Goal: Task Accomplishment & Management: Manage account settings

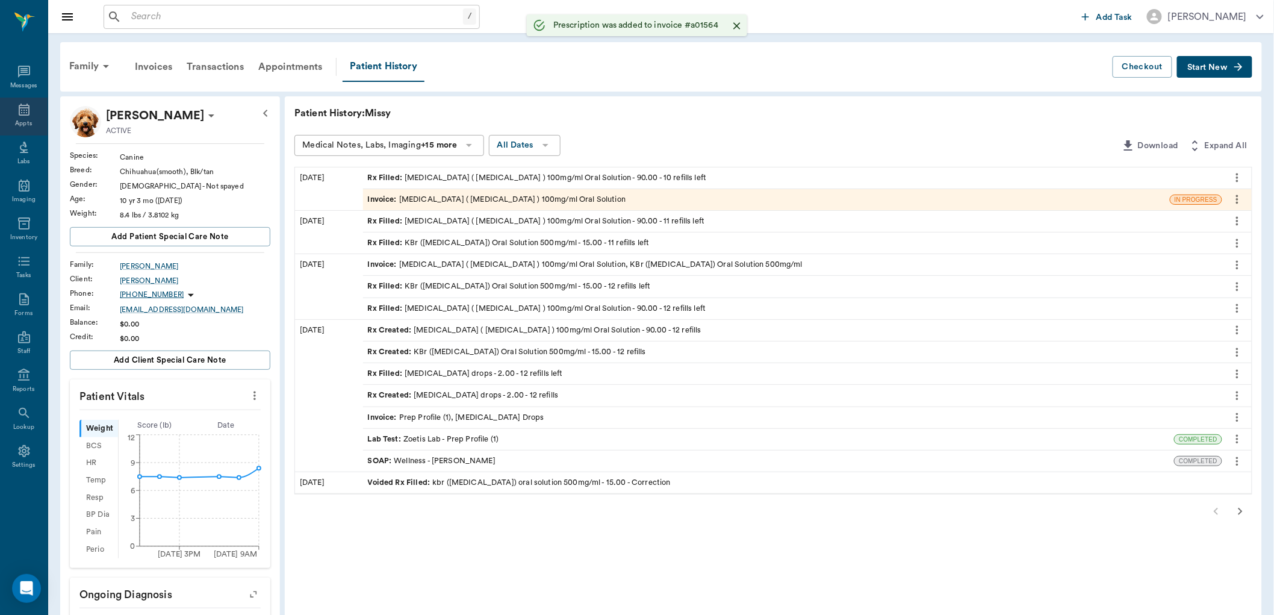
click at [28, 111] on icon at bounding box center [24, 110] width 11 height 12
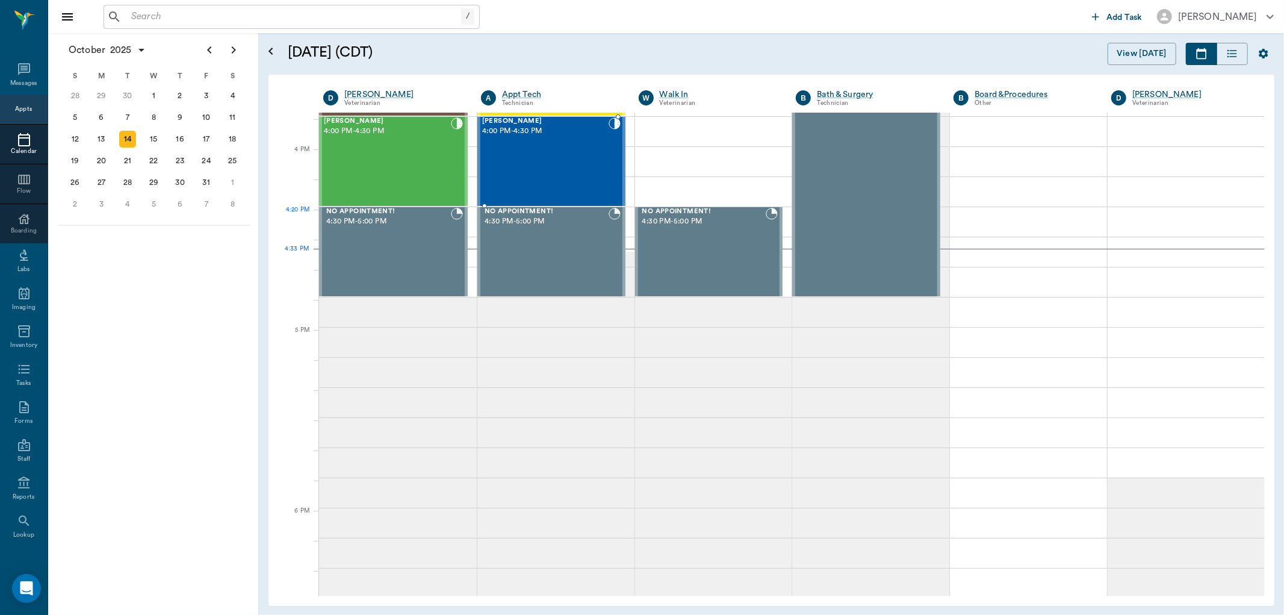
scroll to position [1379, 0]
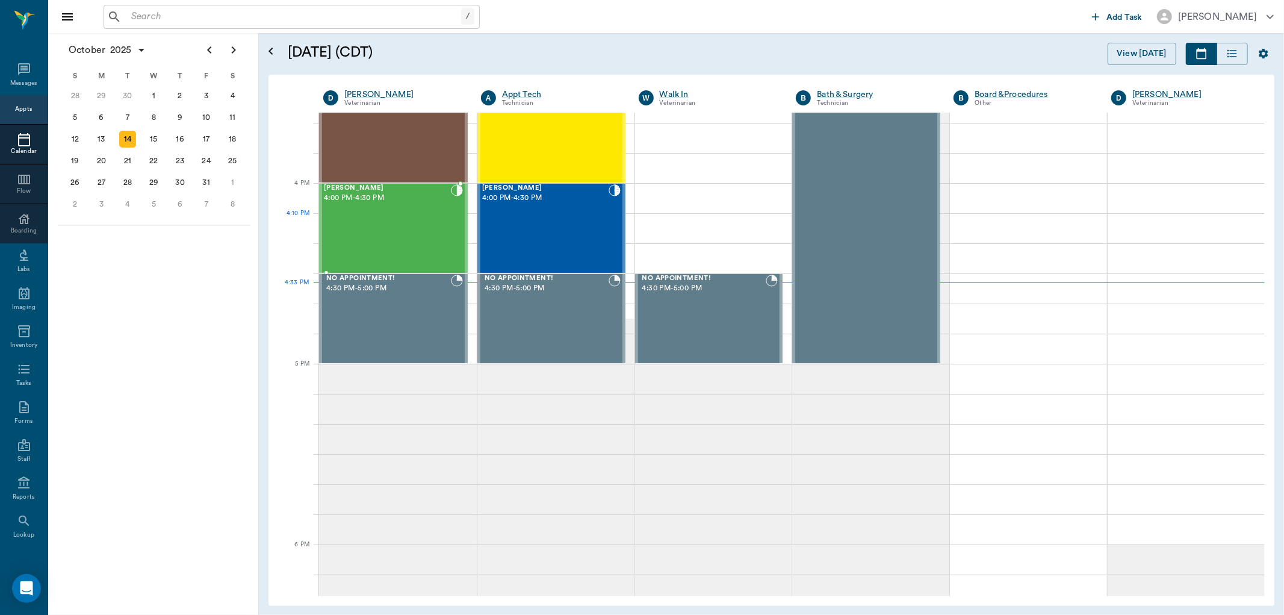
click at [436, 229] on div "[PERSON_NAME] 4:00 PM - 4:30 PM" at bounding box center [387, 228] width 127 height 88
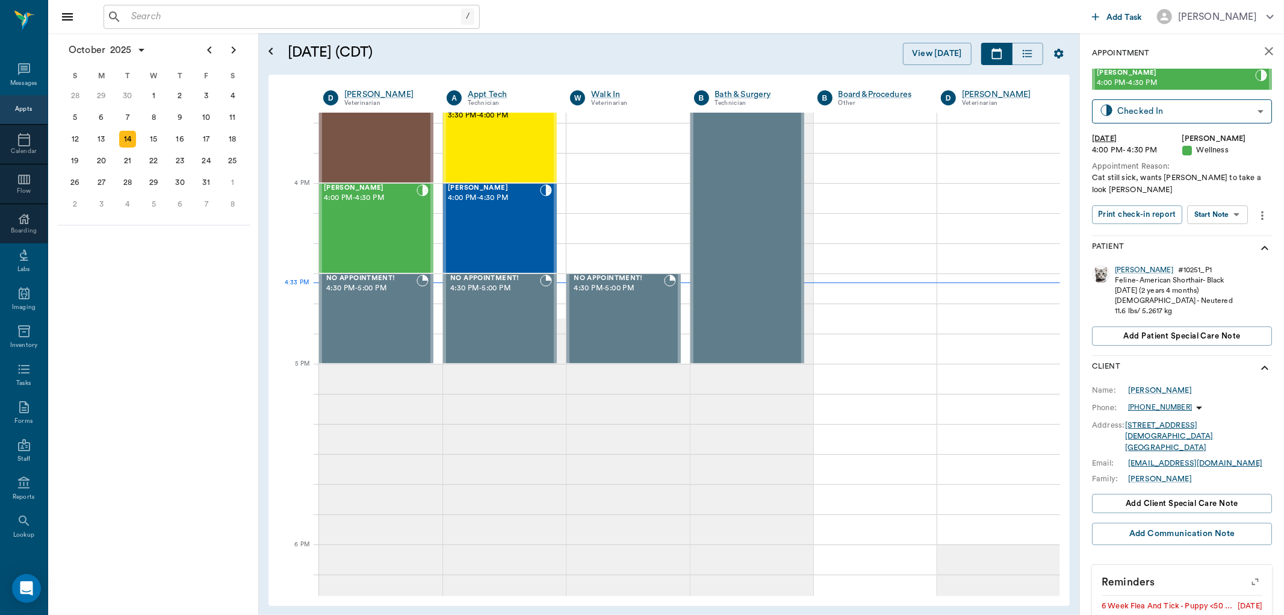
click at [1230, 202] on body "/ ​ Add Task [PERSON_NAME] Nectar Messages Appts Calendar Flow Boarding Labs Im…" at bounding box center [642, 307] width 1284 height 615
click at [1219, 224] on button "Start SOAP" at bounding box center [1204, 227] width 41 height 14
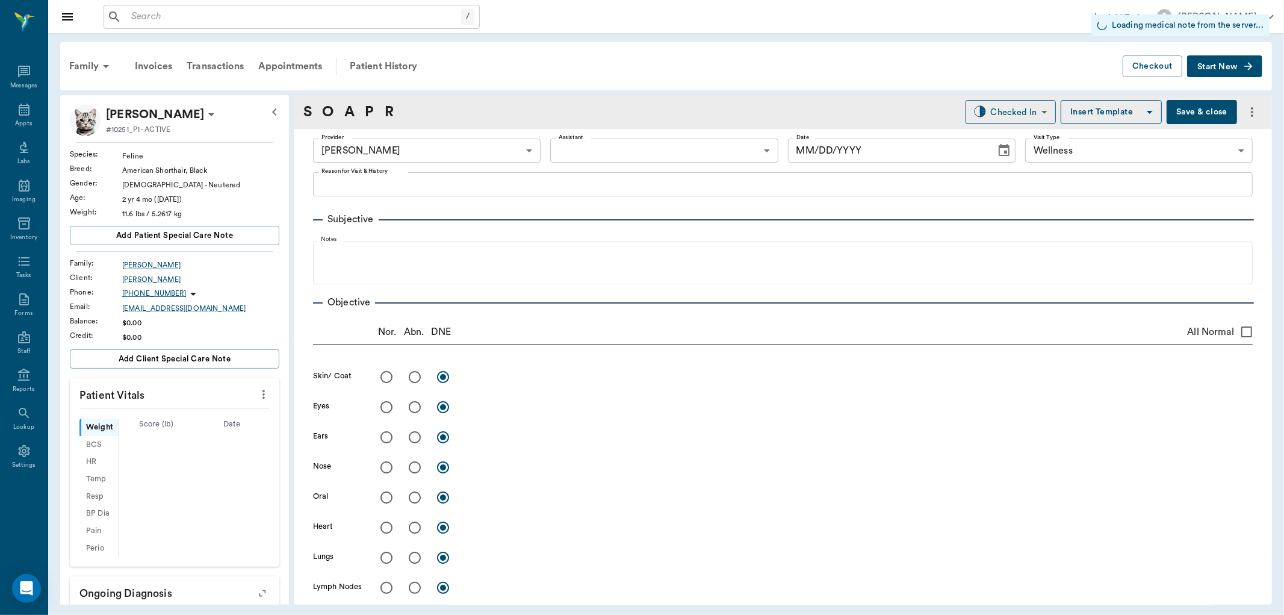
type input "63ec2f075fda476ae8351a4d"
type input "65d2be4f46e3a538d89b8c14"
type input "[DATE]"
type textarea "Cat still sick, wants [PERSON_NAME] to take a look [PERSON_NAME]"
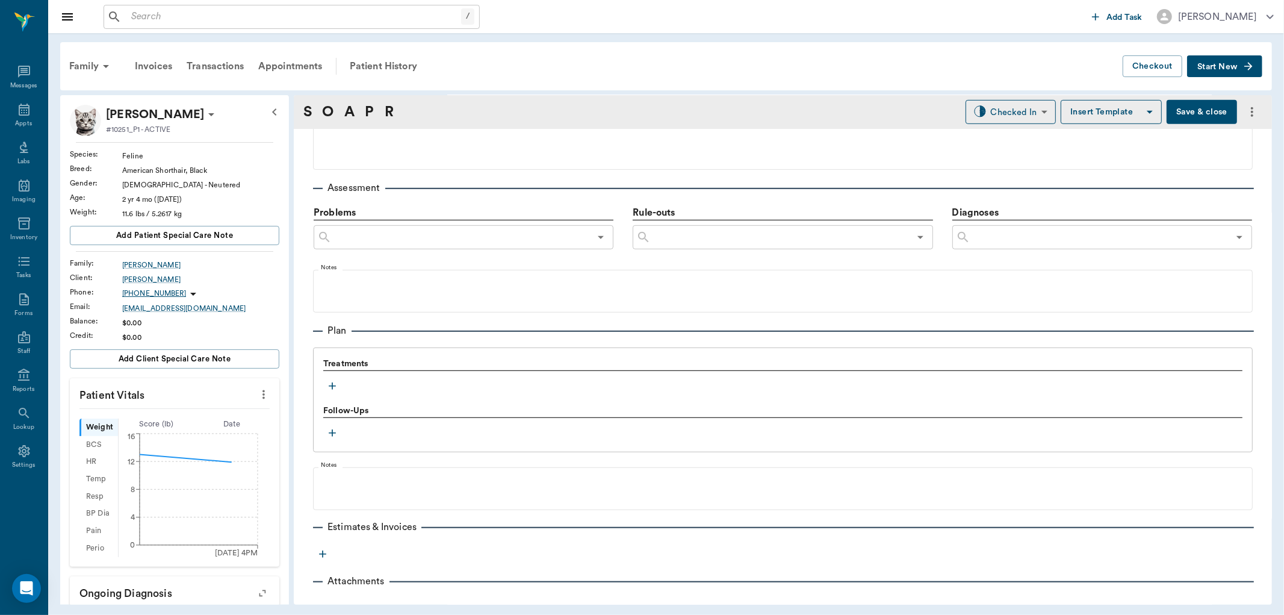
scroll to position [665, 0]
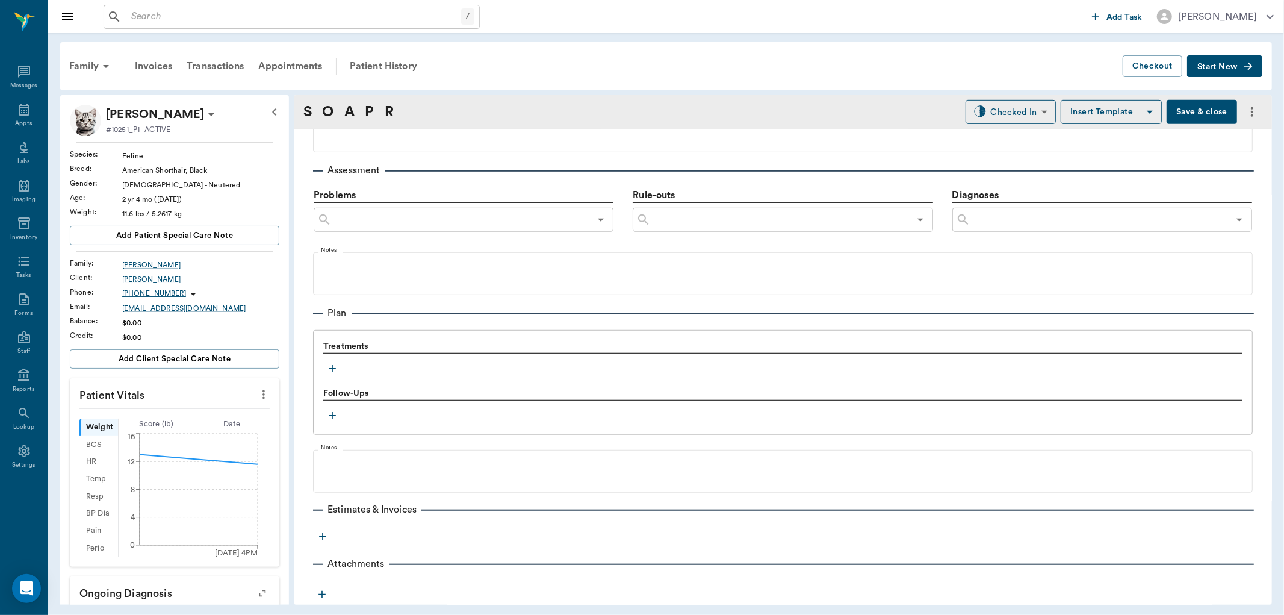
click at [338, 368] on icon "button" at bounding box center [332, 368] width 12 height 12
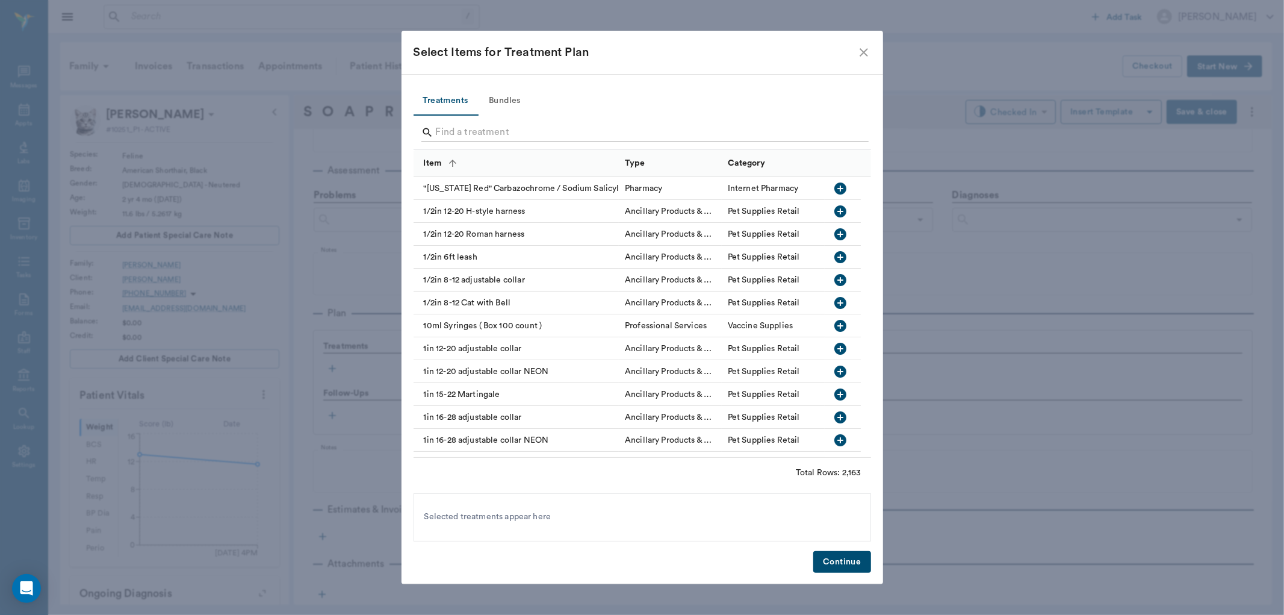
click at [480, 134] on input "Search" at bounding box center [643, 132] width 415 height 19
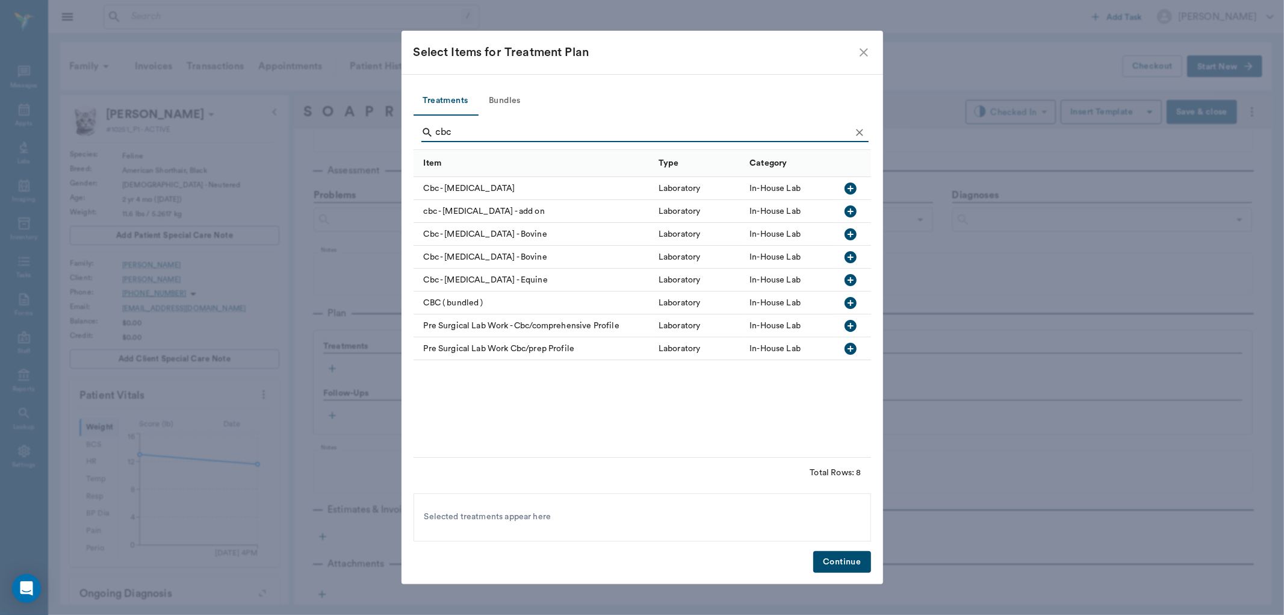
type input "cbc"
click at [852, 179] on button "button" at bounding box center [850, 188] width 20 height 20
click at [831, 570] on button "Continue" at bounding box center [841, 562] width 57 height 22
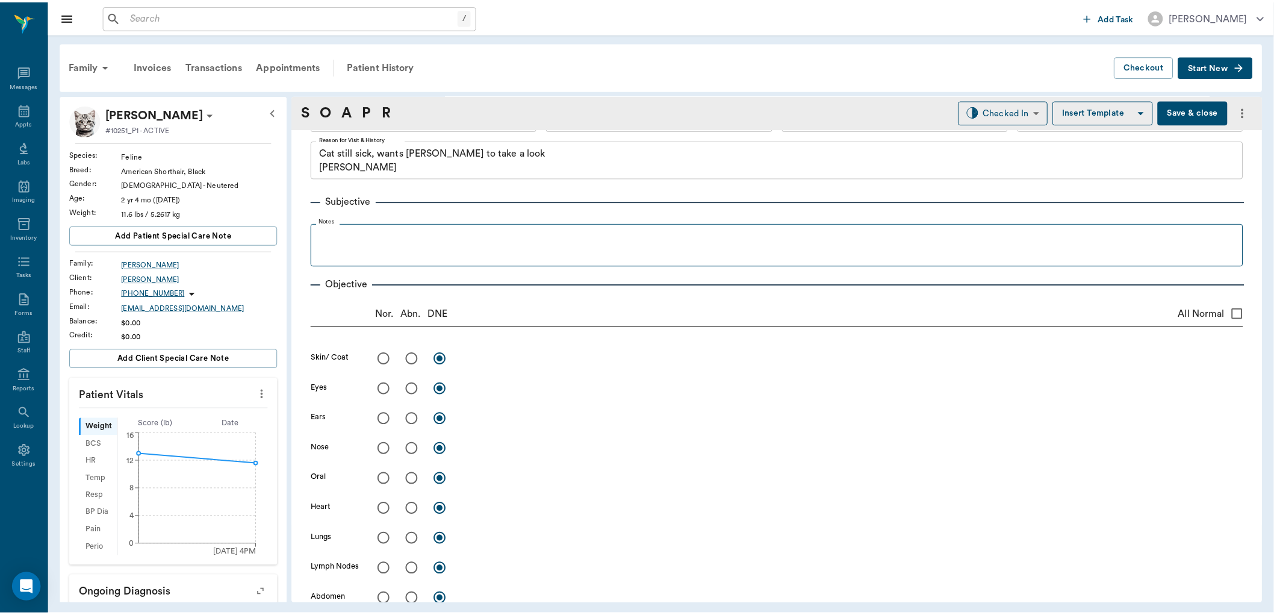
scroll to position [0, 0]
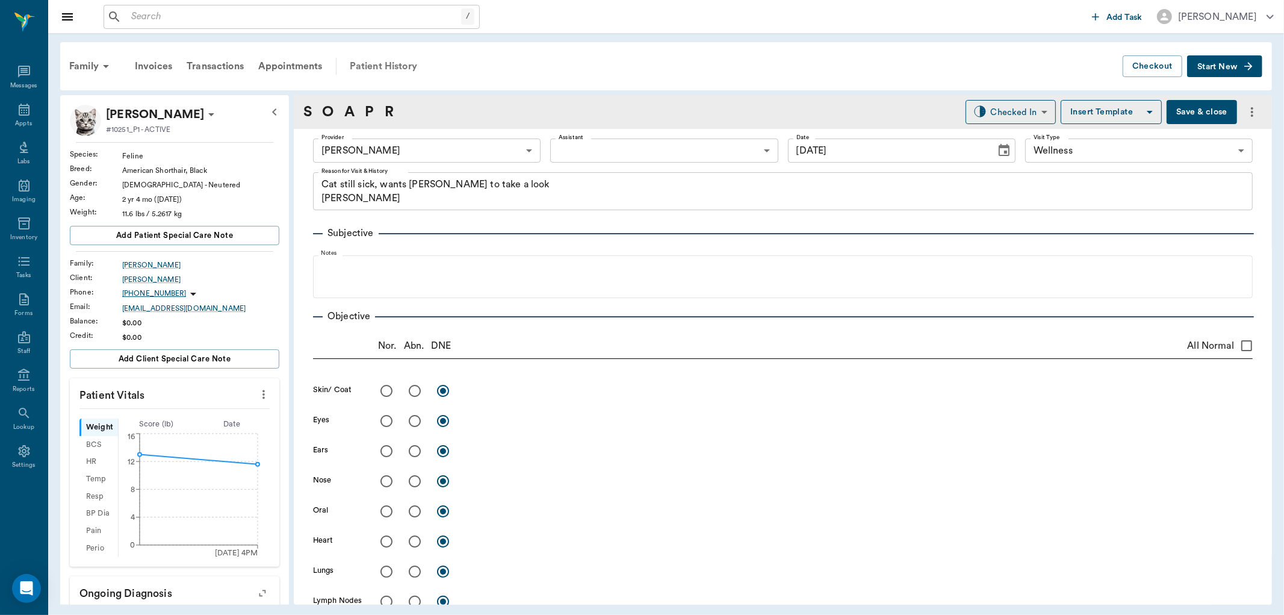
click at [400, 69] on div "Patient History" at bounding box center [384, 66] width 82 height 29
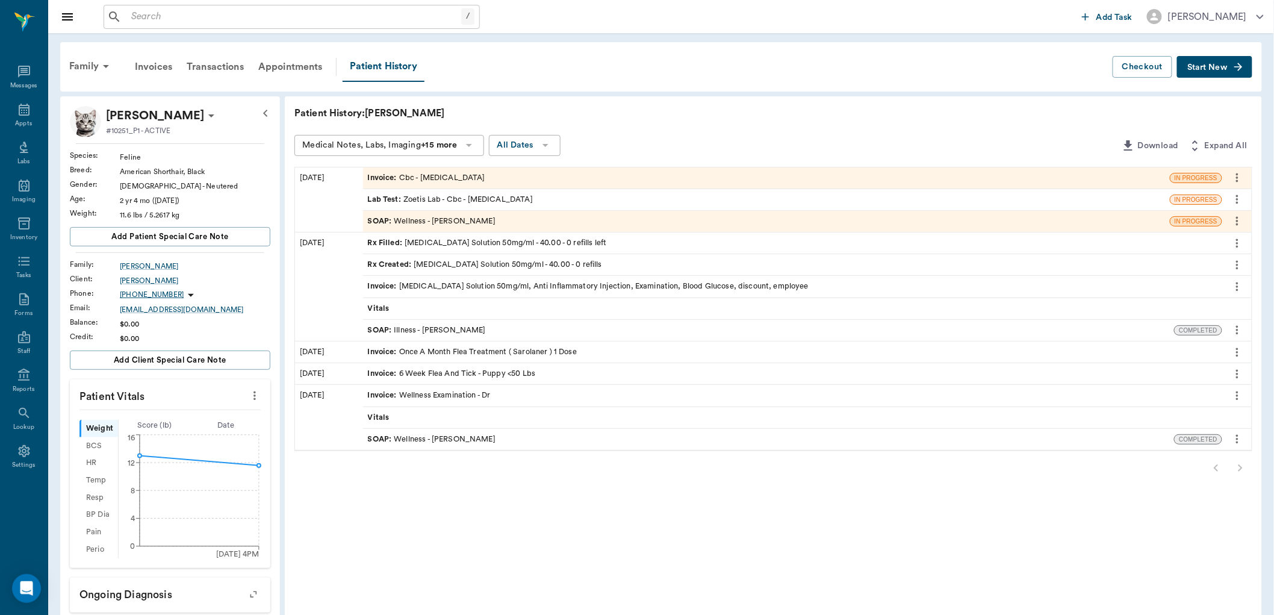
click at [435, 435] on div "SOAP : Wellness - [PERSON_NAME]" at bounding box center [432, 438] width 128 height 11
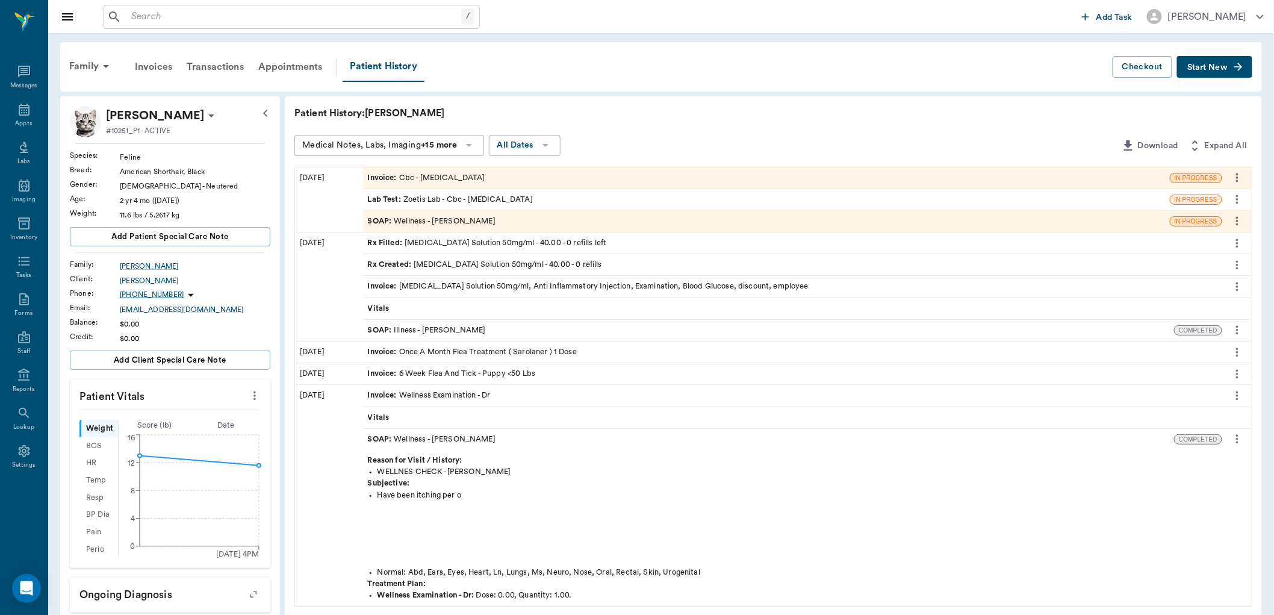
click at [464, 329] on div "SOAP : Illness - [PERSON_NAME]" at bounding box center [427, 330] width 118 height 11
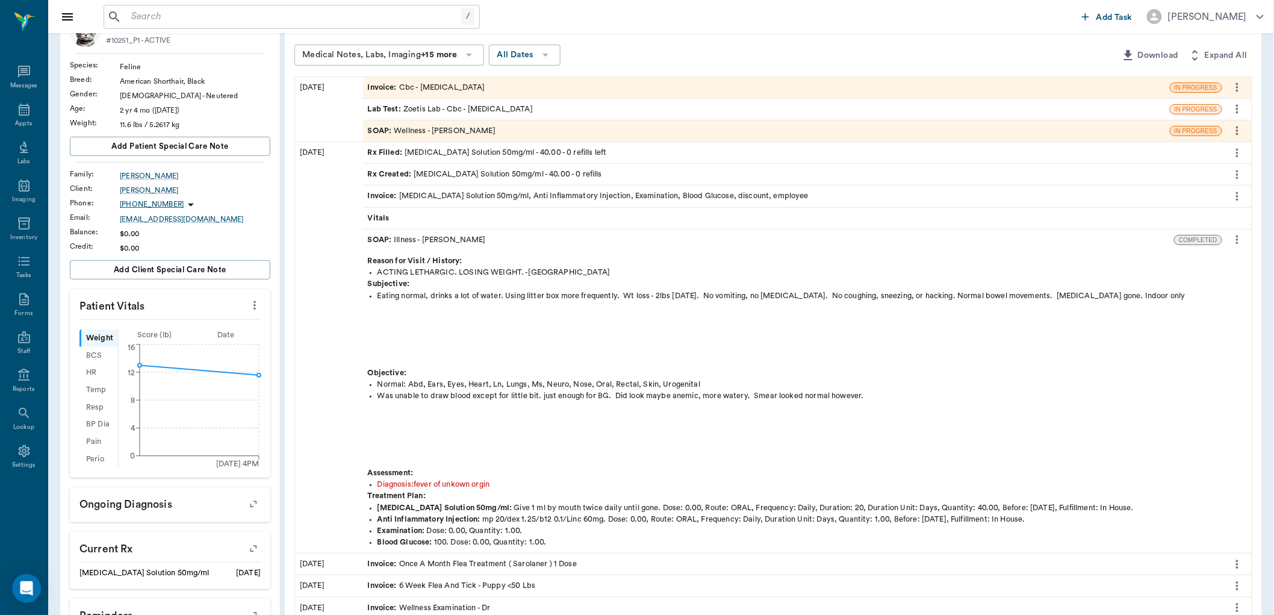
scroll to position [67, 0]
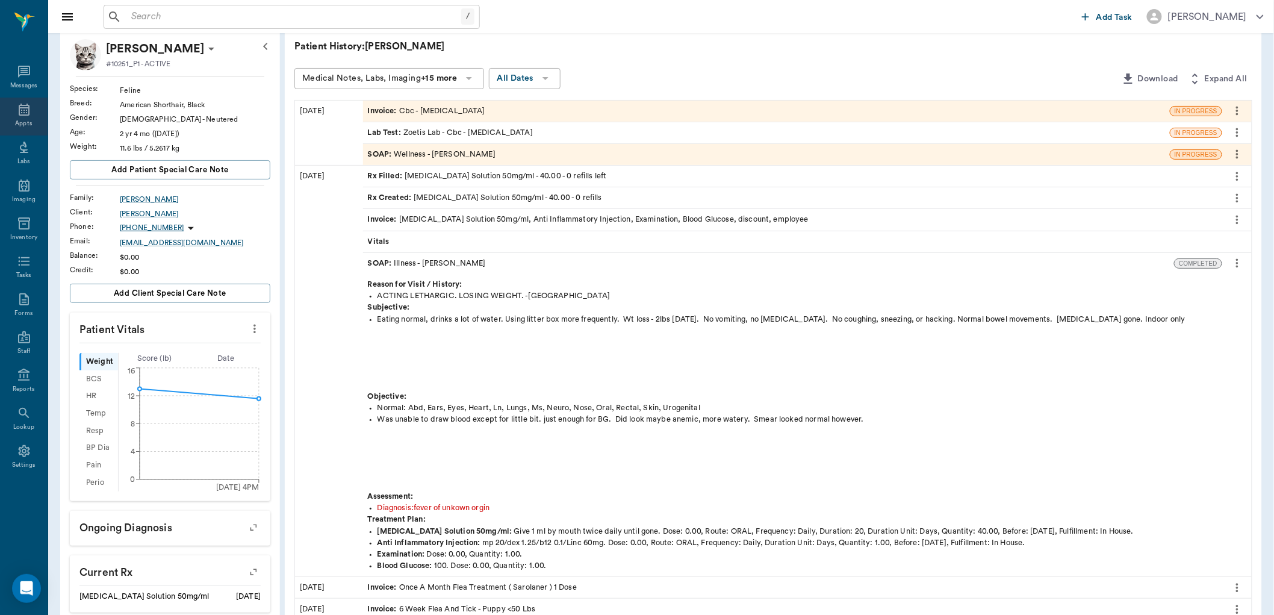
click at [21, 113] on icon at bounding box center [24, 109] width 14 height 14
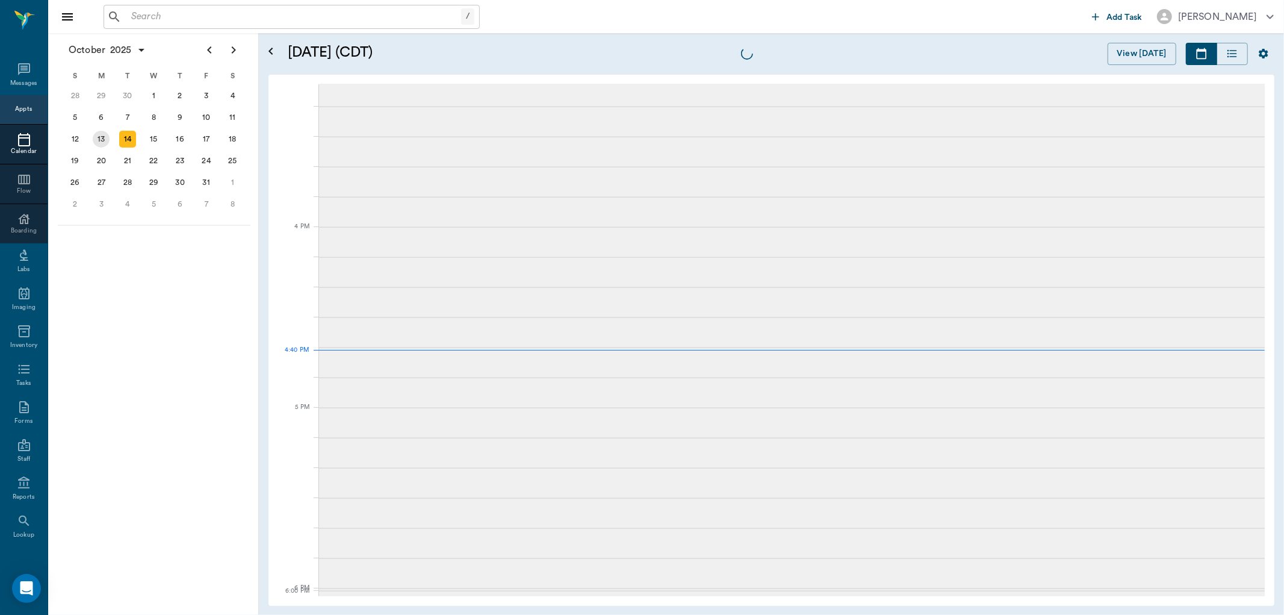
scroll to position [1447, 0]
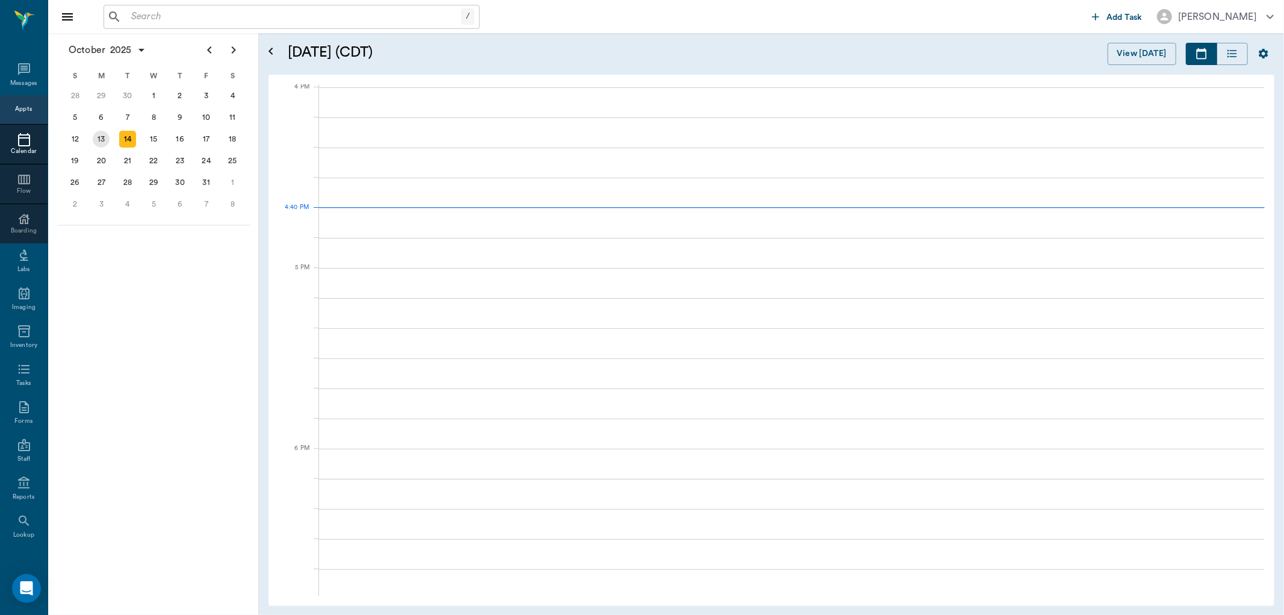
click at [99, 136] on div "13" at bounding box center [101, 139] width 17 height 17
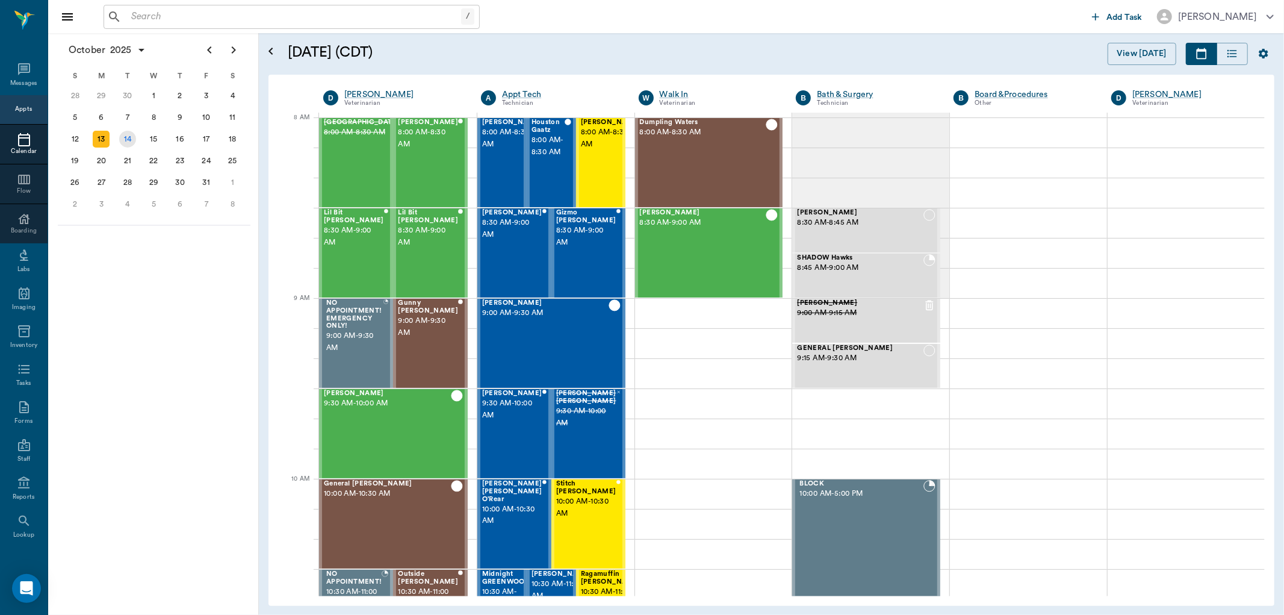
click at [123, 137] on div "14" at bounding box center [127, 139] width 17 height 17
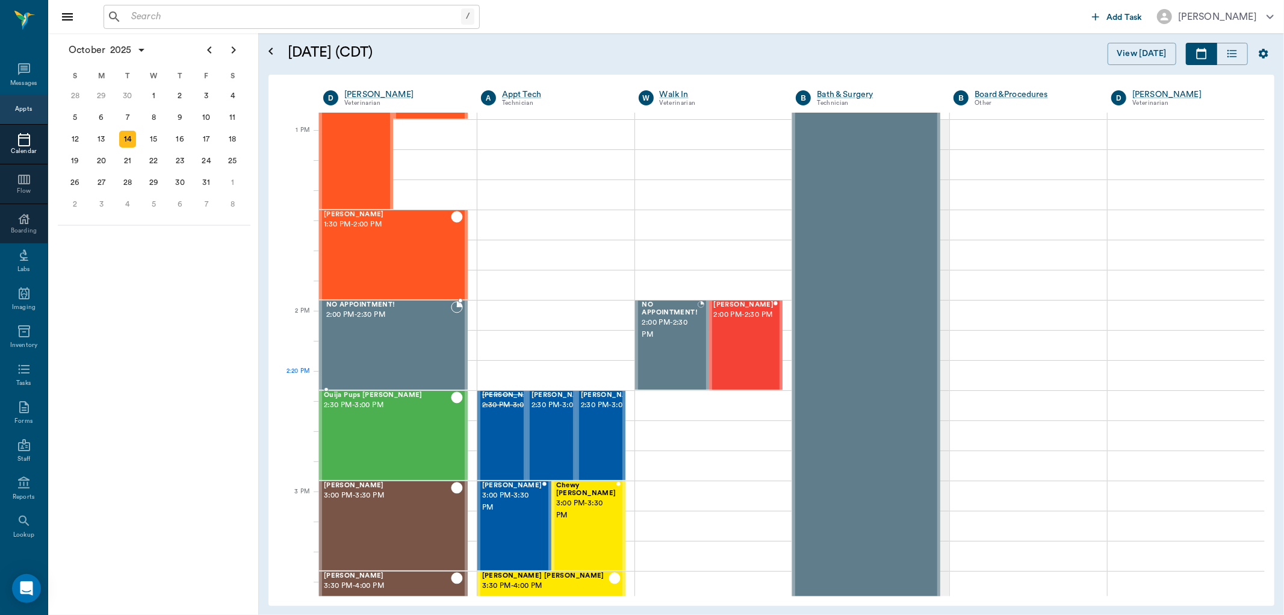
scroll to position [1271, 0]
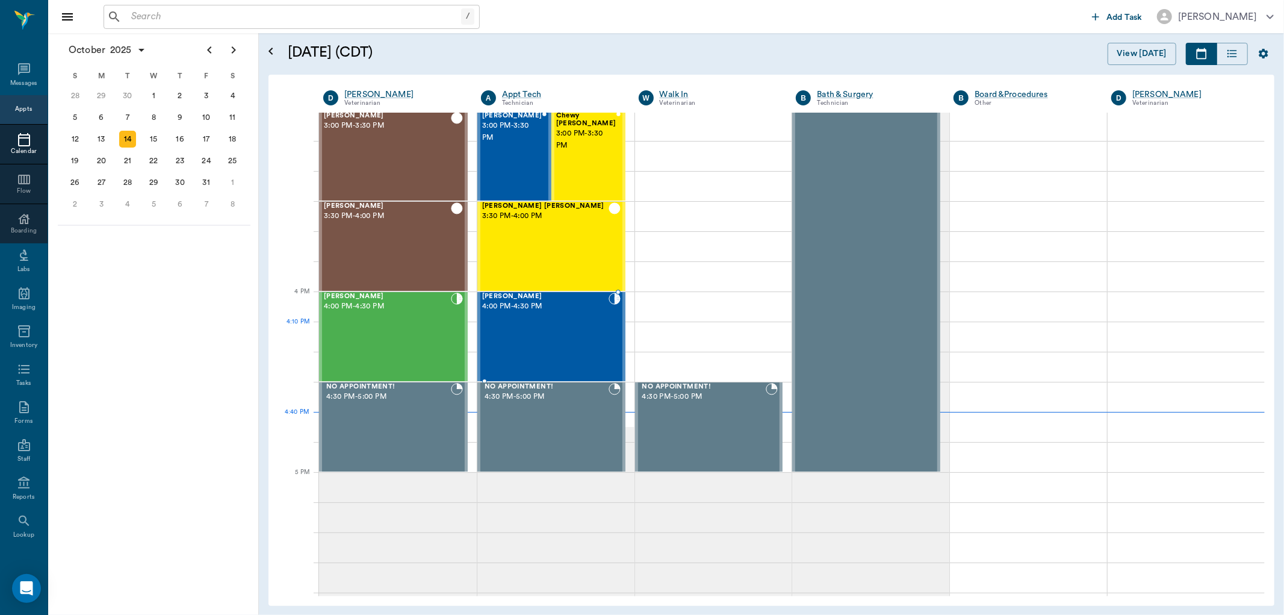
click at [555, 332] on div "[PERSON_NAME] 4:00 PM - 4:30 PM" at bounding box center [545, 337] width 126 height 88
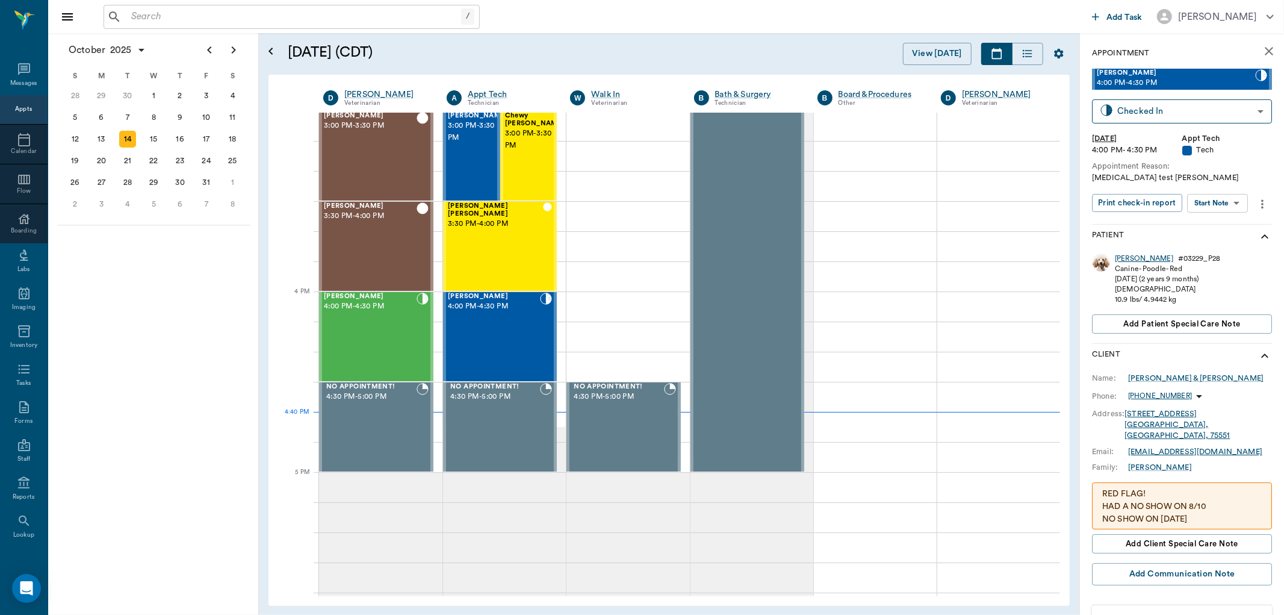
click at [1123, 256] on div "[PERSON_NAME]" at bounding box center [1144, 258] width 58 height 10
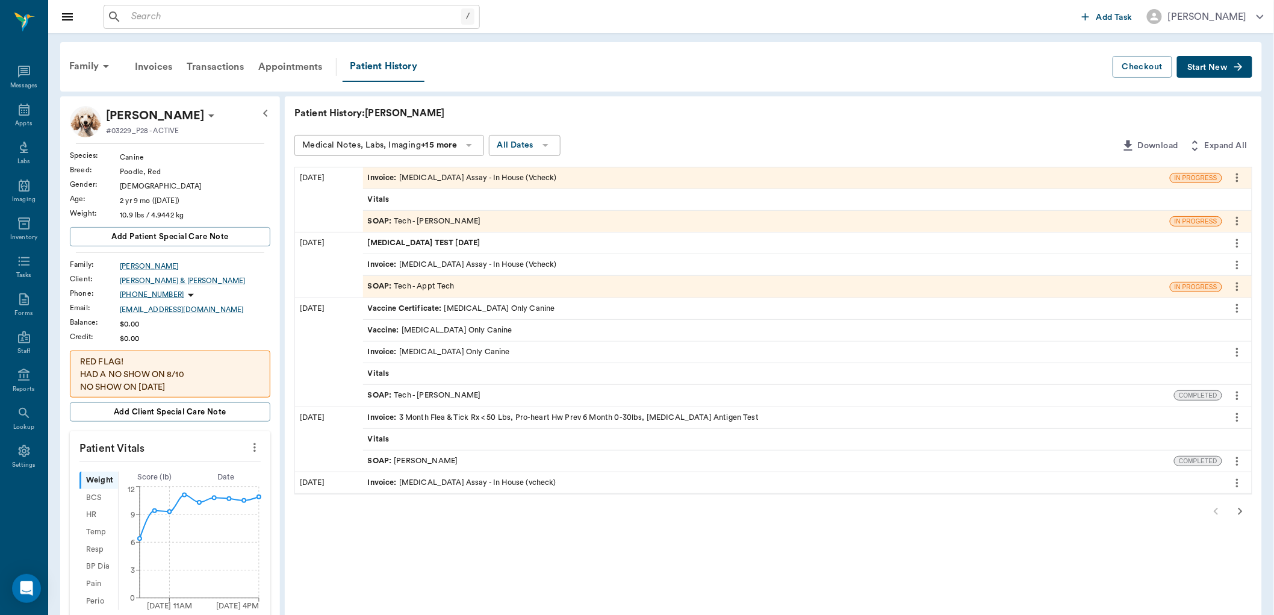
click at [490, 278] on div "SOAP : Tech - Appt Tech" at bounding box center [766, 286] width 807 height 21
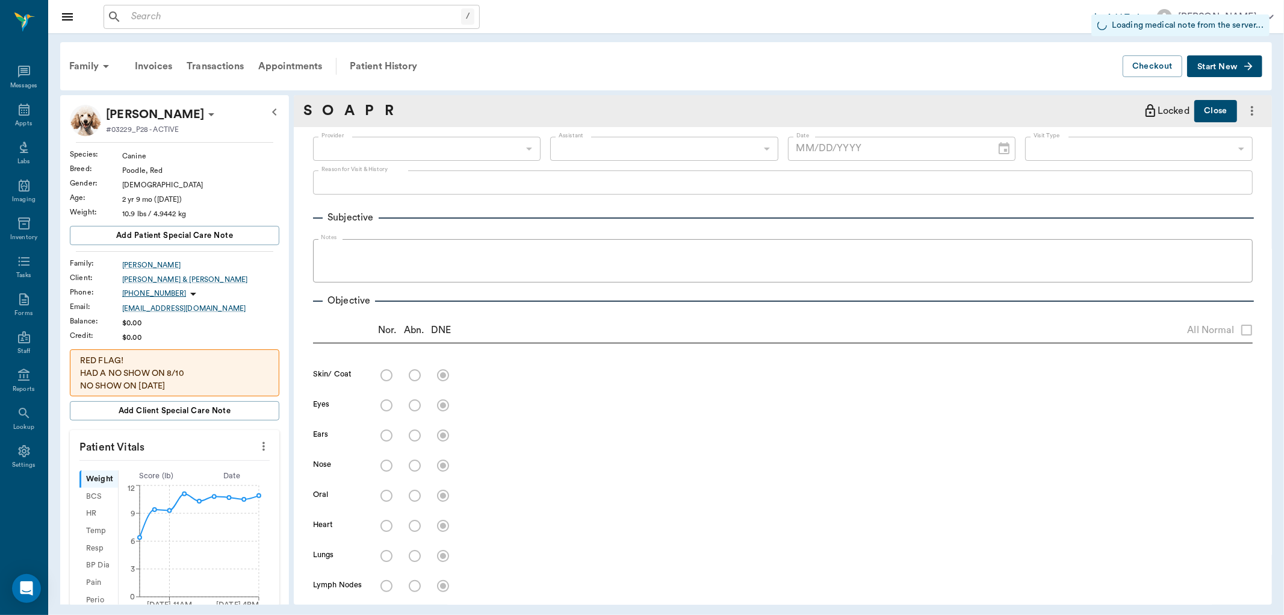
type input "63ec2f075fda476ae8351a4c"
type input "65d2be4f46e3a538d89b8c1a"
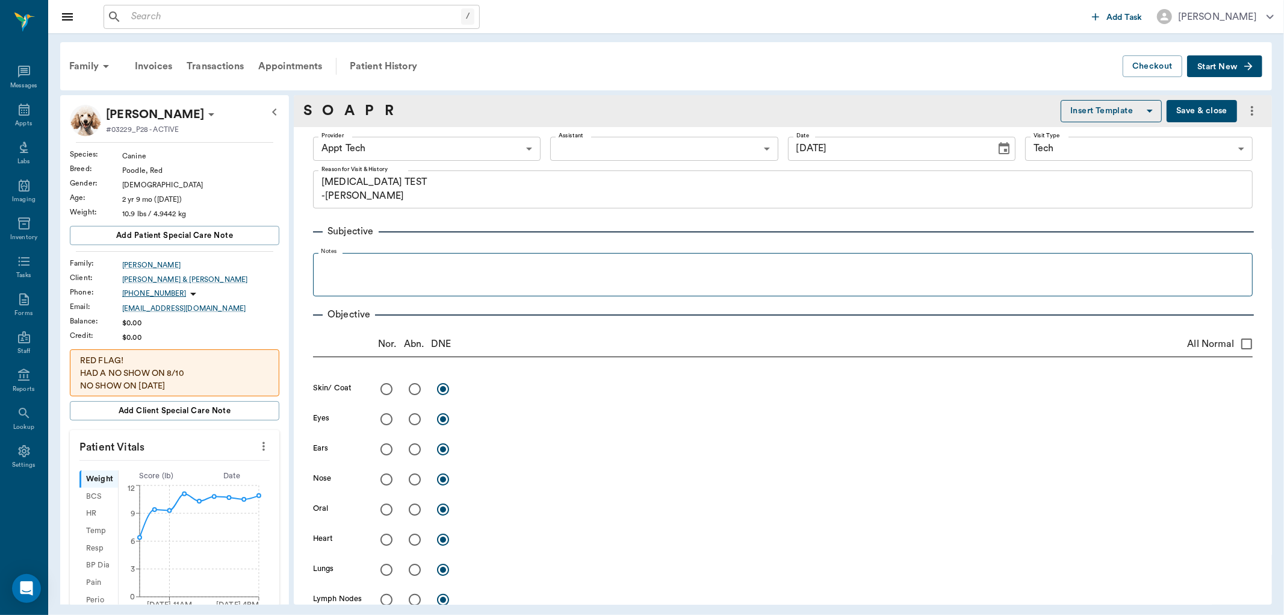
type input "[DATE]"
type textarea "[MEDICAL_DATA] TEST -[PERSON_NAME]"
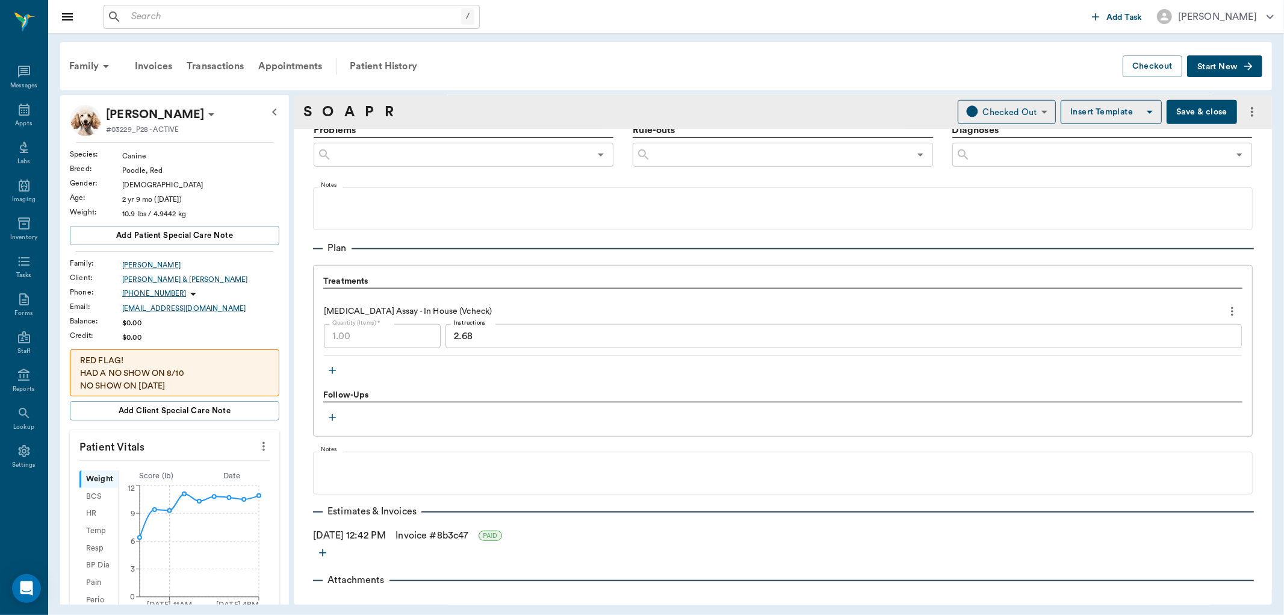
scroll to position [736, 0]
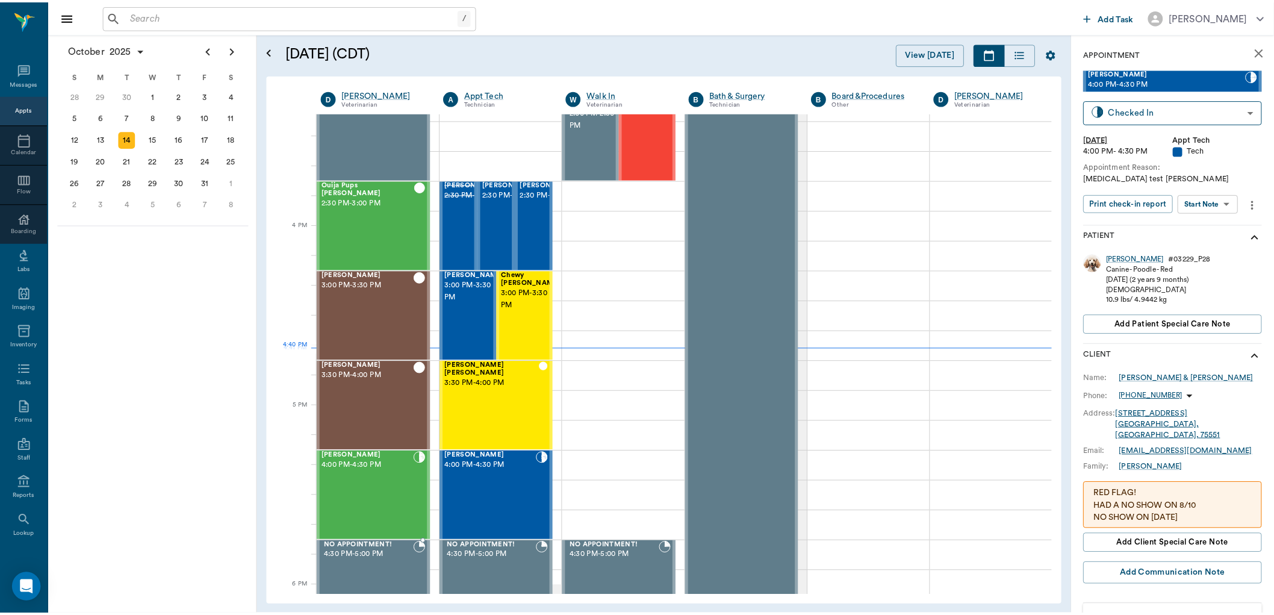
scroll to position [1338, 0]
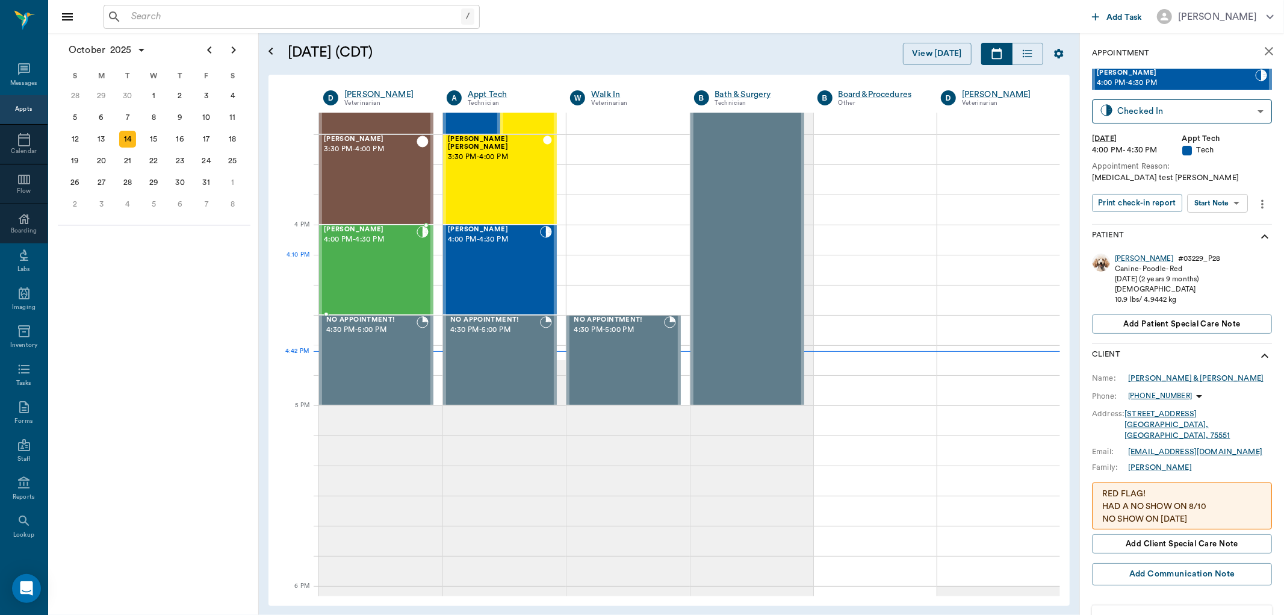
click at [384, 277] on div "[PERSON_NAME] 4:00 PM - 4:30 PM" at bounding box center [370, 270] width 93 height 88
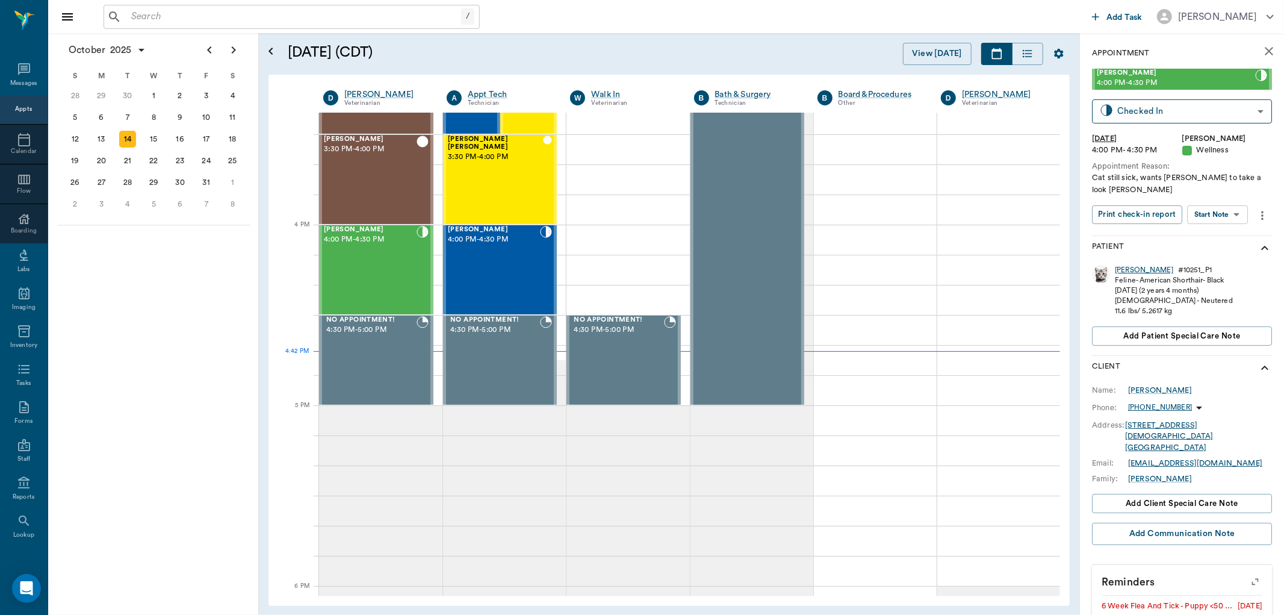
click at [1125, 265] on div "[PERSON_NAME]" at bounding box center [1144, 270] width 58 height 10
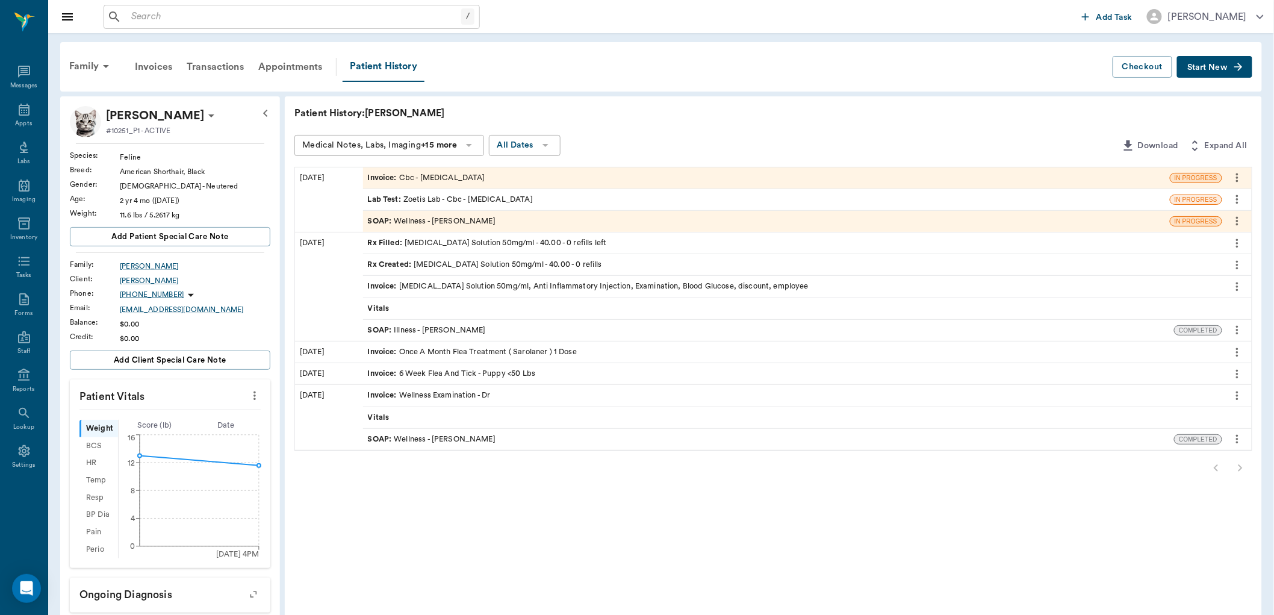
click at [502, 239] on div "Rx Filled : [MEDICAL_DATA] Solution 50mg/ml - 40.00 - 0 refills left" at bounding box center [487, 242] width 239 height 11
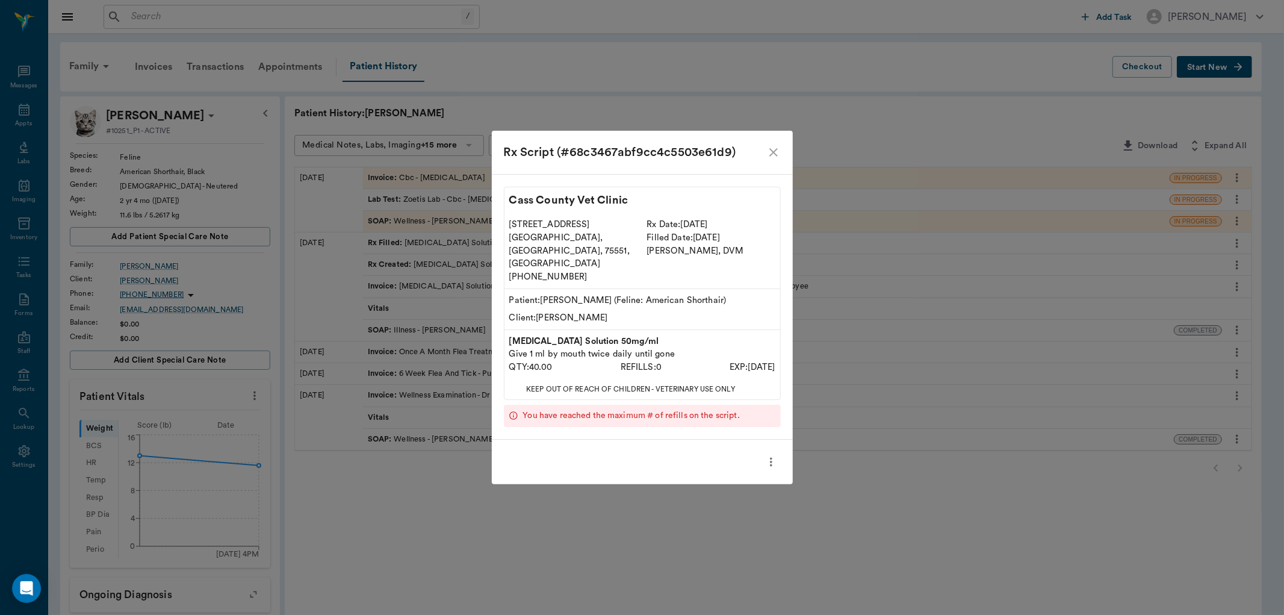
click at [775, 160] on icon "close" at bounding box center [773, 152] width 14 height 14
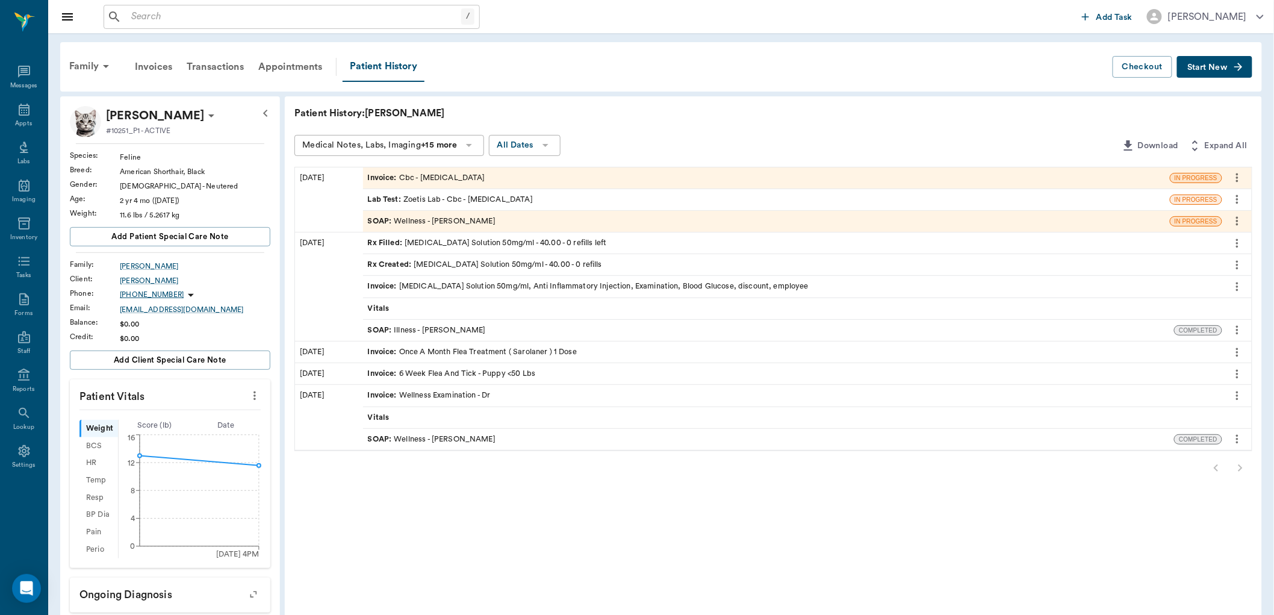
click at [456, 224] on div "SOAP : Wellness - [PERSON_NAME]" at bounding box center [432, 221] width 128 height 11
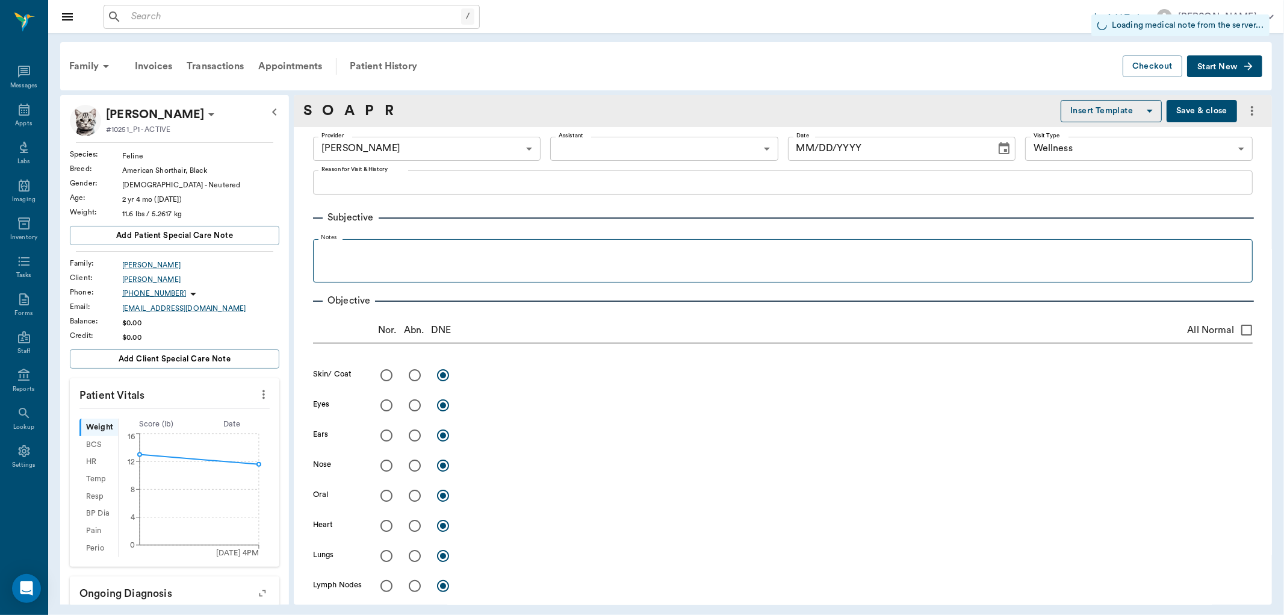
type input "63ec2f075fda476ae8351a4d"
type input "65d2be4f46e3a538d89b8c14"
type input "[DATE]"
type textarea "Cat still sick, wants [PERSON_NAME] to take a look [PERSON_NAME]"
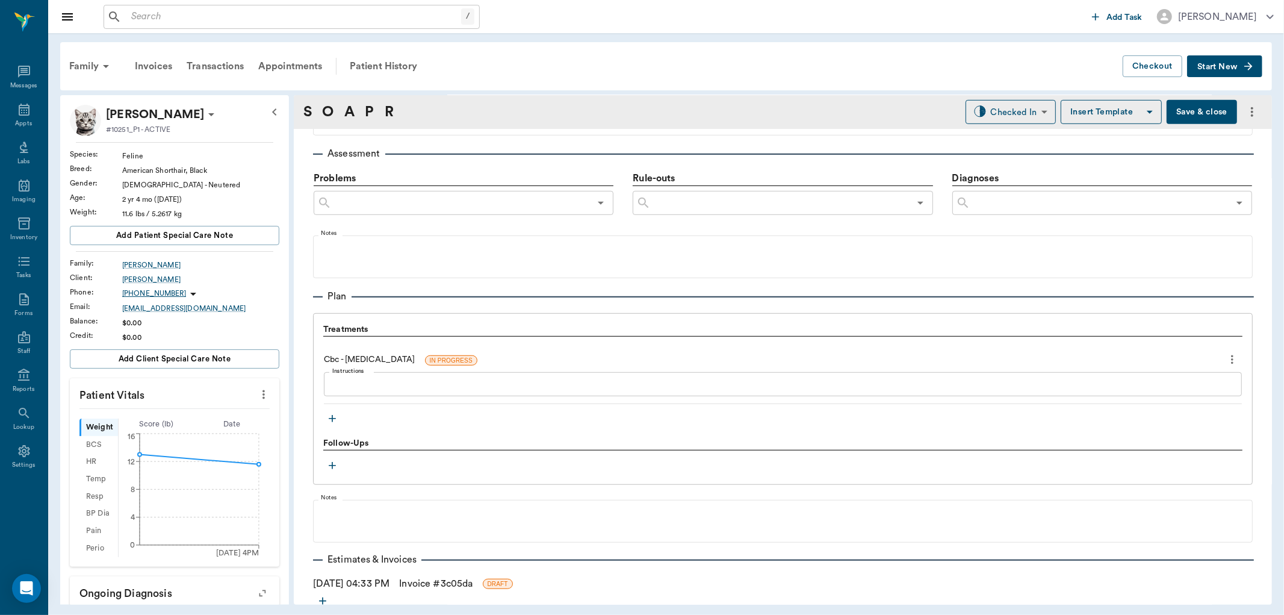
scroll to position [747, 0]
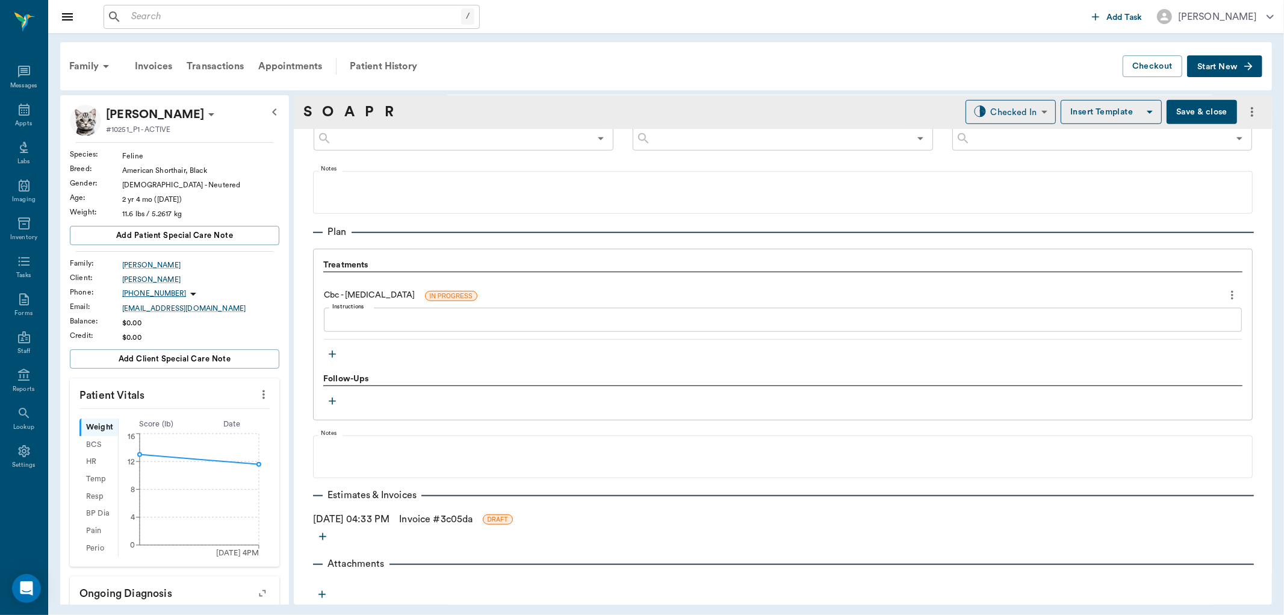
click at [1226, 296] on icon "more" at bounding box center [1232, 295] width 13 height 14
click at [1173, 340] on span "Delete" at bounding box center [1171, 338] width 101 height 13
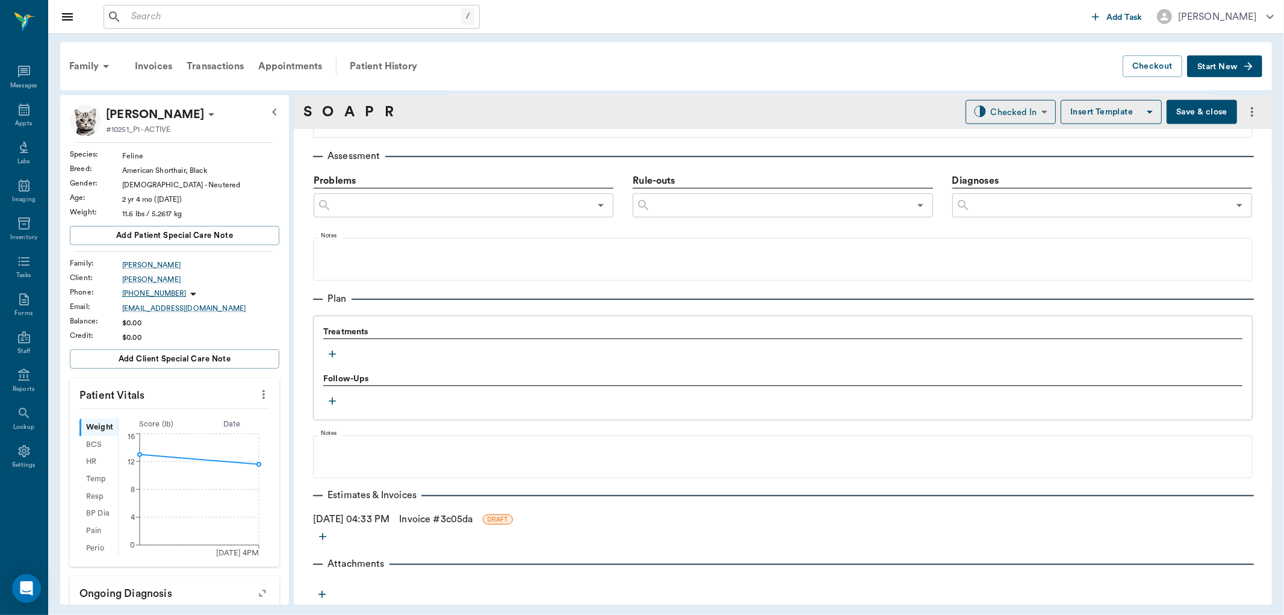
scroll to position [679, 0]
click at [328, 352] on icon "button" at bounding box center [332, 355] width 12 height 12
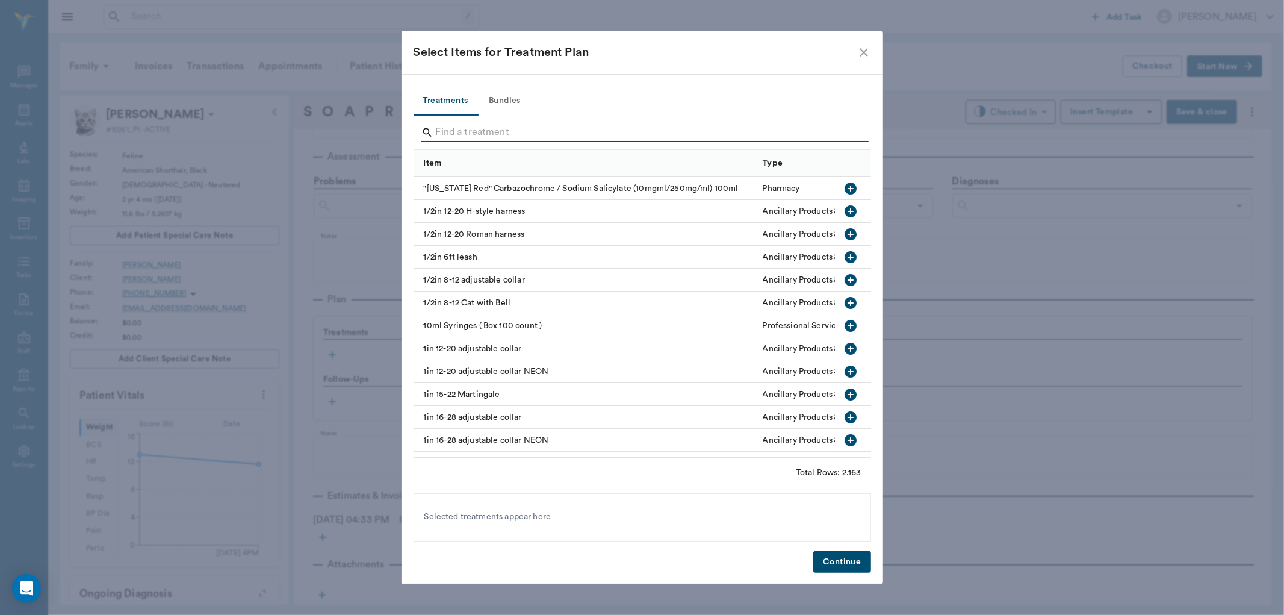
click at [503, 135] on input "Search" at bounding box center [643, 132] width 415 height 19
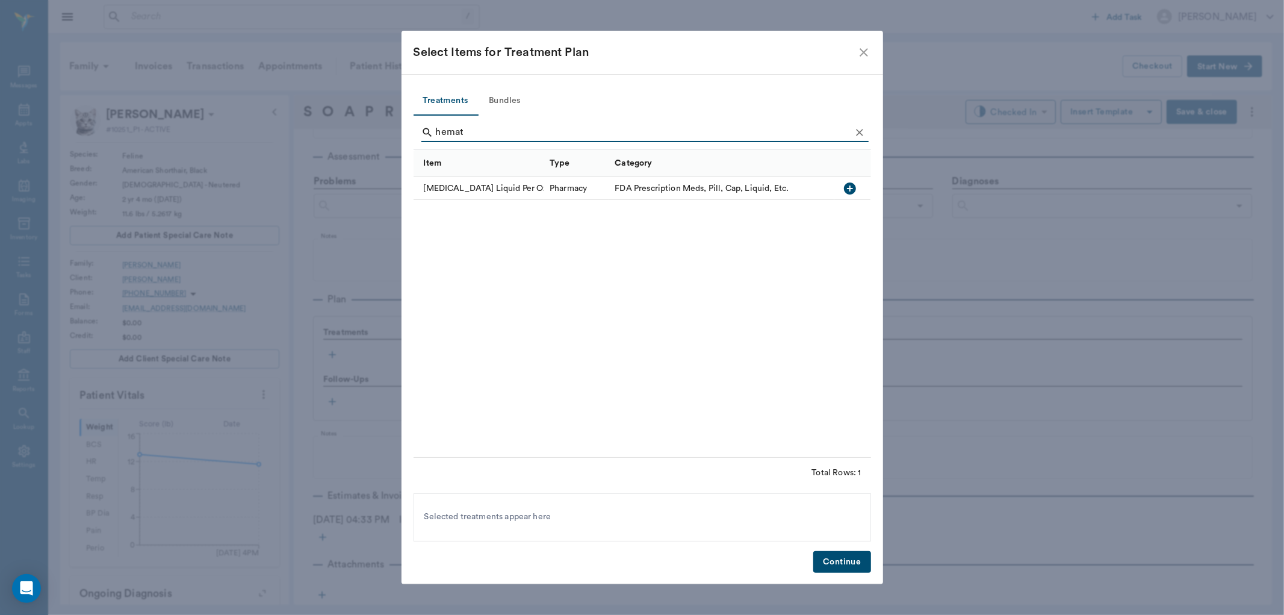
click at [848, 187] on icon "button" at bounding box center [850, 188] width 12 height 12
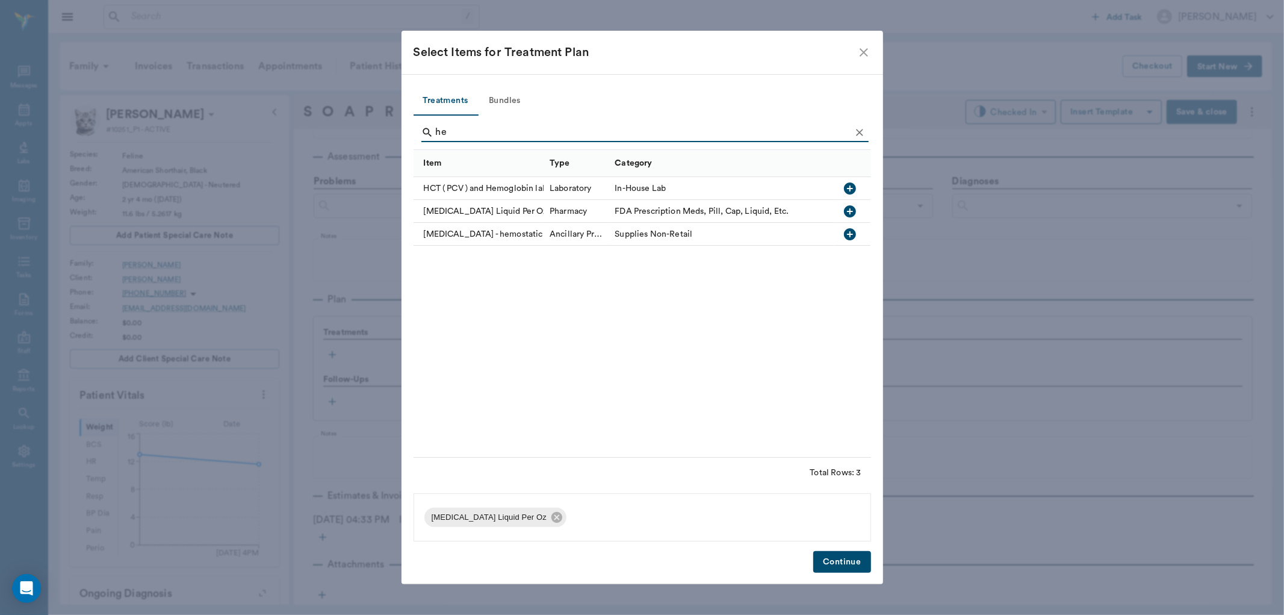
type input "h"
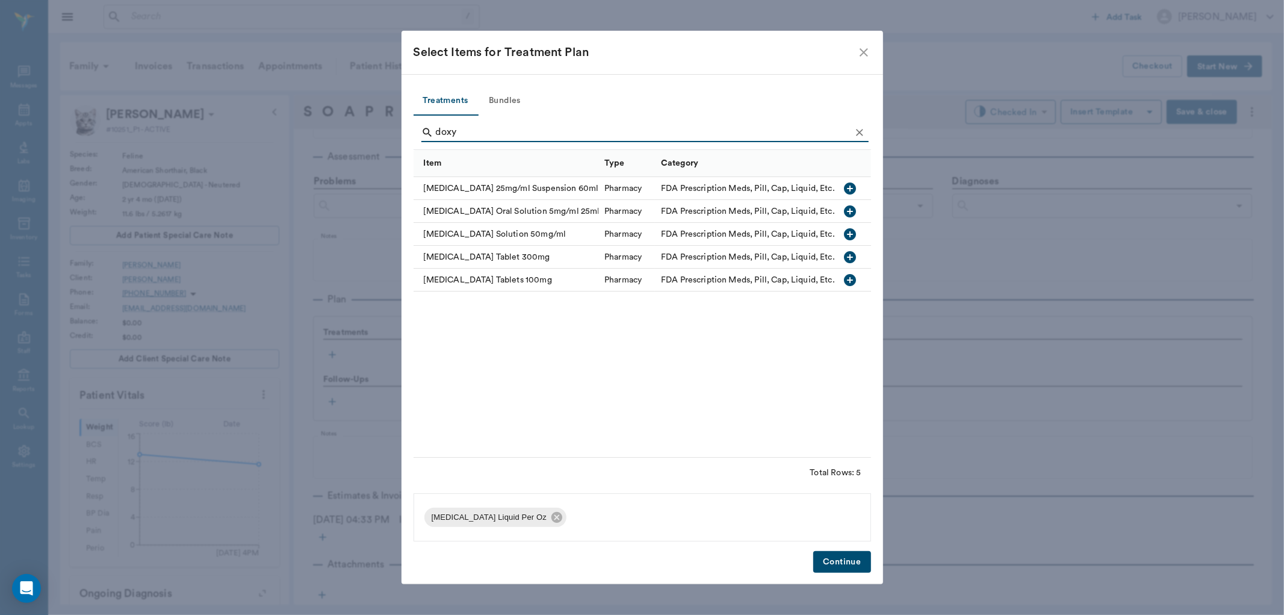
click at [845, 238] on icon "button" at bounding box center [850, 234] width 14 height 14
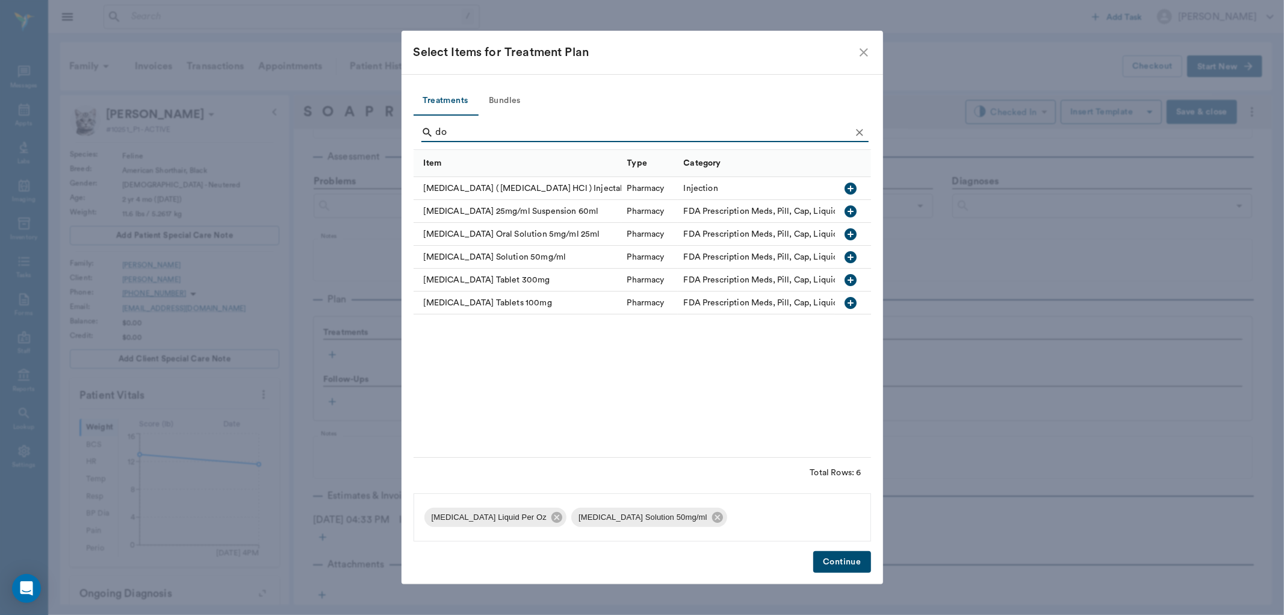
type input "d"
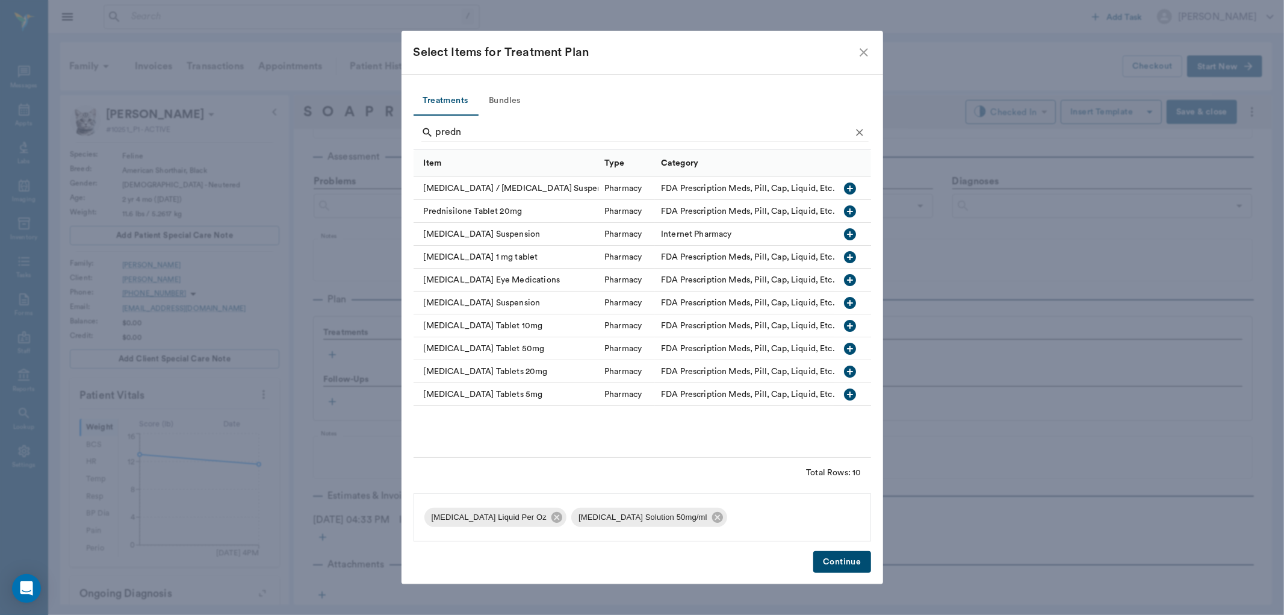
click at [850, 234] on icon "button" at bounding box center [850, 234] width 14 height 14
drag, startPoint x: 825, startPoint y: 244, endPoint x: 617, endPoint y: 429, distance: 278.5
click at [617, 429] on div "[MEDICAL_DATA] / [MEDICAL_DATA] Suspension Pharmacy FDA Prescription Meds, Pill…" at bounding box center [666, 317] width 504 height 280
click at [488, 137] on input "predn" at bounding box center [643, 132] width 415 height 19
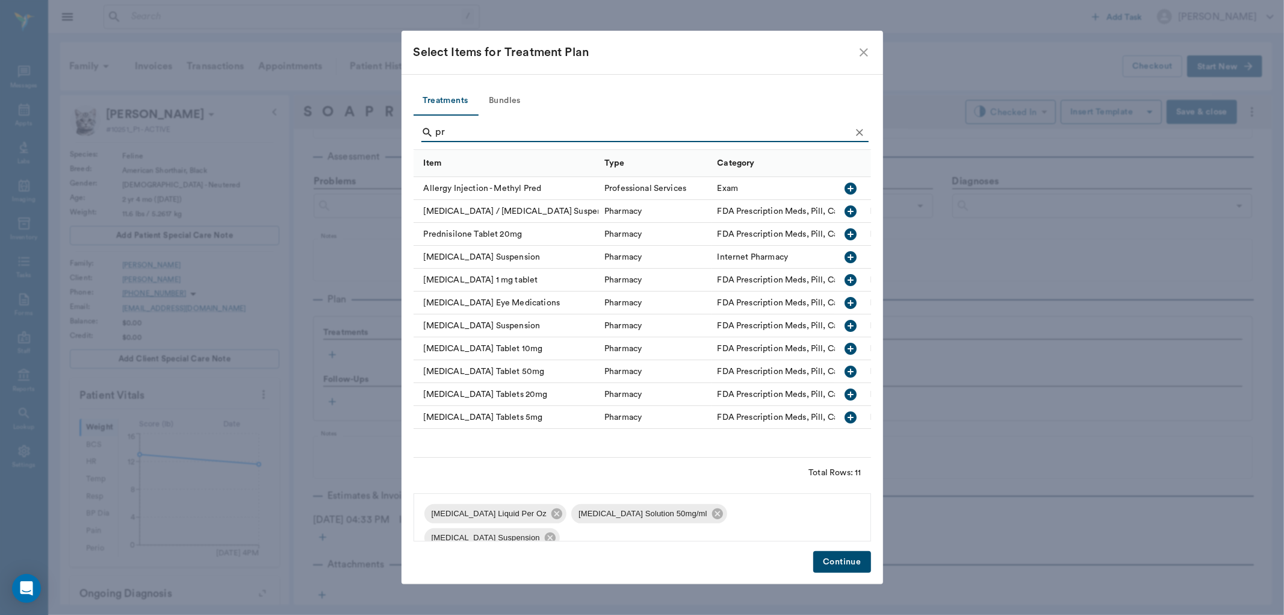
type input "p"
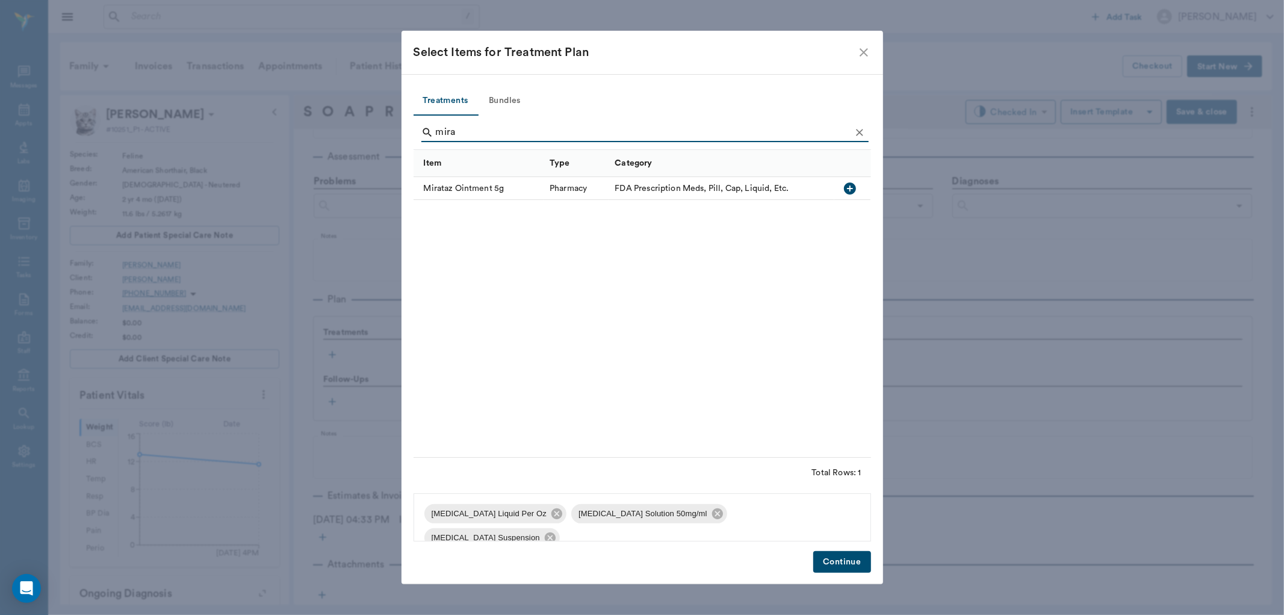
click at [851, 187] on icon "button" at bounding box center [850, 188] width 12 height 12
type input "m"
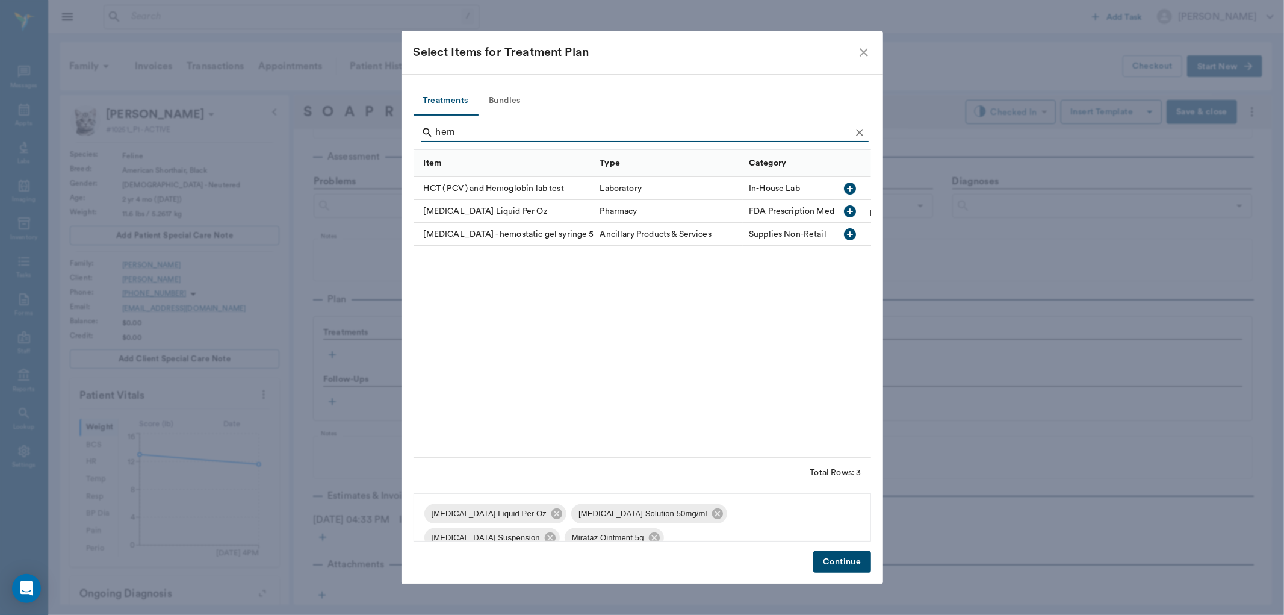
type input "hem"
click at [855, 184] on icon "button" at bounding box center [851, 188] width 12 height 12
click at [853, 561] on button "Continue" at bounding box center [841, 562] width 57 height 22
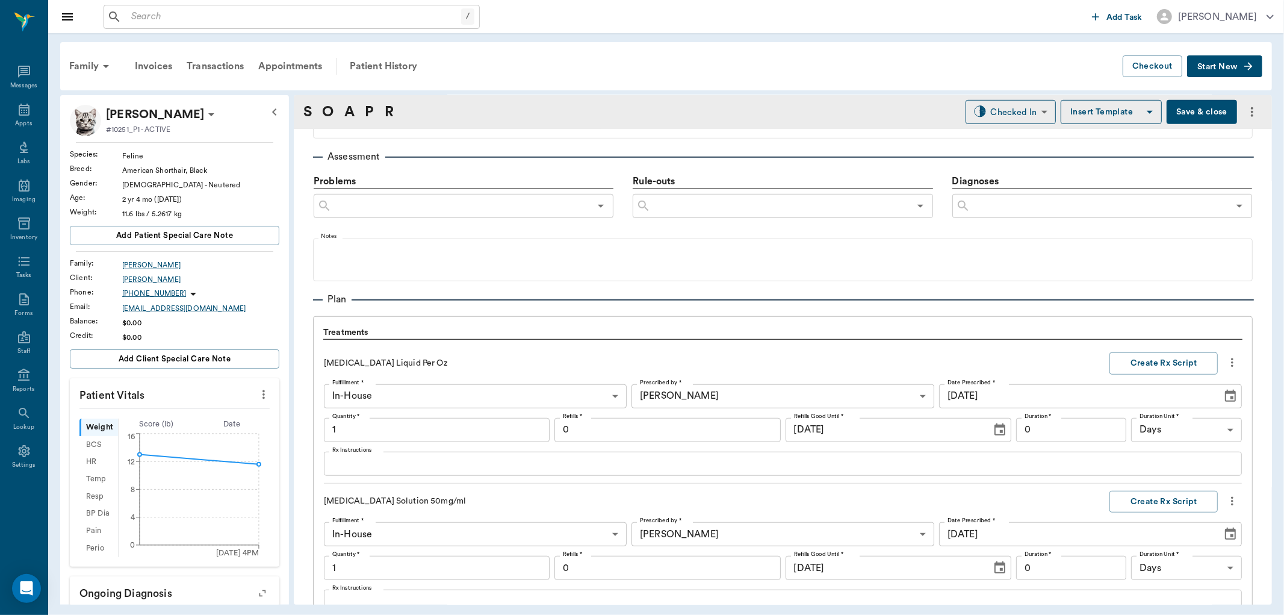
scroll to position [1299, 0]
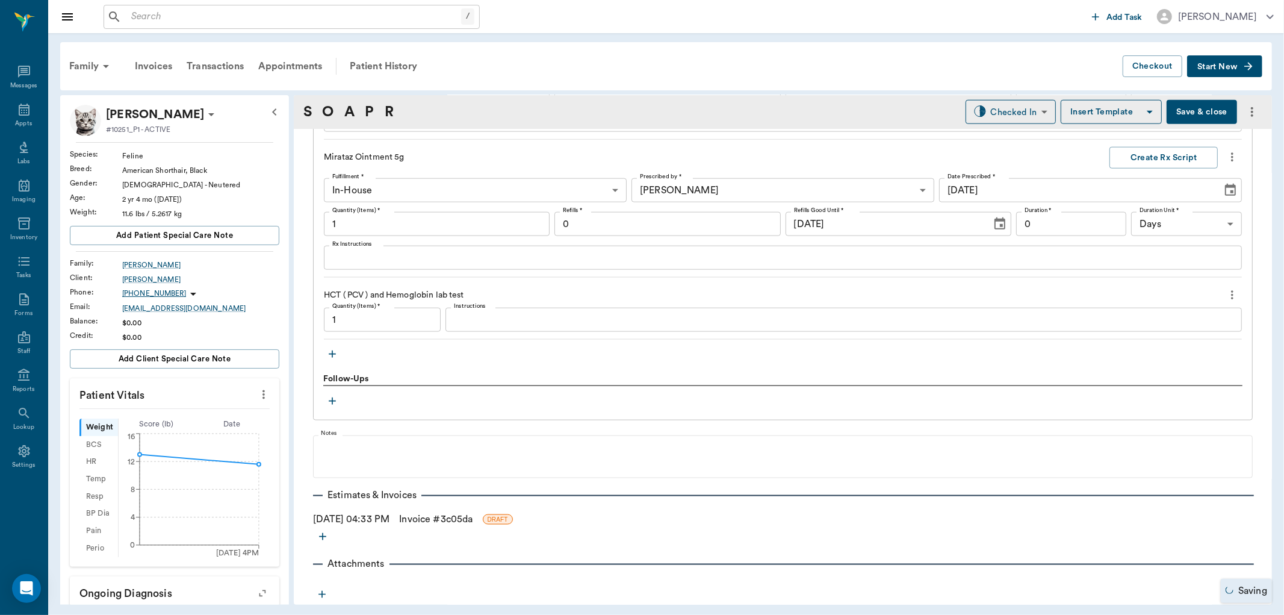
type input "1.00"
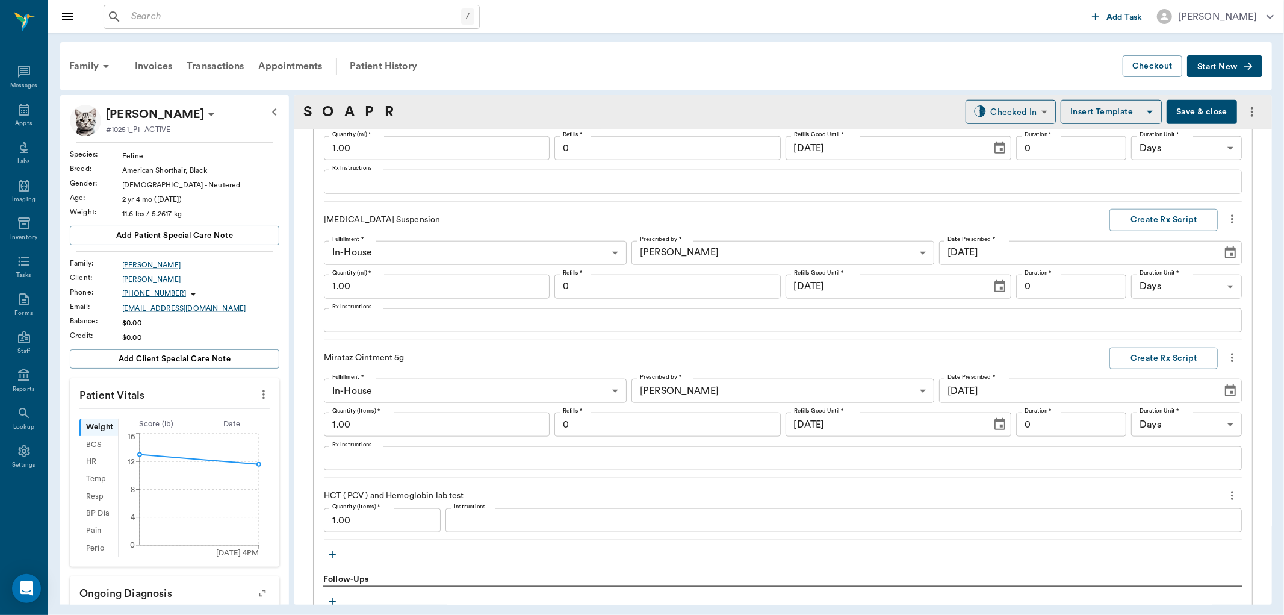
scroll to position [1032, 0]
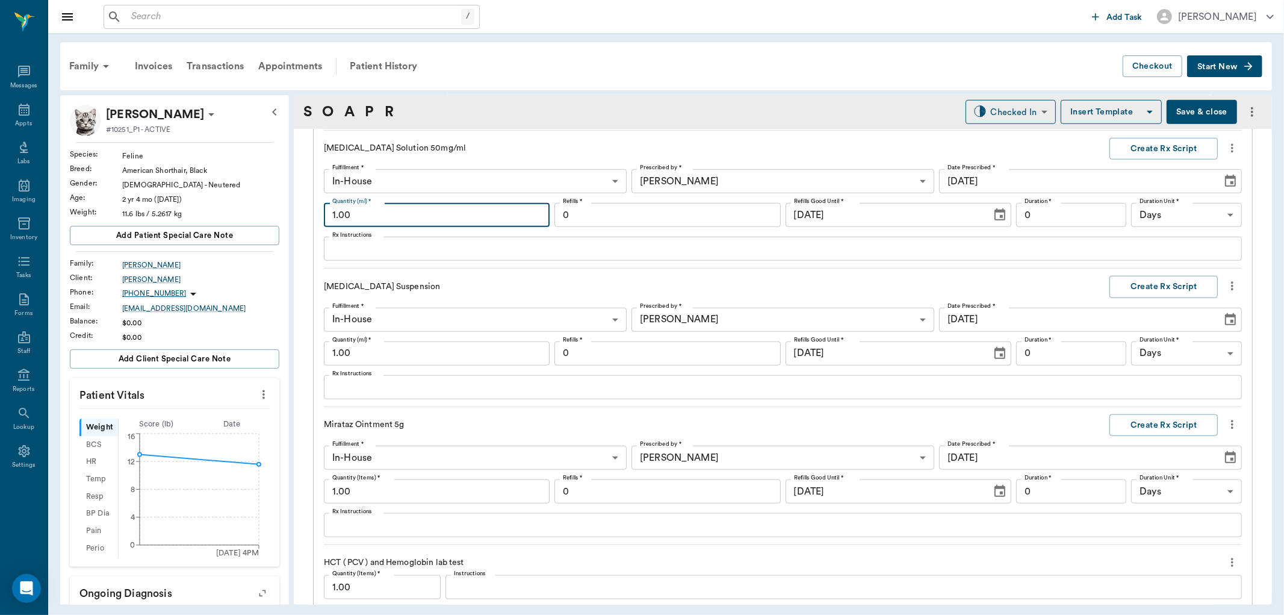
click at [400, 218] on input "1.00" at bounding box center [437, 215] width 226 height 24
click at [404, 353] on input "1.00" at bounding box center [437, 353] width 226 height 24
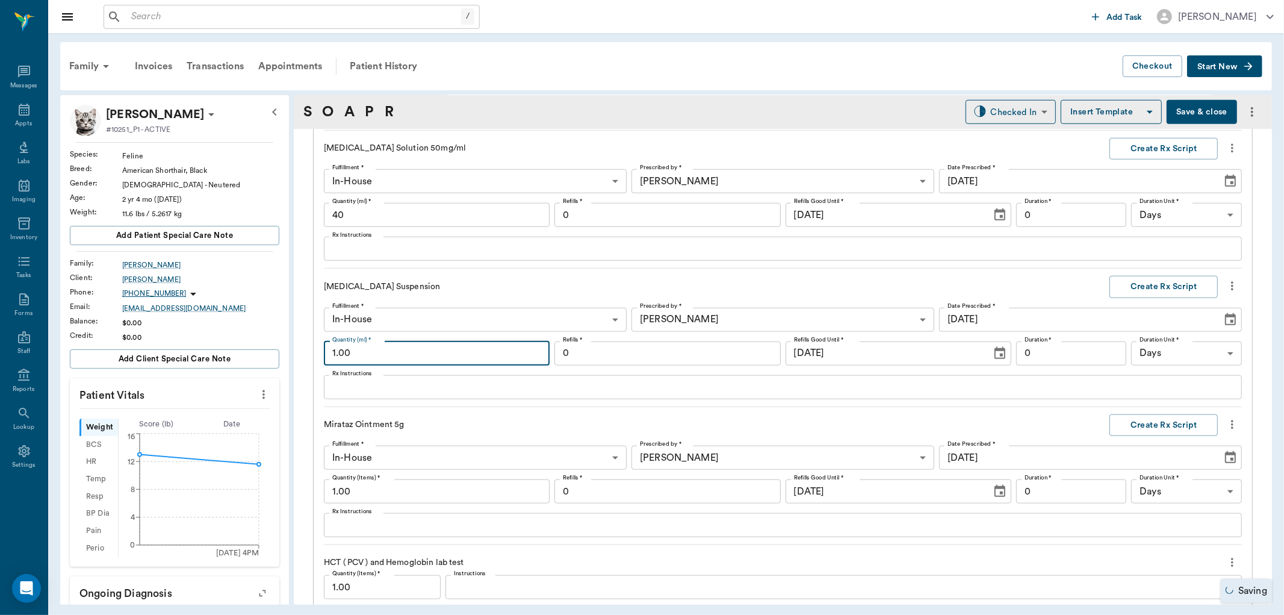
type input "40.00"
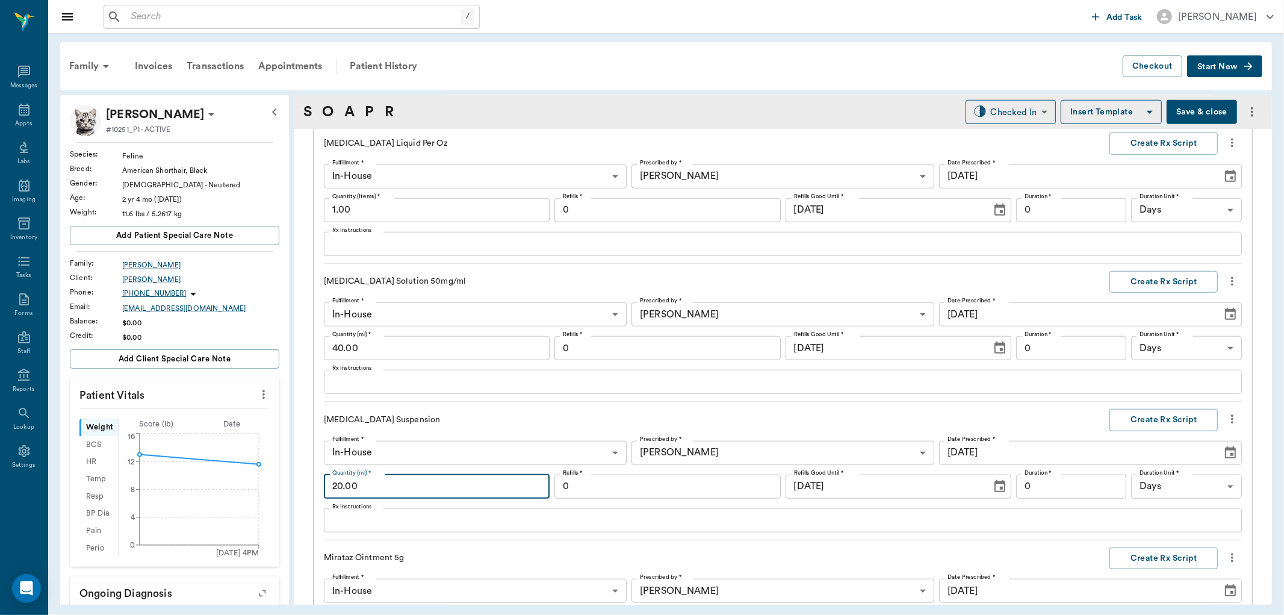
scroll to position [898, 0]
type input "20.00"
click at [392, 213] on input "1.00" at bounding box center [437, 211] width 226 height 24
click at [1154, 154] on button "Create Rx Script" at bounding box center [1164, 144] width 108 height 22
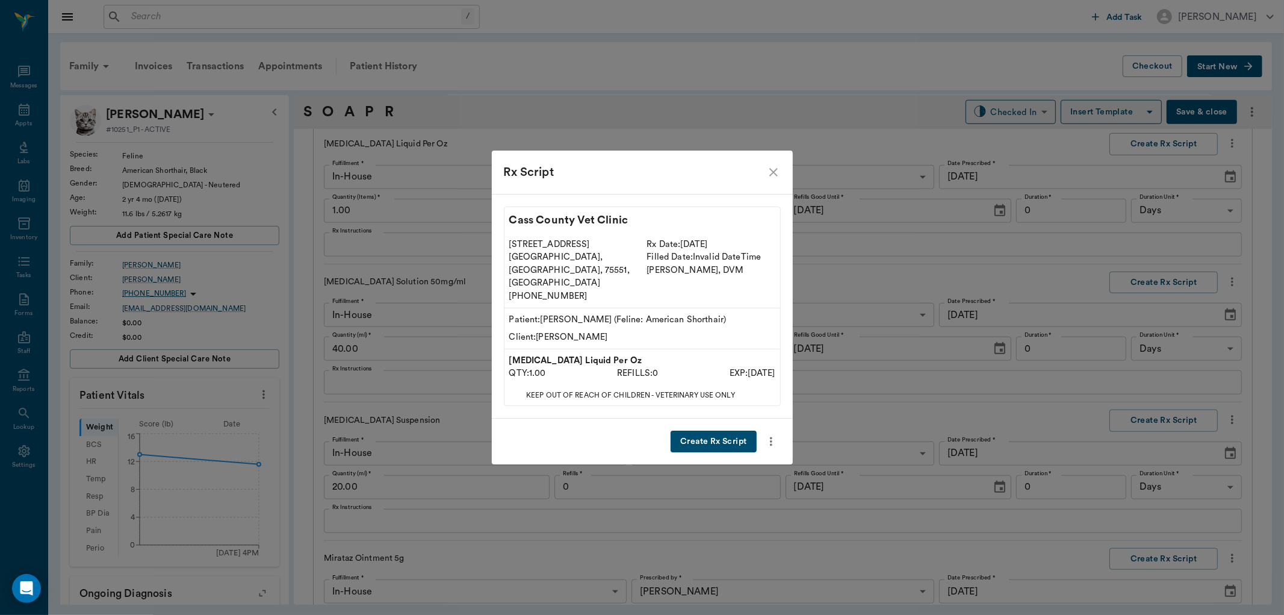
click at [772, 176] on icon "close" at bounding box center [773, 172] width 8 height 8
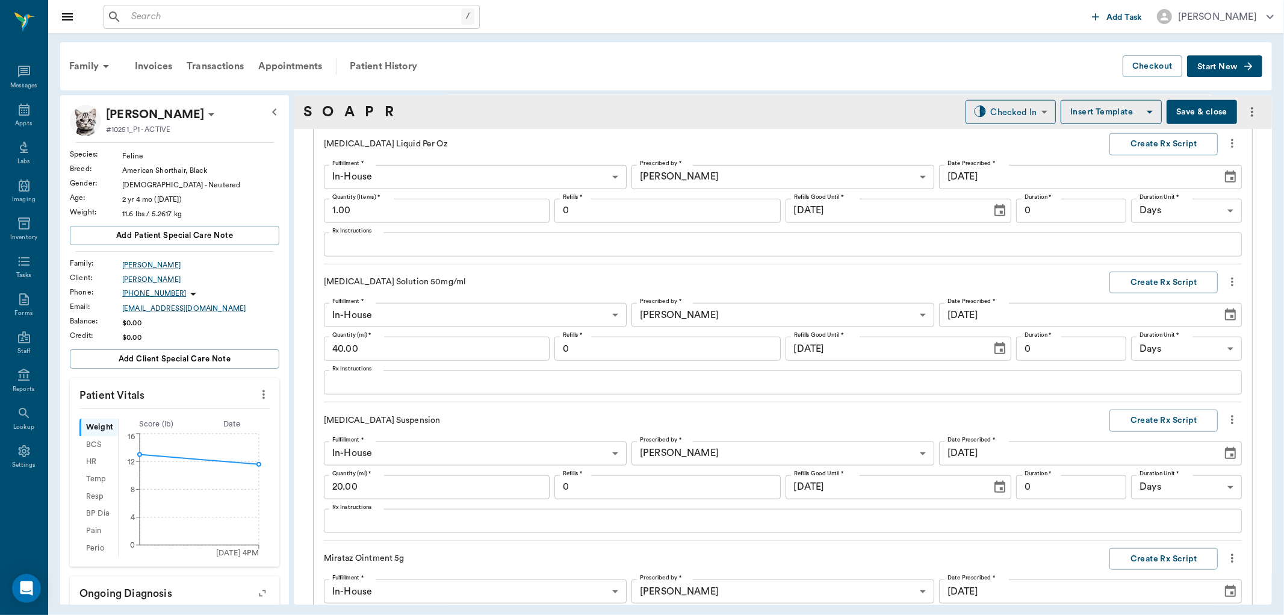
click at [636, 213] on input "0" at bounding box center [668, 211] width 226 height 24
type input "12"
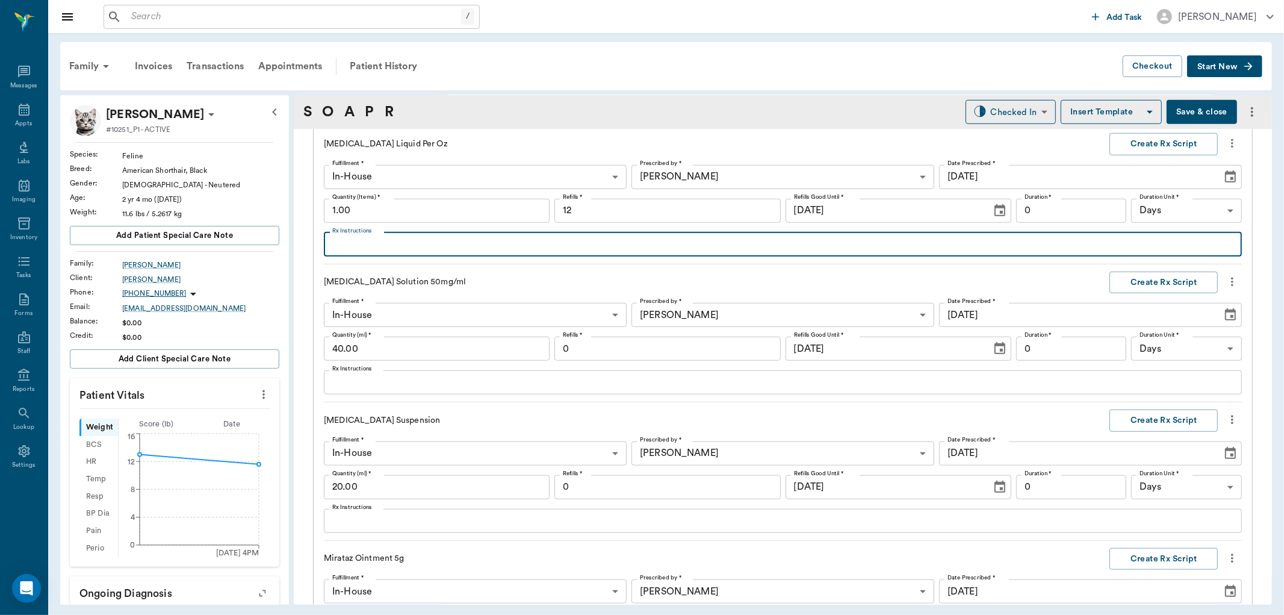
click at [411, 239] on textarea "Rx Instructions" at bounding box center [782, 244] width 901 height 14
type textarea "Give 2ccs each day"
click at [397, 208] on input "1.00" at bounding box center [437, 211] width 226 height 24
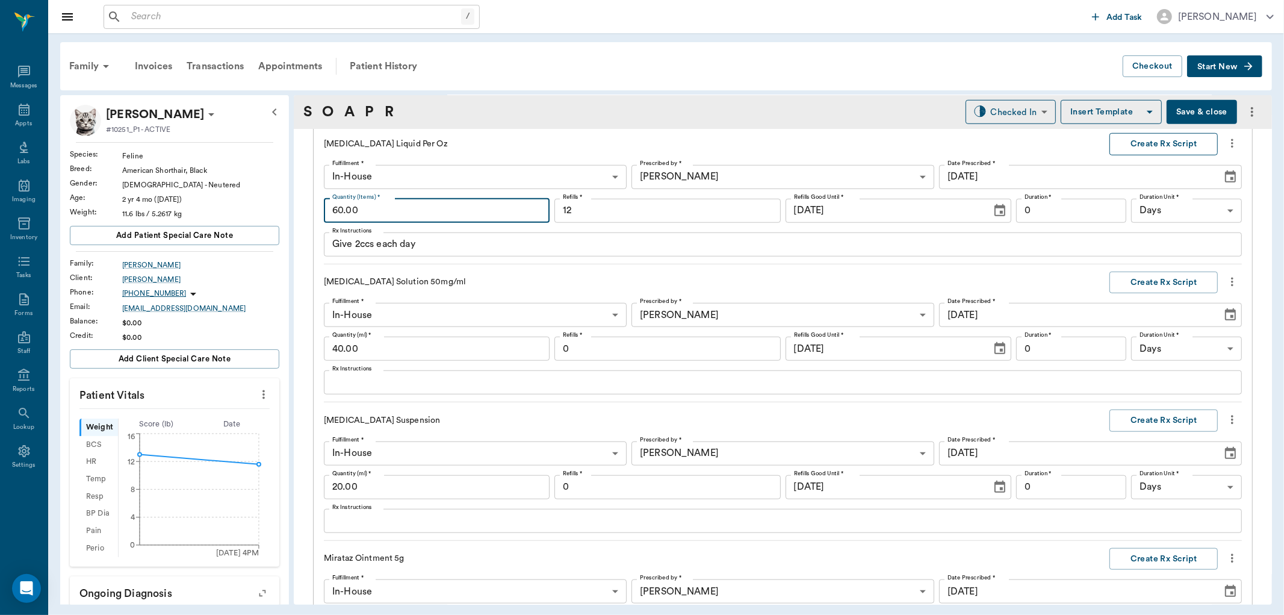
type input "60.00"
click at [1146, 143] on button "Create Rx Script" at bounding box center [1164, 144] width 108 height 22
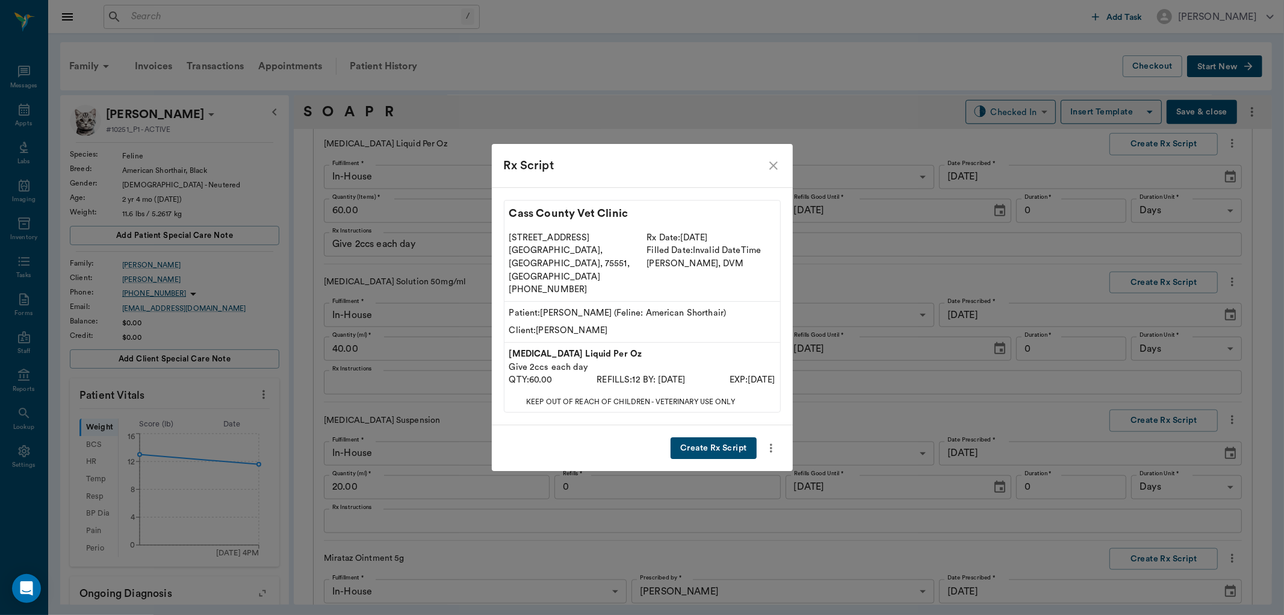
click at [732, 437] on button "Create Rx Script" at bounding box center [713, 448] width 85 height 22
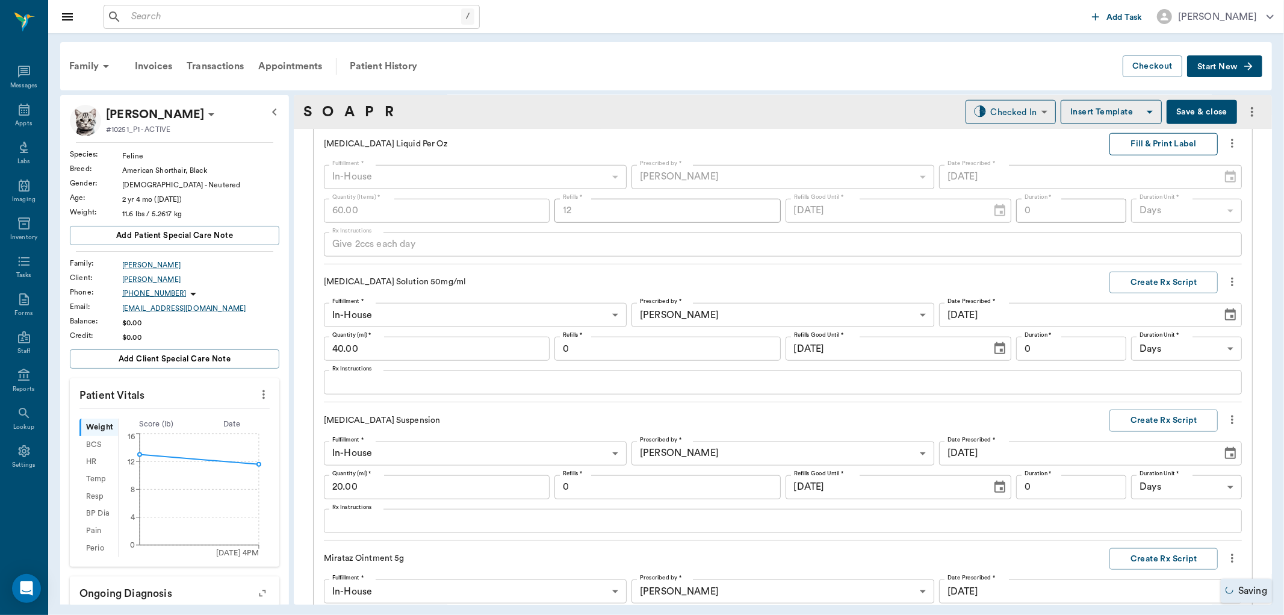
click at [1141, 144] on button "Fill & Print Label" at bounding box center [1164, 144] width 108 height 22
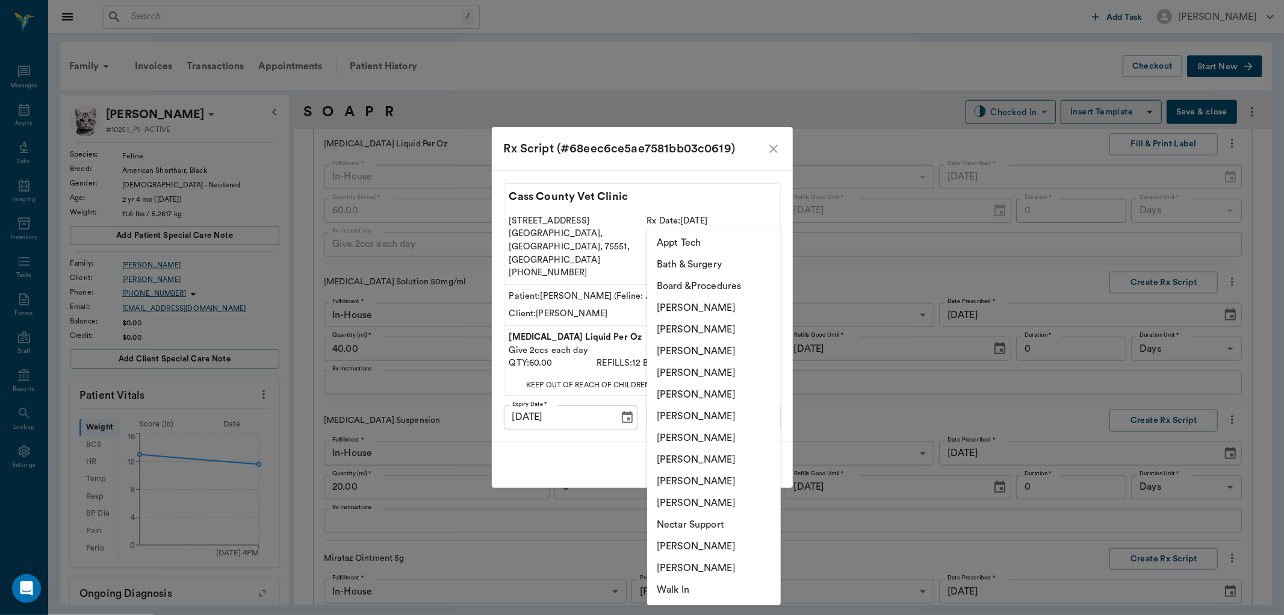
click at [744, 411] on body "/ ​ Add Task [PERSON_NAME] Nectar Messages Appts Labs Imaging Inventory Tasks F…" at bounding box center [642, 307] width 1284 height 615
click at [736, 372] on li "[PERSON_NAME]" at bounding box center [714, 373] width 134 height 22
type input "63ec2f075fda476ae8351a4d"
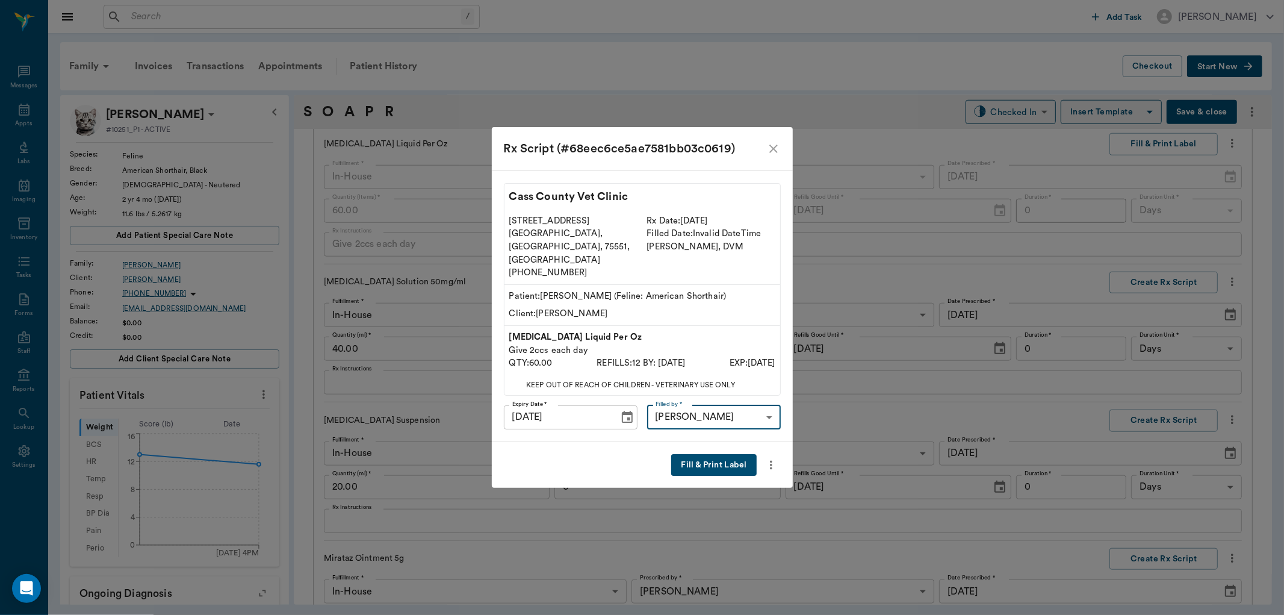
click at [729, 454] on button "Fill & Print Label" at bounding box center [713, 465] width 85 height 22
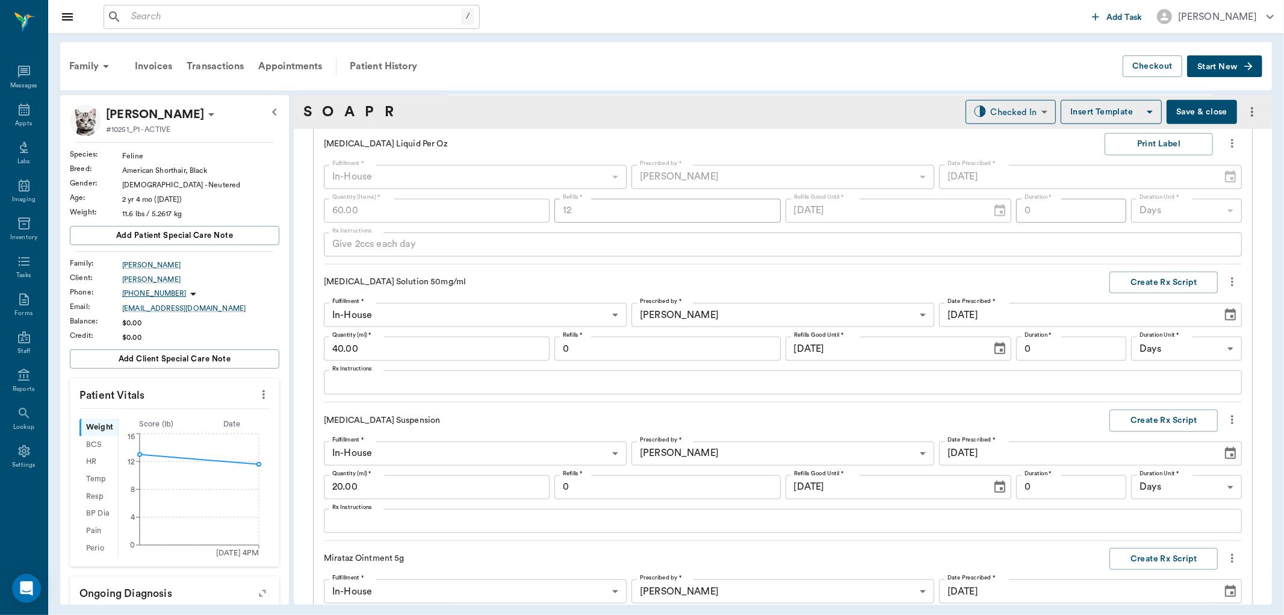
click at [413, 388] on div "x Rx Instructions" at bounding box center [783, 382] width 918 height 24
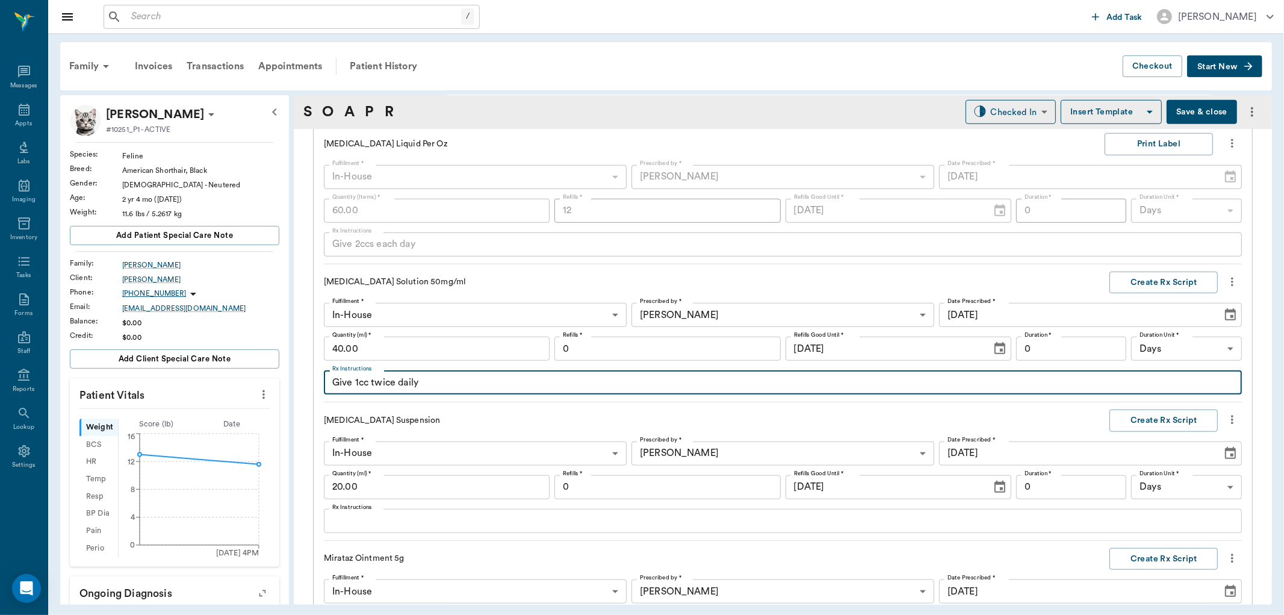
type textarea "Give 1cc twice daily"
click at [733, 353] on input "0" at bounding box center [668, 349] width 226 height 24
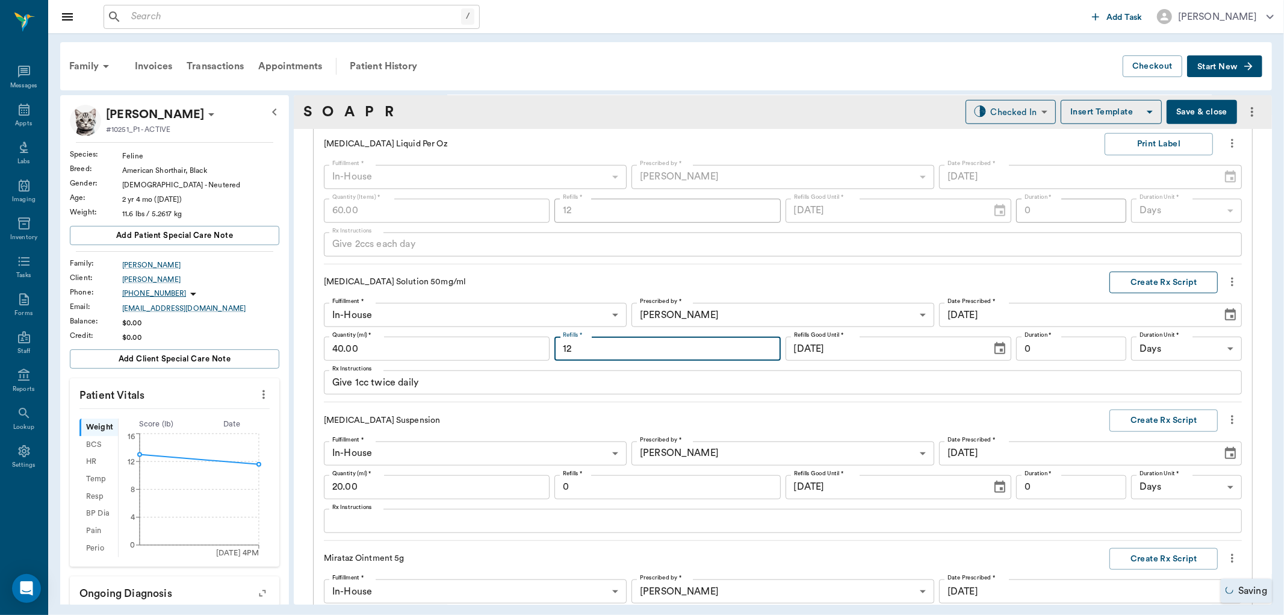
type input "12"
click at [1136, 278] on button "Create Rx Script" at bounding box center [1164, 283] width 108 height 22
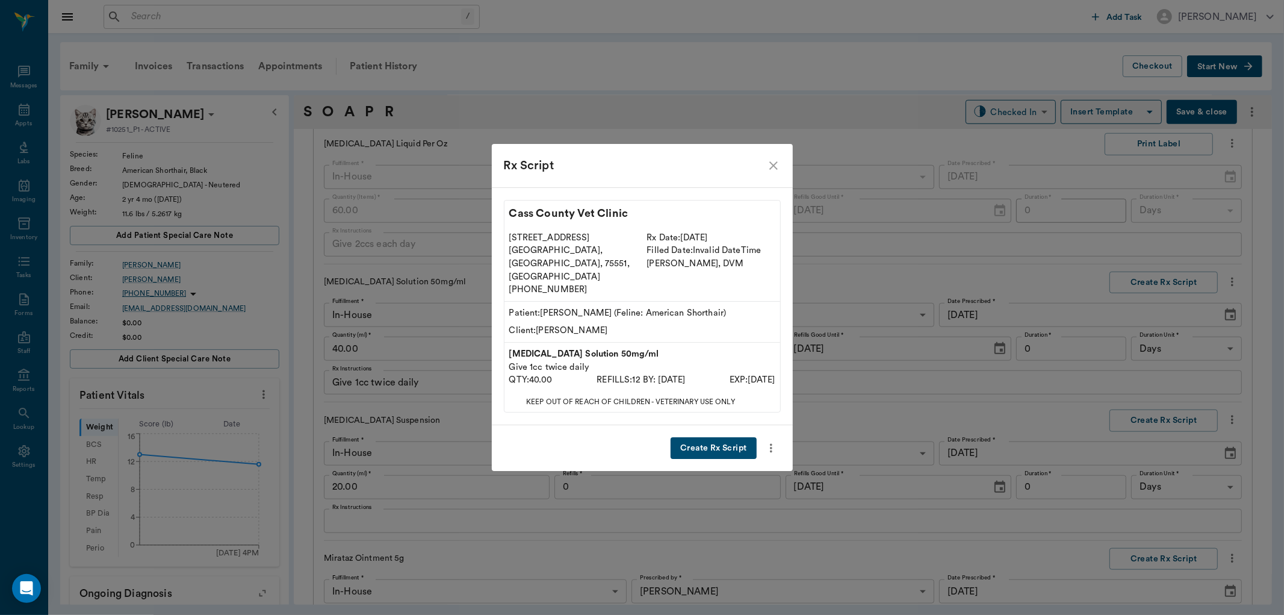
click at [686, 437] on button "Create Rx Script" at bounding box center [713, 448] width 85 height 22
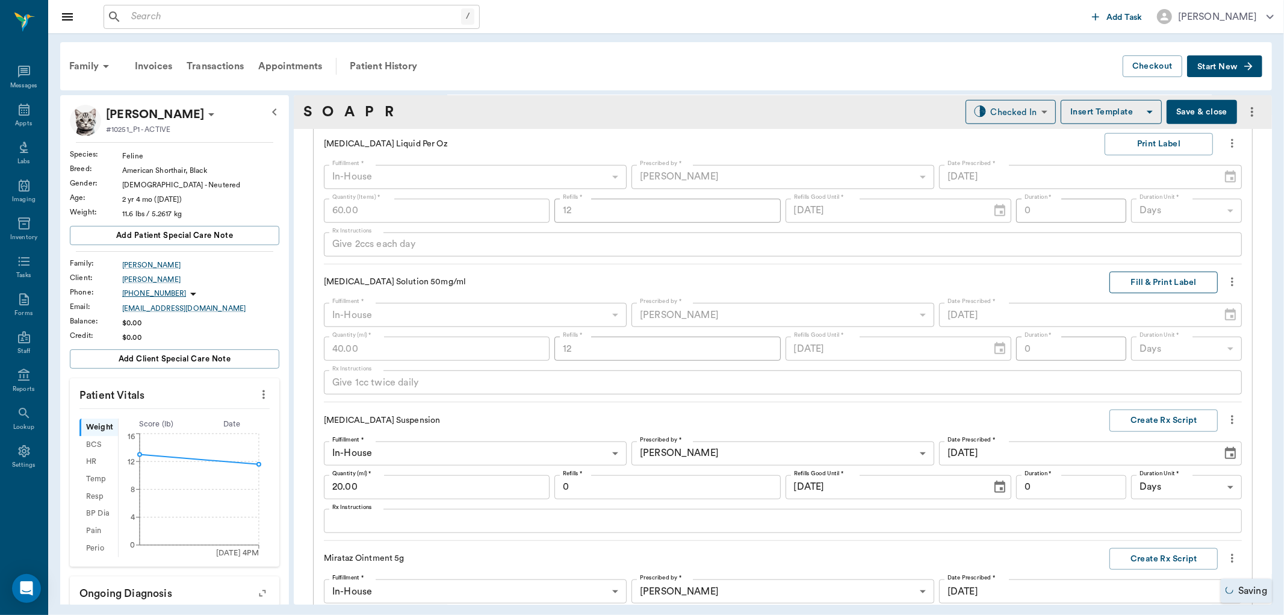
click at [1120, 284] on button "Fill & Print Label" at bounding box center [1164, 283] width 108 height 22
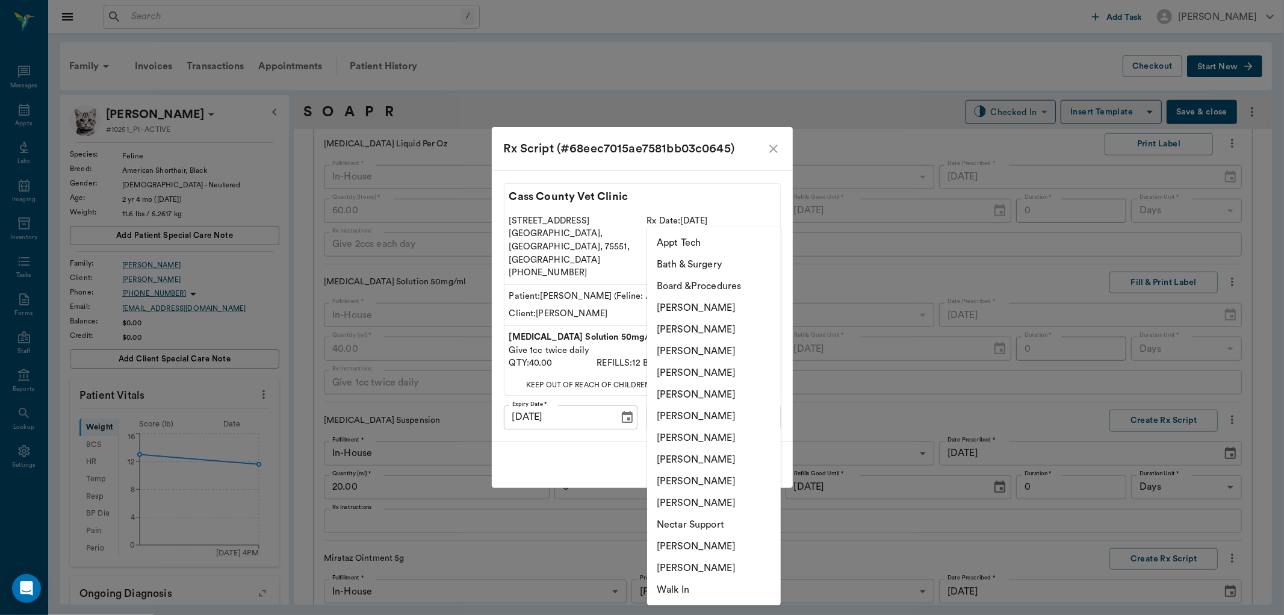
click at [769, 399] on body "/ ​ Add Task [PERSON_NAME] Nectar Messages Appts Labs Imaging Inventory Tasks F…" at bounding box center [642, 307] width 1284 height 615
click at [744, 365] on li "[PERSON_NAME]" at bounding box center [714, 373] width 134 height 22
type input "63ec2f075fda476ae8351a4d"
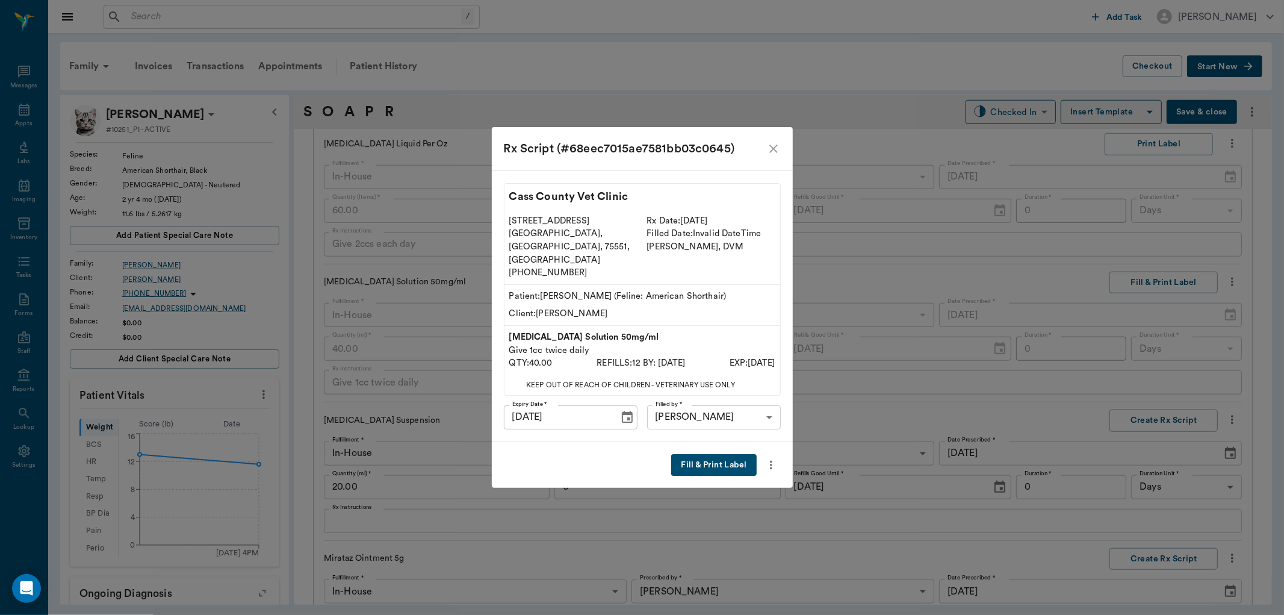
click at [727, 454] on button "Fill & Print Label" at bounding box center [713, 465] width 85 height 22
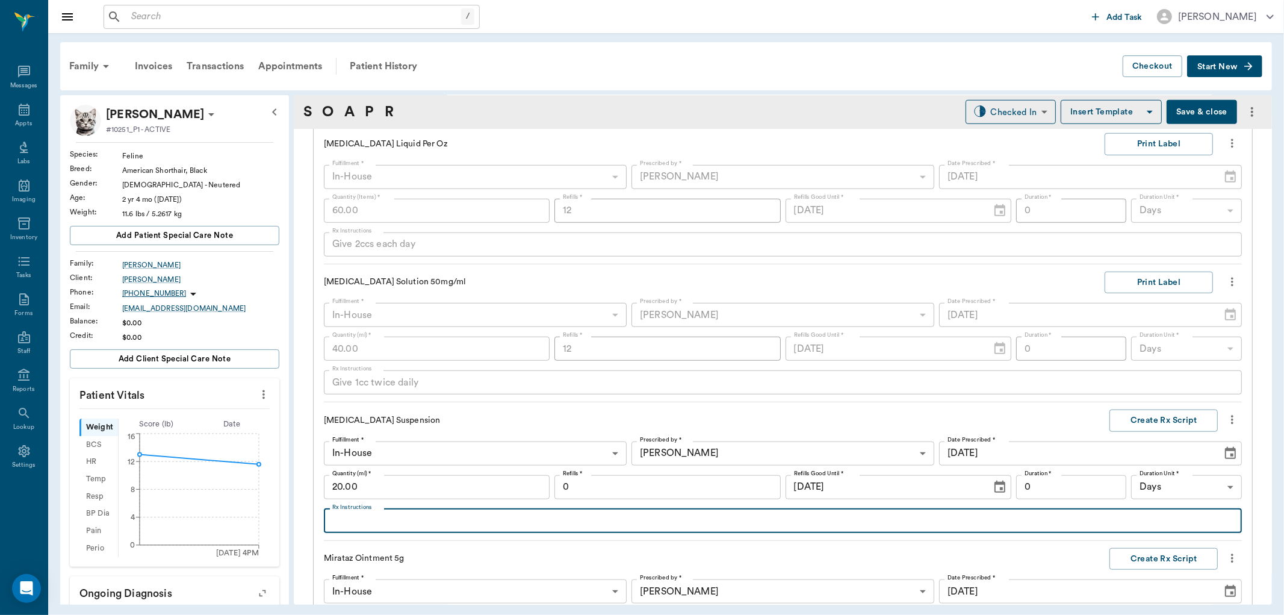
drag, startPoint x: 377, startPoint y: 521, endPoint x: 389, endPoint y: 520, distance: 11.5
click at [380, 520] on textarea "Rx Instructions" at bounding box center [782, 521] width 901 height 14
type textarea "Give 0.5cc twice daily for 1 week then once daily"
drag, startPoint x: 582, startPoint y: 489, endPoint x: 601, endPoint y: 484, distance: 19.9
click at [582, 488] on input "0" at bounding box center [668, 487] width 226 height 24
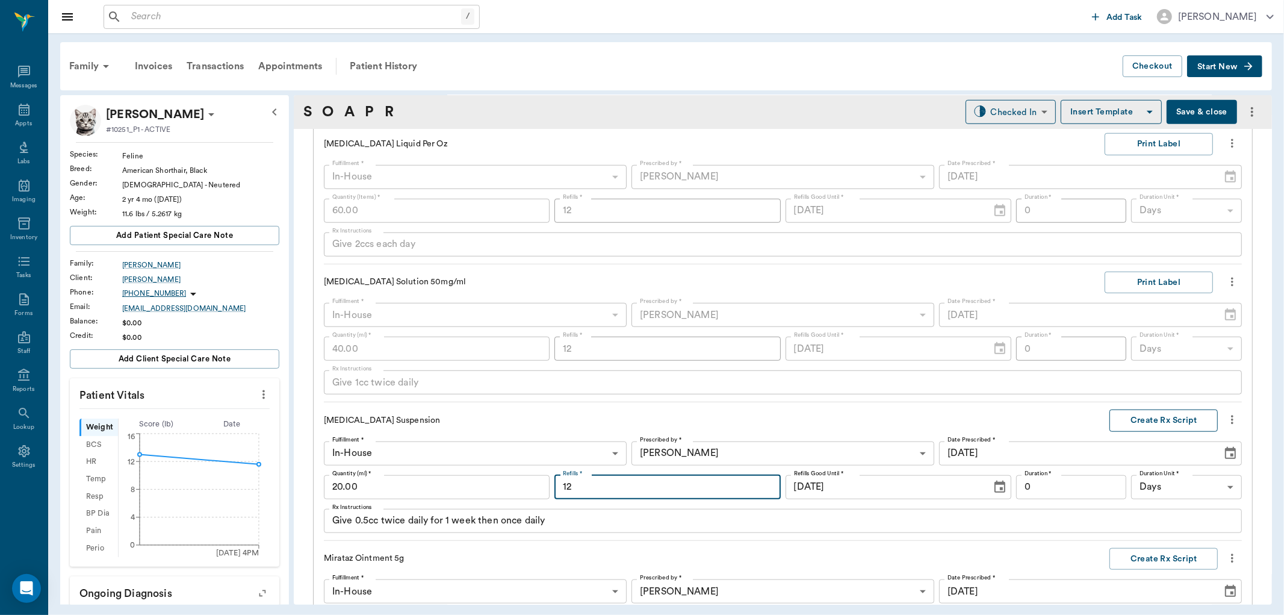
type input "12"
click at [1144, 418] on button "Create Rx Script" at bounding box center [1164, 420] width 108 height 22
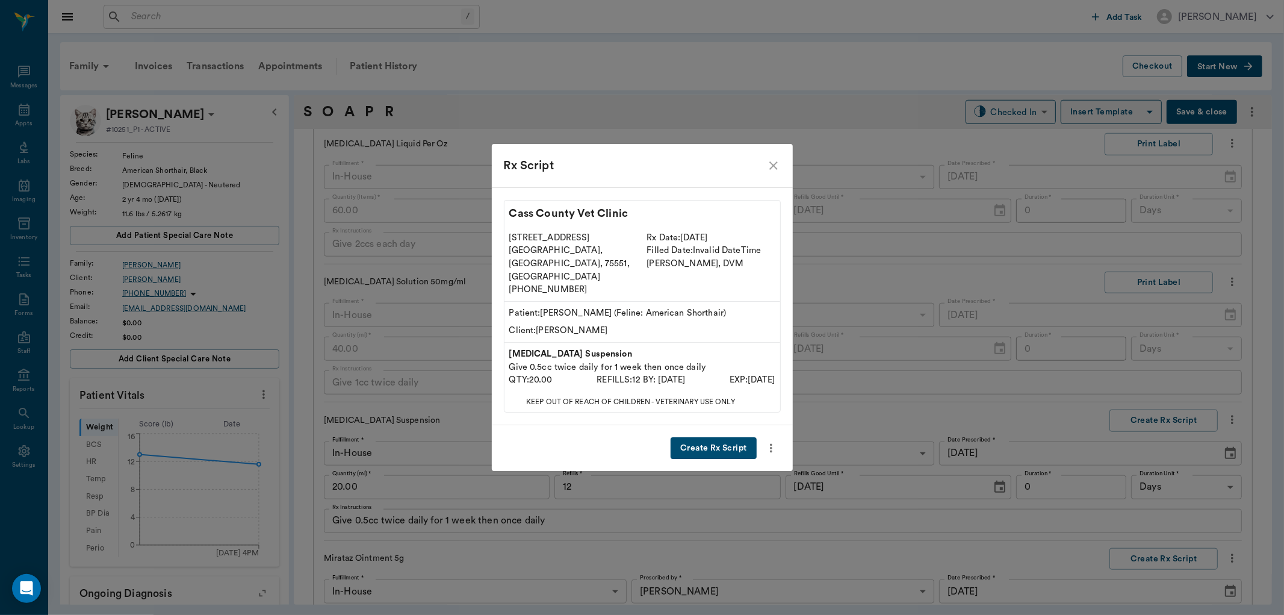
click at [731, 437] on button "Create Rx Script" at bounding box center [713, 448] width 85 height 22
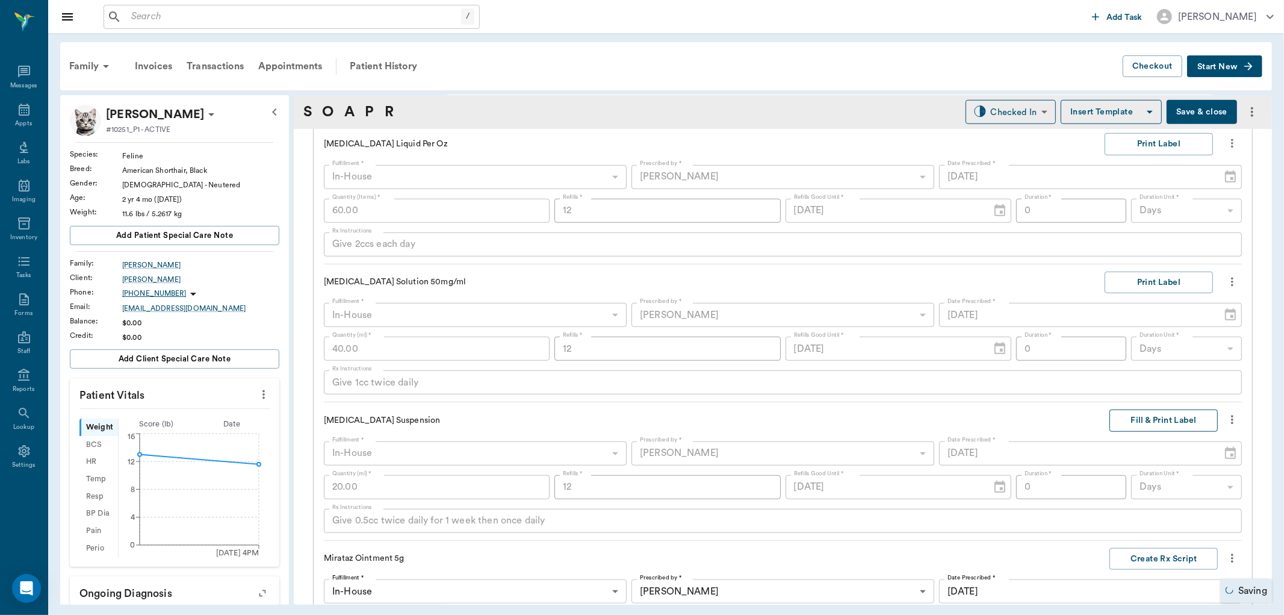
click at [1128, 423] on button "Fill & Print Label" at bounding box center [1164, 420] width 108 height 22
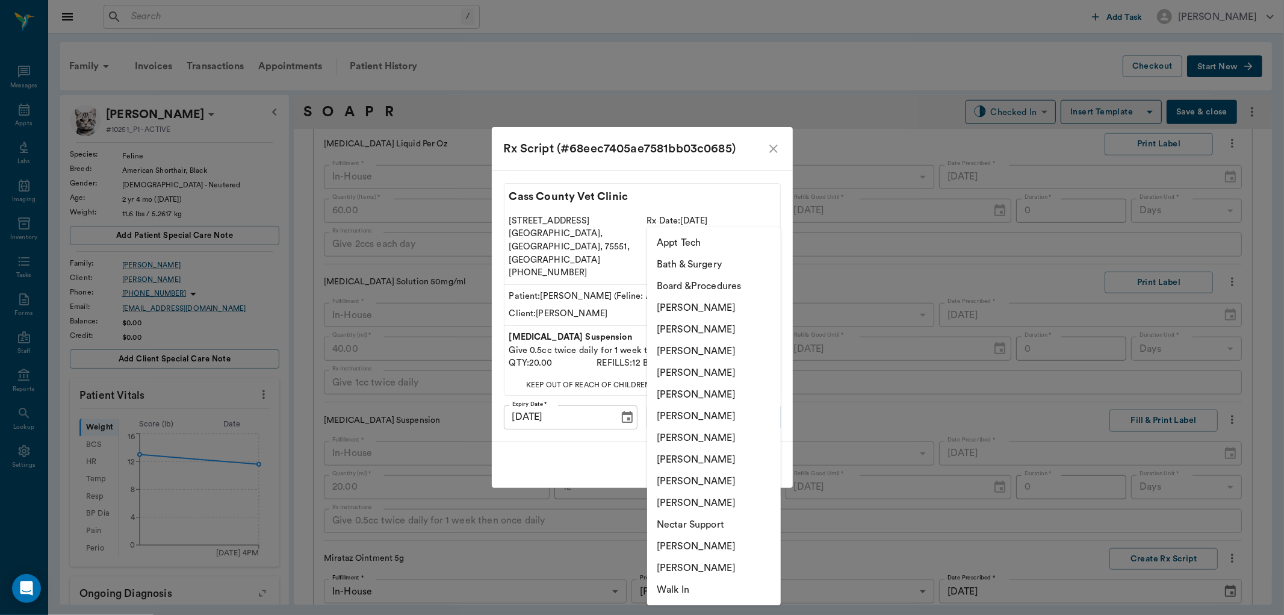
click at [722, 408] on body "/ ​ Add Task [PERSON_NAME] Nectar Messages Appts Labs Imaging Inventory Tasks F…" at bounding box center [642, 307] width 1284 height 615
click at [712, 370] on li "[PERSON_NAME]" at bounding box center [714, 373] width 134 height 22
type input "63ec2f075fda476ae8351a4d"
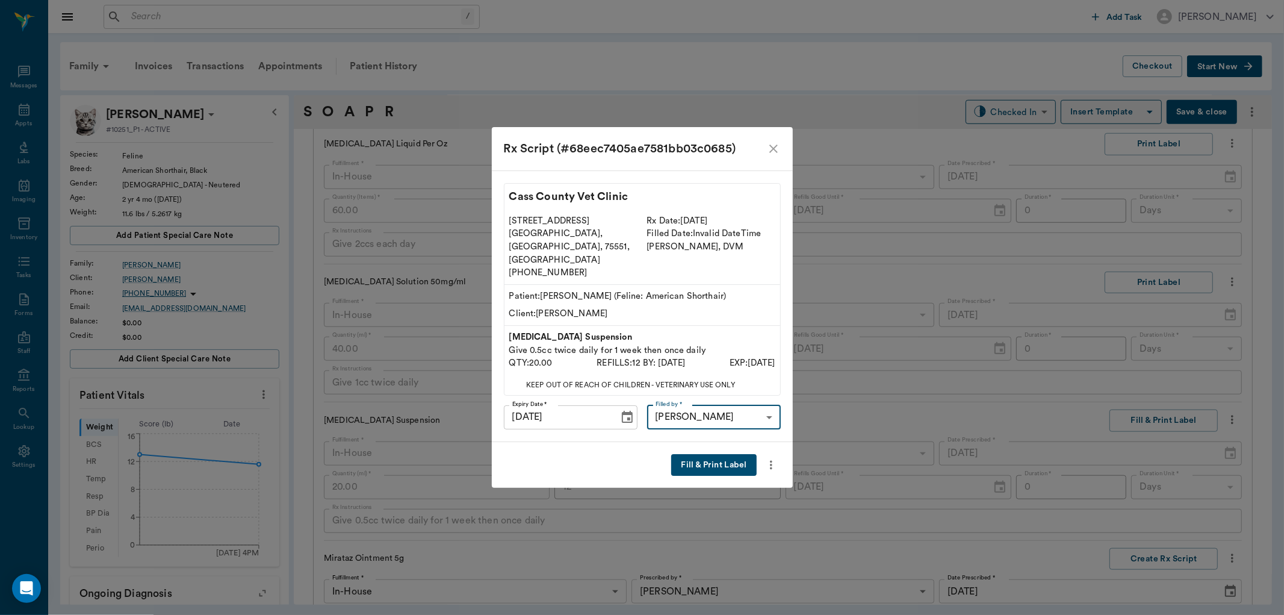
click at [709, 454] on button "Fill & Print Label" at bounding box center [713, 465] width 85 height 22
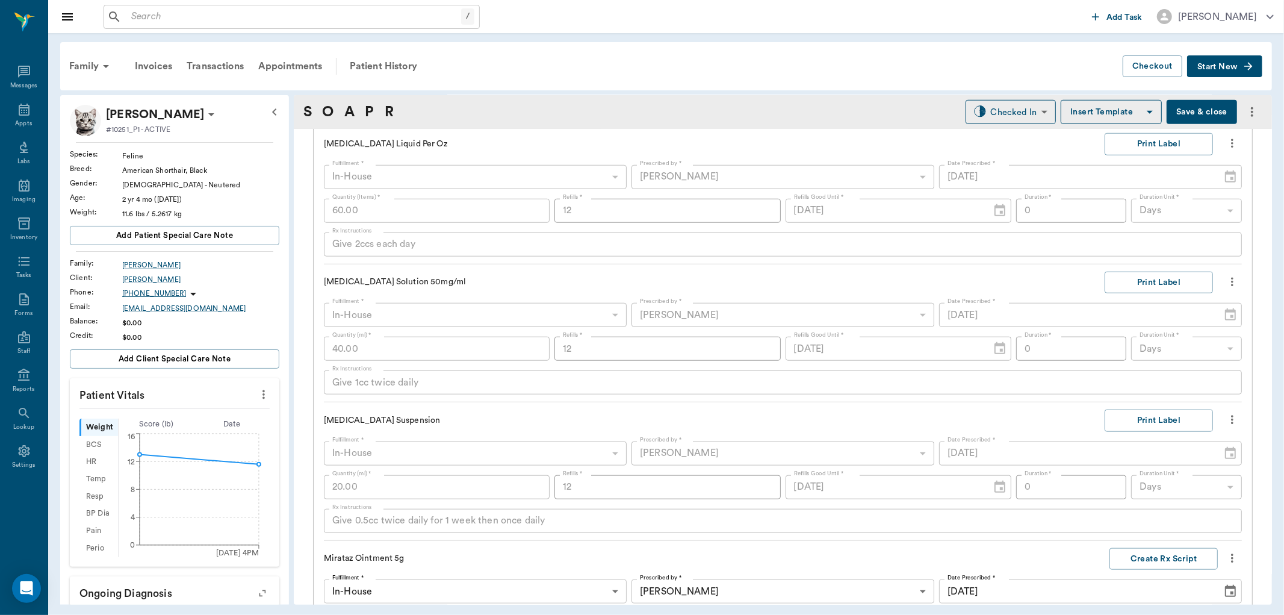
scroll to position [1166, 0]
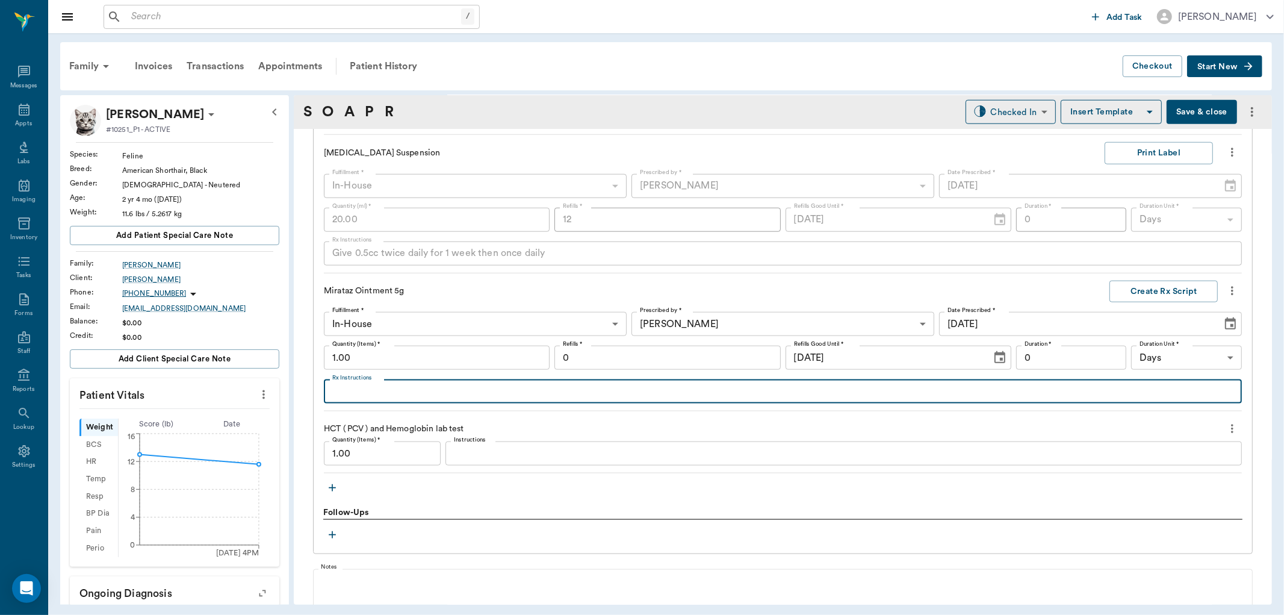
click at [374, 391] on textarea "Rx Instructions" at bounding box center [782, 392] width 901 height 14
click at [408, 385] on textarea "Apply 1.5"" at bounding box center [782, 392] width 901 height 14
type textarea "Apply 1.5" to inside of ear daily"
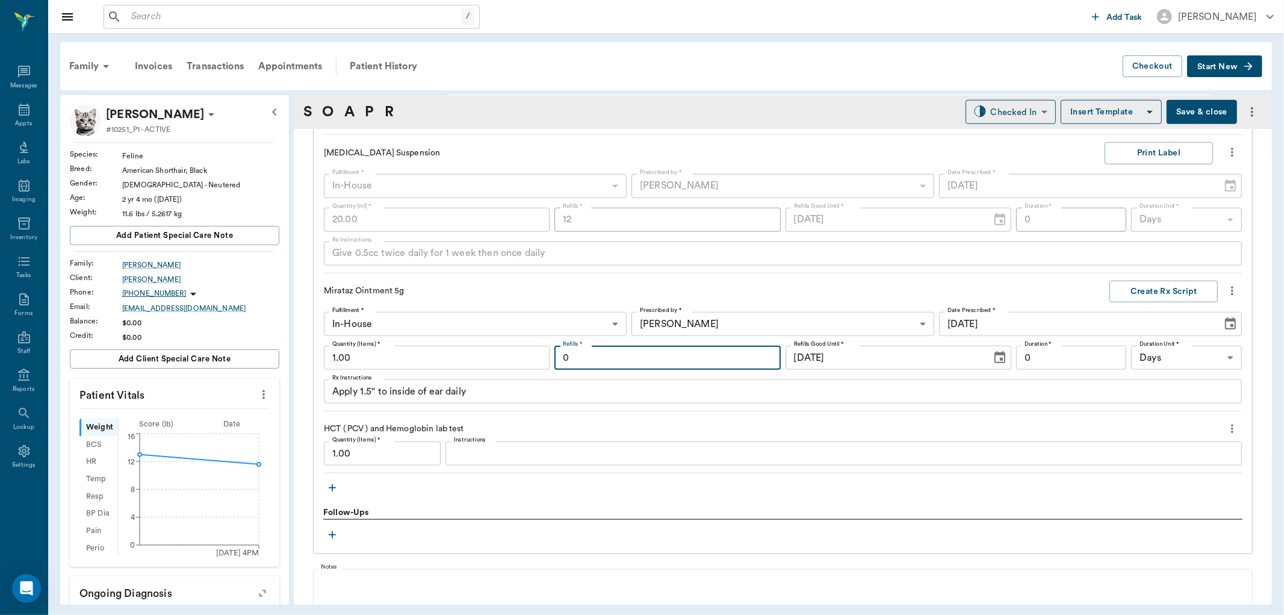
click at [700, 359] on input "0" at bounding box center [668, 358] width 226 height 24
type input "12"
click at [1153, 292] on button "Create Rx Script" at bounding box center [1164, 292] width 108 height 22
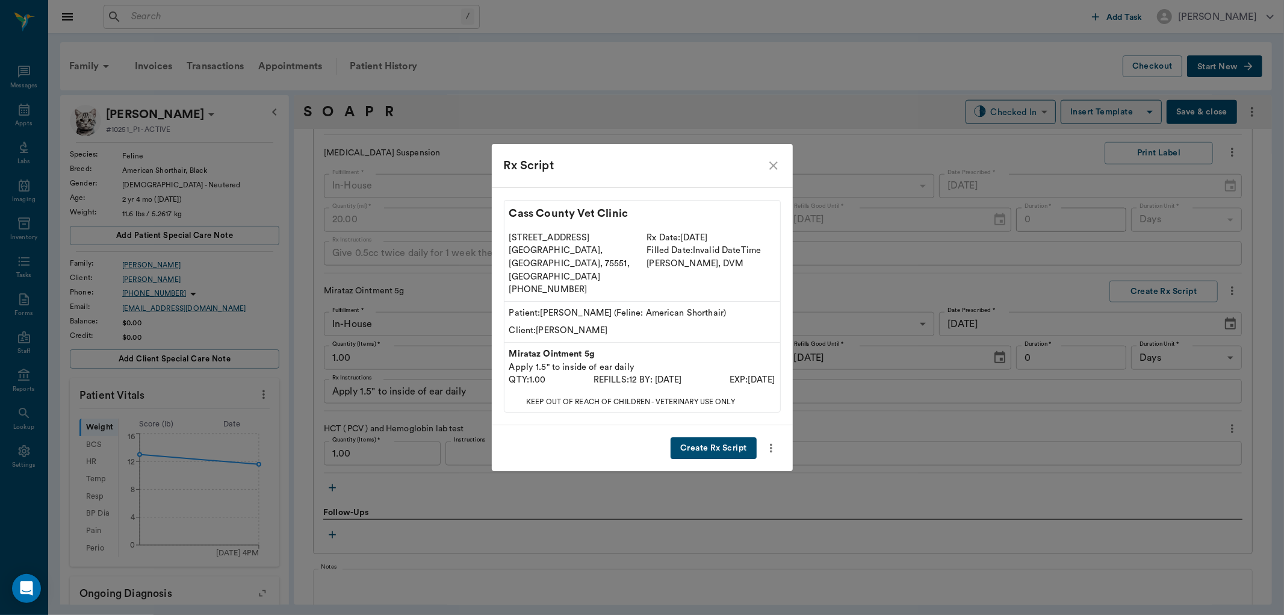
click at [720, 437] on button "Create Rx Script" at bounding box center [713, 448] width 85 height 22
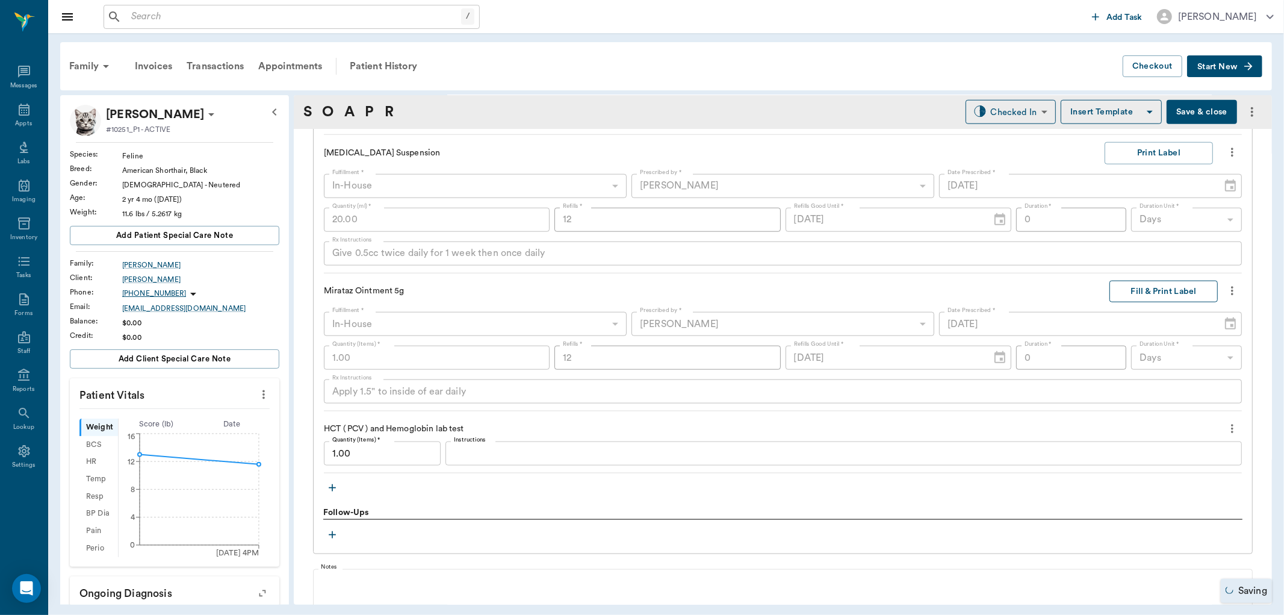
click at [1168, 284] on button "Fill & Print Label" at bounding box center [1164, 292] width 108 height 22
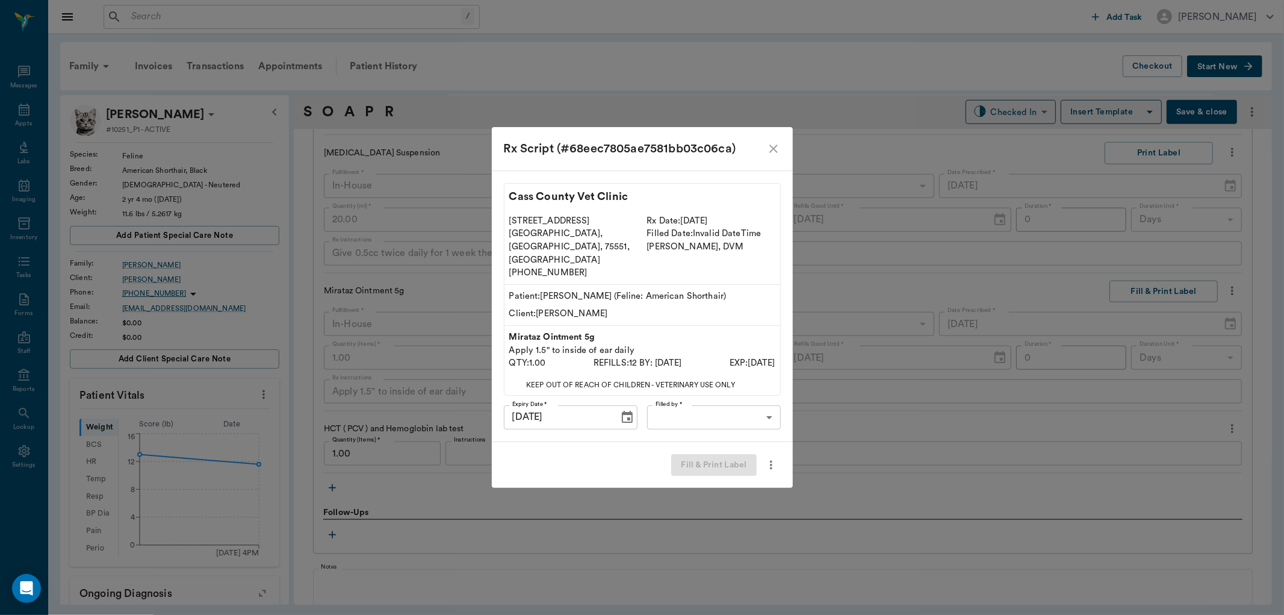
click at [710, 396] on body "/ ​ Add Task [PERSON_NAME] Nectar Messages Appts Labs Imaging Inventory Tasks F…" at bounding box center [642, 307] width 1284 height 615
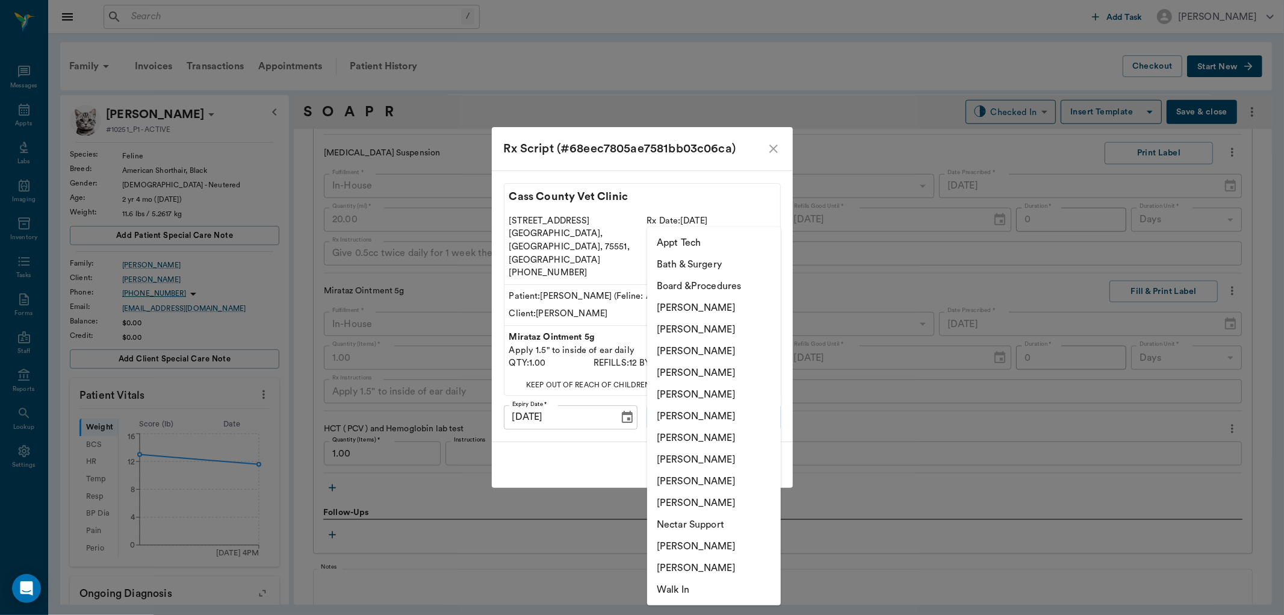
click at [721, 371] on li "[PERSON_NAME]" at bounding box center [714, 373] width 134 height 22
type input "63ec2f075fda476ae8351a4d"
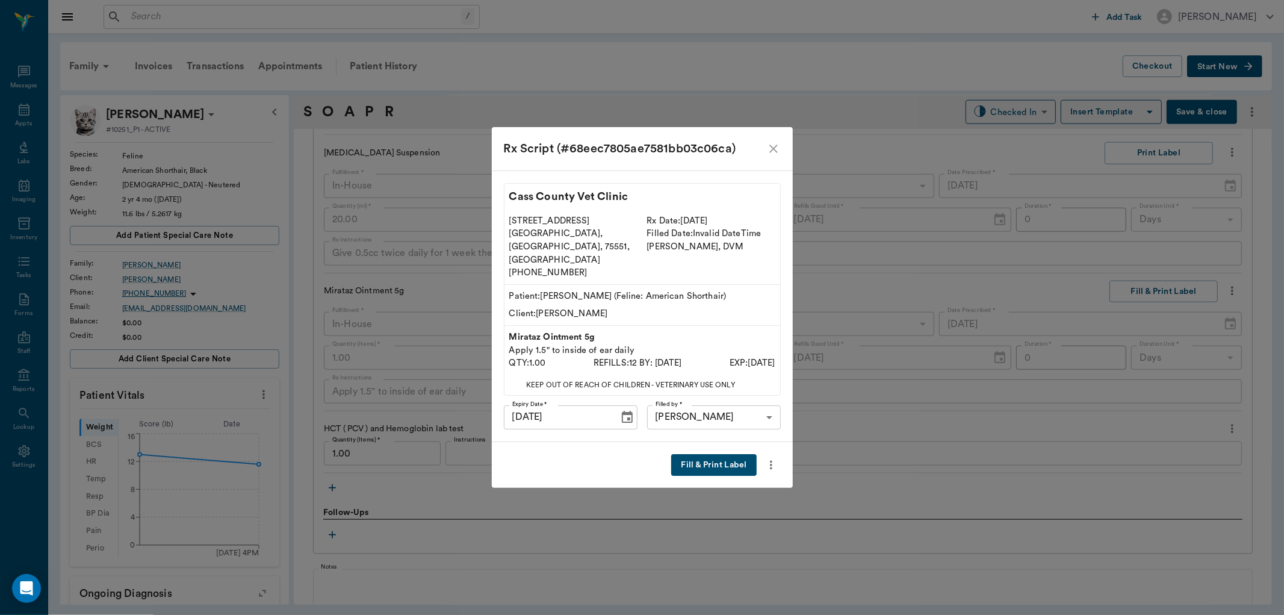
click at [704, 454] on button "Fill & Print Label" at bounding box center [713, 465] width 85 height 22
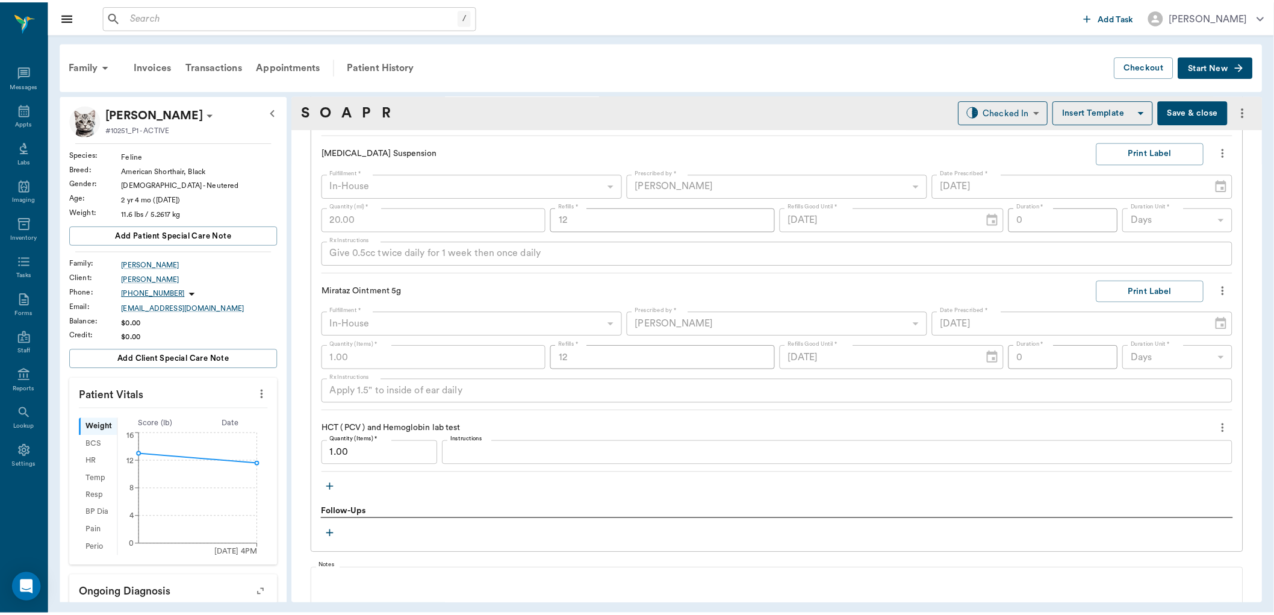
scroll to position [1299, 0]
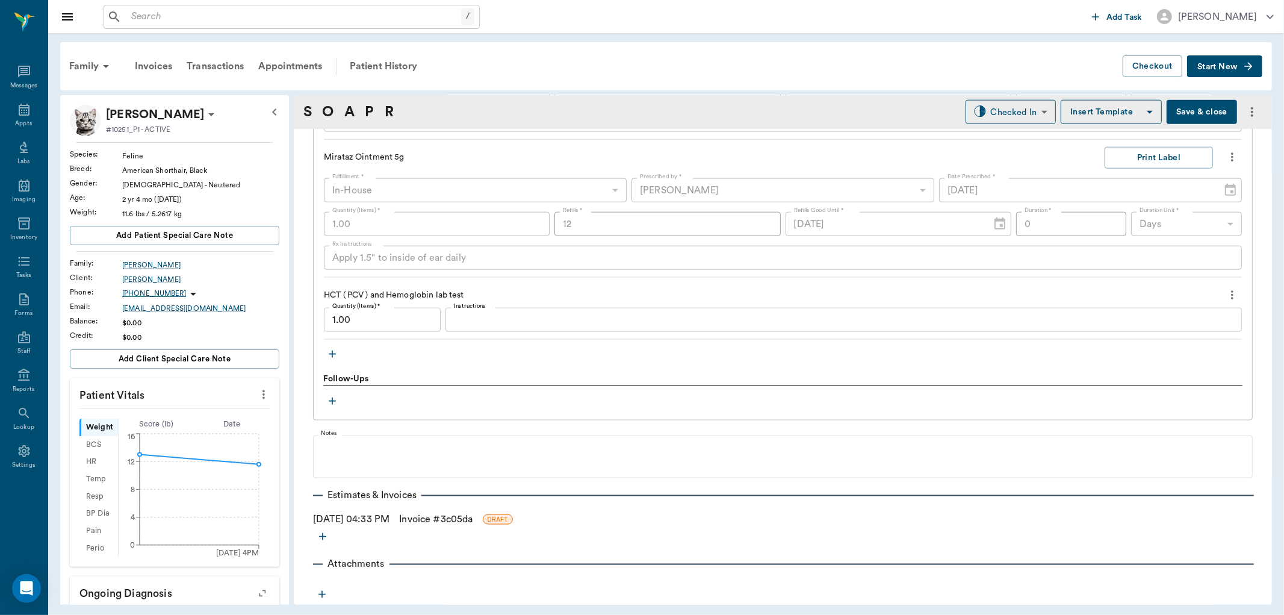
click at [423, 520] on link "Invoice # 3c05da" at bounding box center [435, 519] width 73 height 14
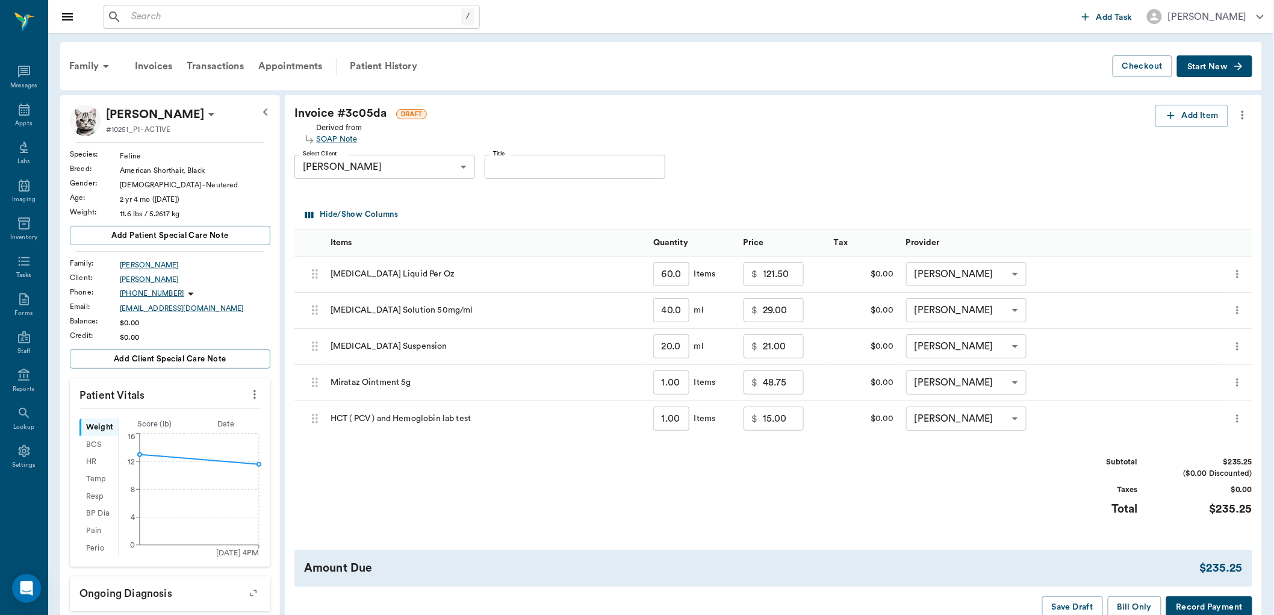
drag, startPoint x: 681, startPoint y: 278, endPoint x: 662, endPoint y: 303, distance: 30.9
click at [679, 278] on input "60.00" at bounding box center [671, 274] width 36 height 24
type input "2"
type input "25.00"
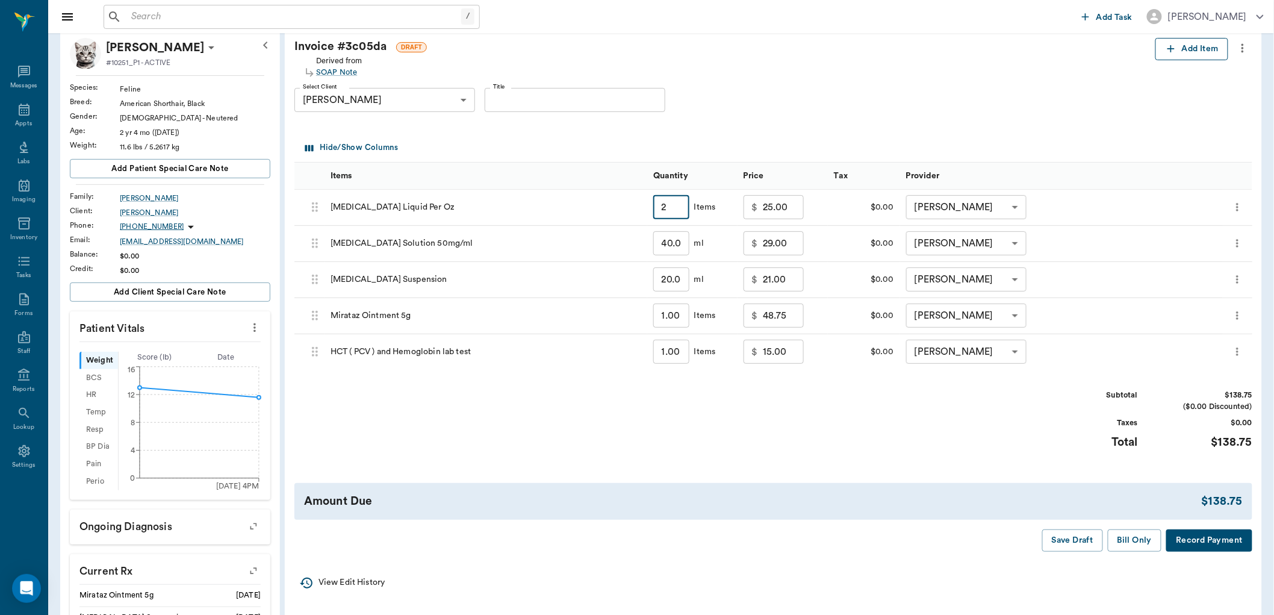
click at [1188, 52] on button "Add Item" at bounding box center [1191, 49] width 73 height 22
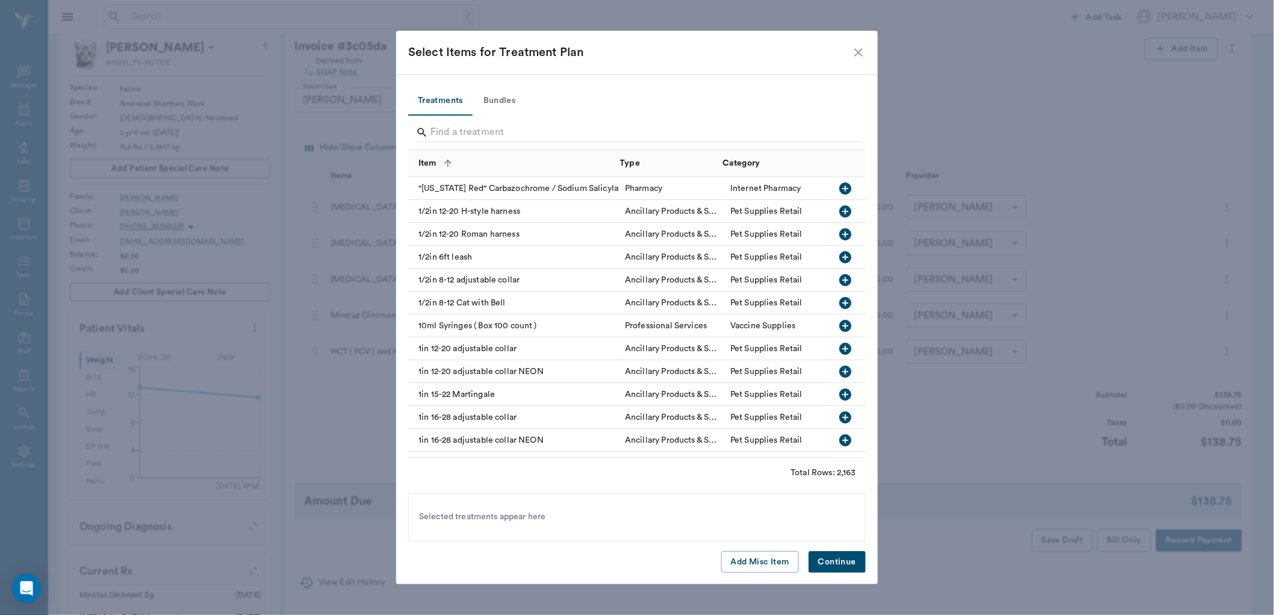
type input "2.00"
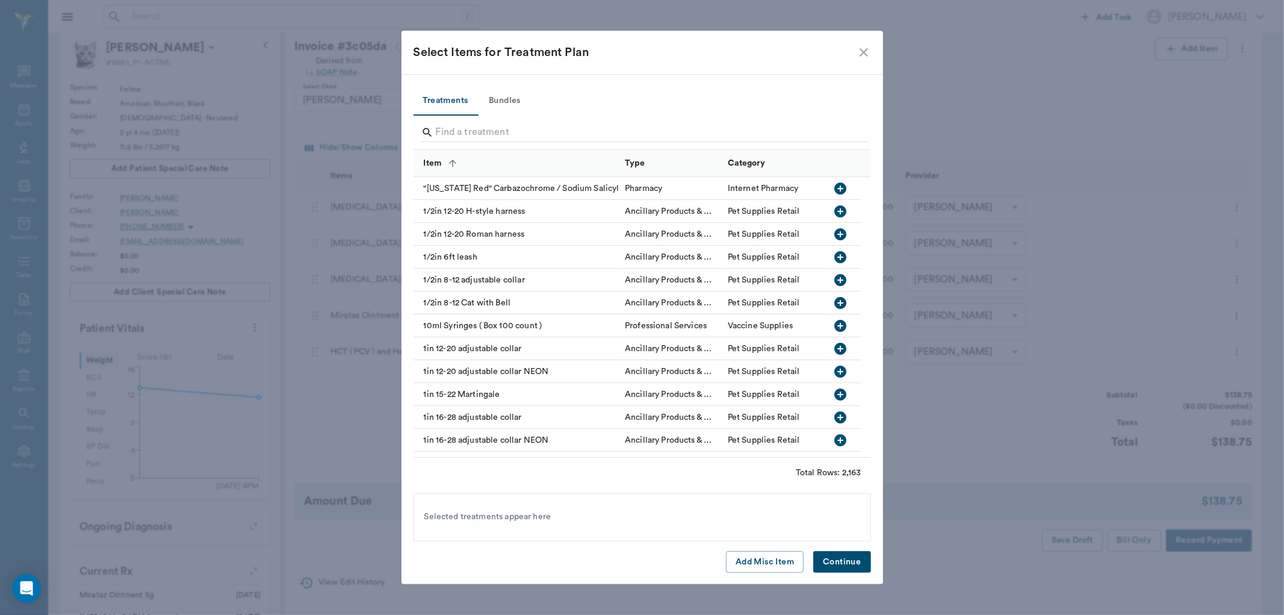
click at [780, 563] on button "Add Misc Item" at bounding box center [765, 562] width 78 height 22
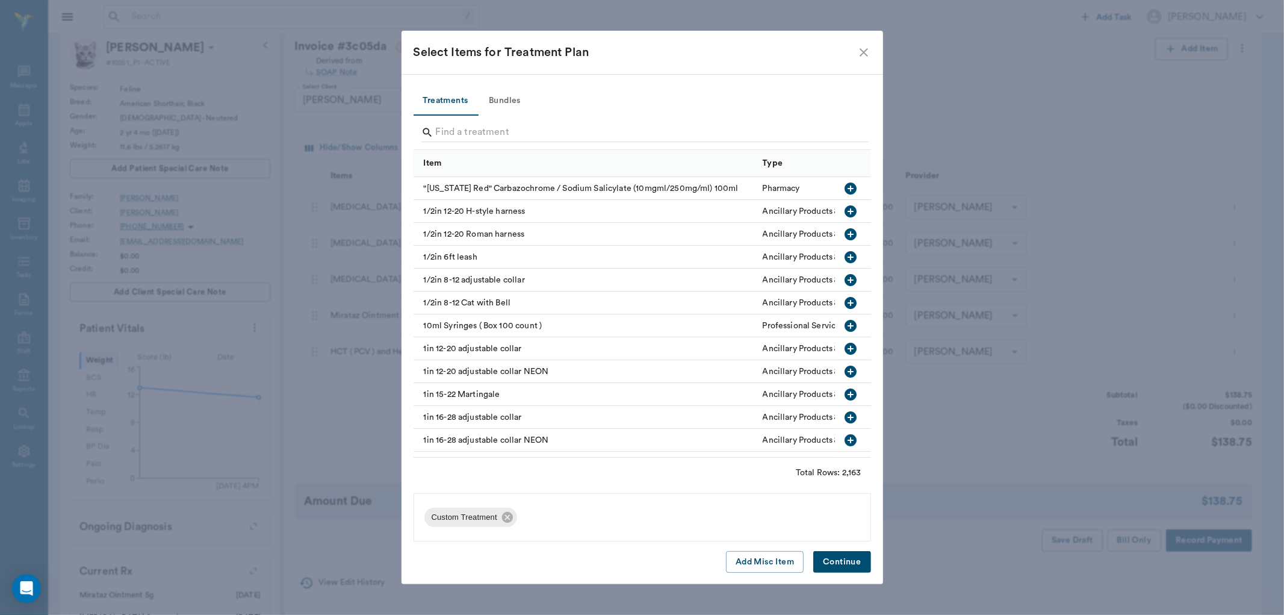
click at [827, 558] on button "Continue" at bounding box center [841, 562] width 57 height 22
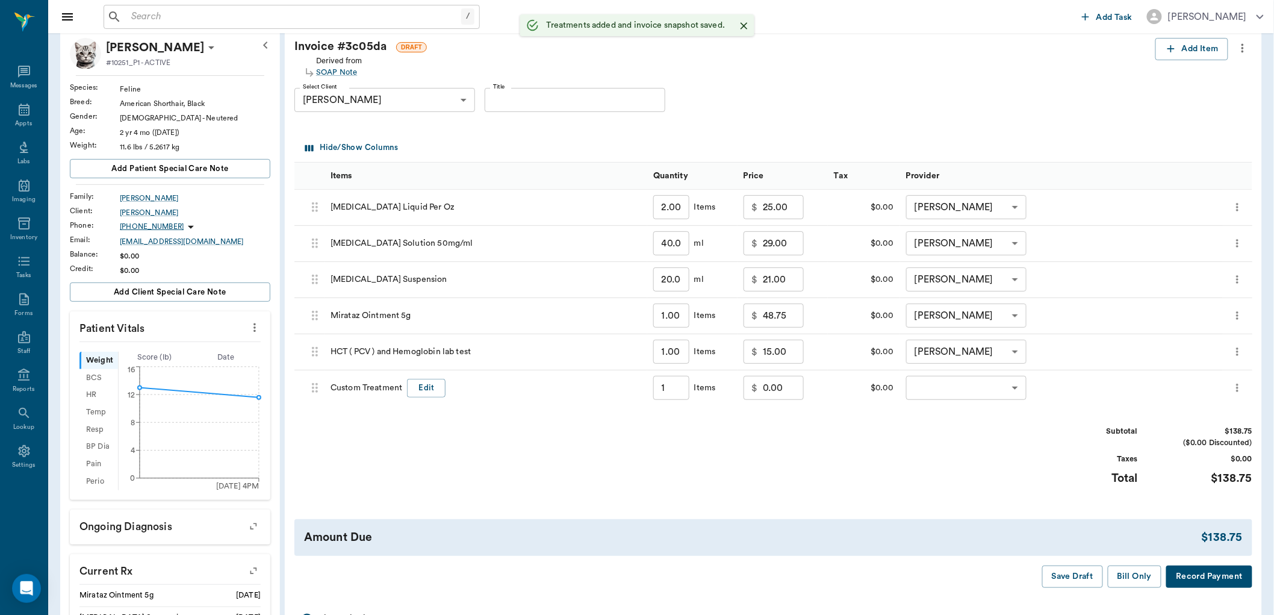
type input "1.00"
click at [429, 390] on button "Edit" at bounding box center [426, 388] width 39 height 19
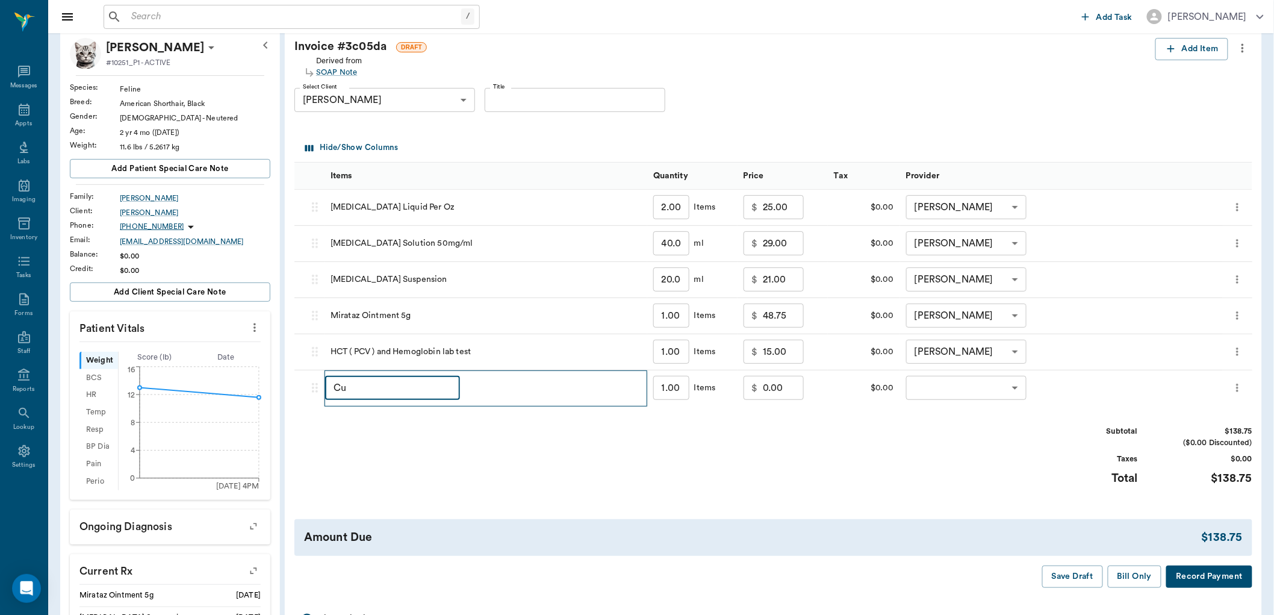
type input "C"
type input "employee discount"
click at [772, 385] on input "0.00" at bounding box center [783, 388] width 41 height 24
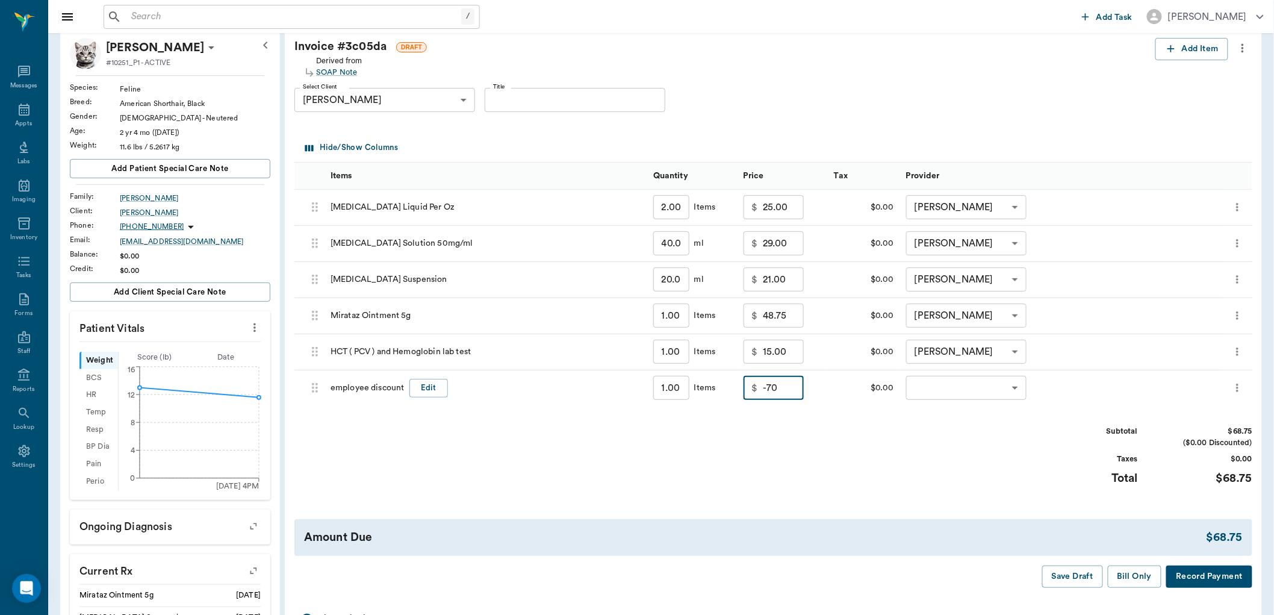
type input "-70.00"
click at [837, 430] on div "Subtotal $68.75 ($0.00 Discounted) Taxes $0.00 Total $68.75" at bounding box center [773, 463] width 958 height 74
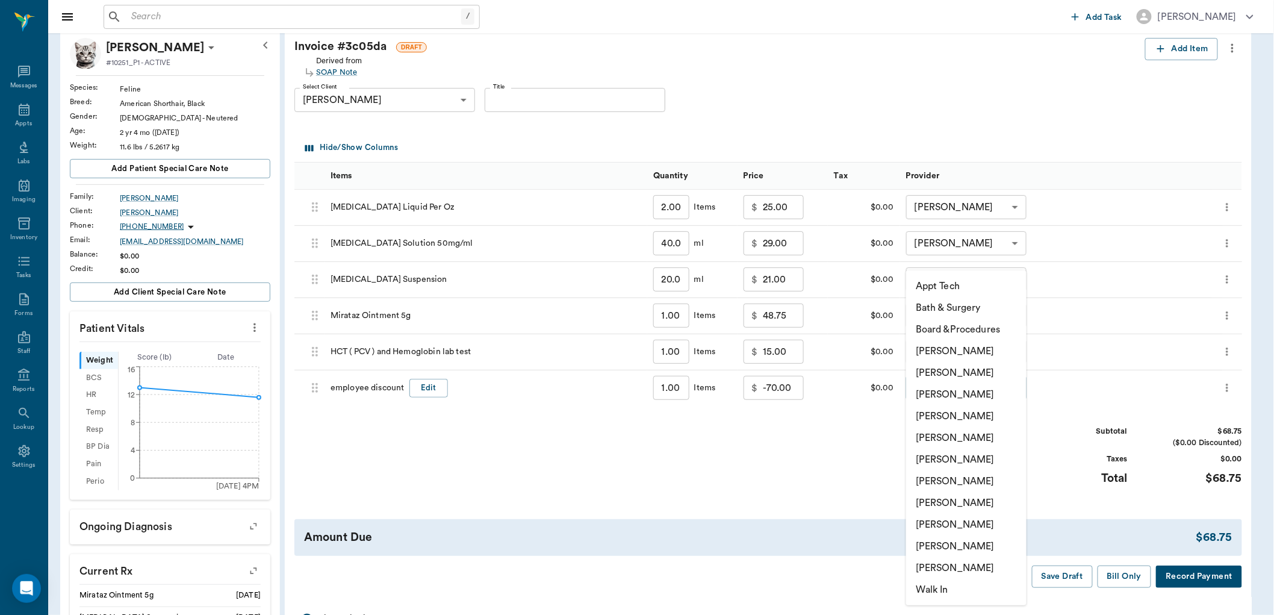
drag, startPoint x: 1010, startPoint y: 385, endPoint x: 983, endPoint y: 387, distance: 27.2
click at [1010, 386] on body "/ ​ Add Task [PERSON_NAME] Nectar Messages Appts Labs Imaging Inventory Tasks F…" at bounding box center [637, 425] width 1274 height 985
click at [981, 412] on li "[PERSON_NAME]" at bounding box center [966, 416] width 120 height 22
type input "none-63ec2f075fda476ae8351a4d"
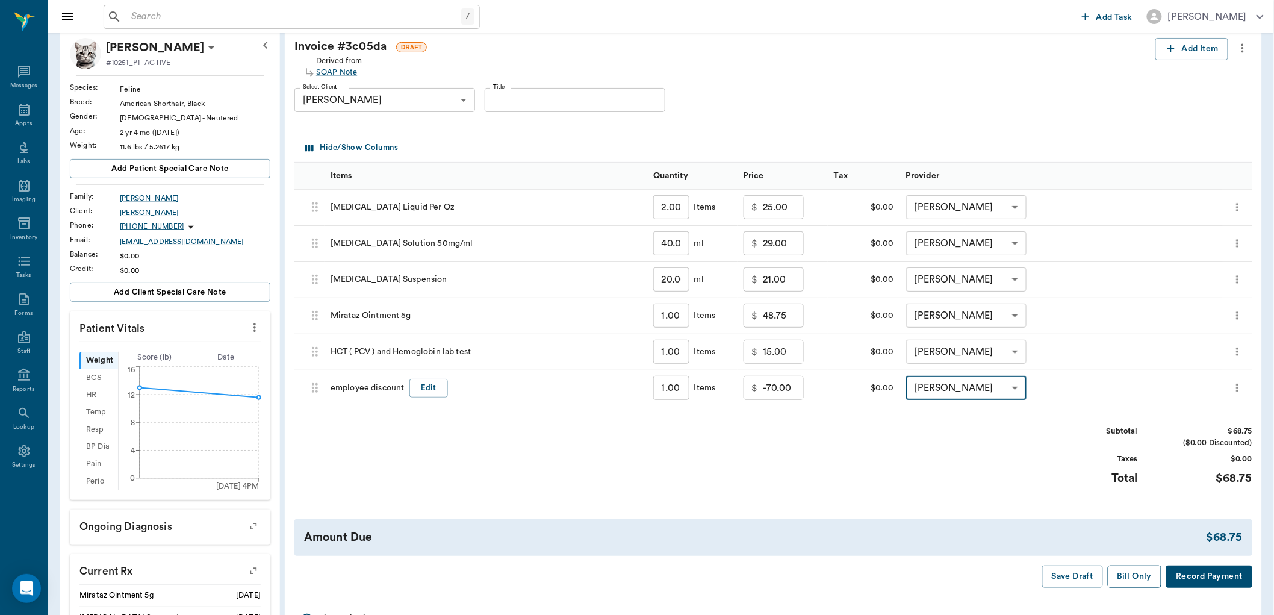
click at [1122, 577] on button "Bill Only" at bounding box center [1135, 576] width 54 height 22
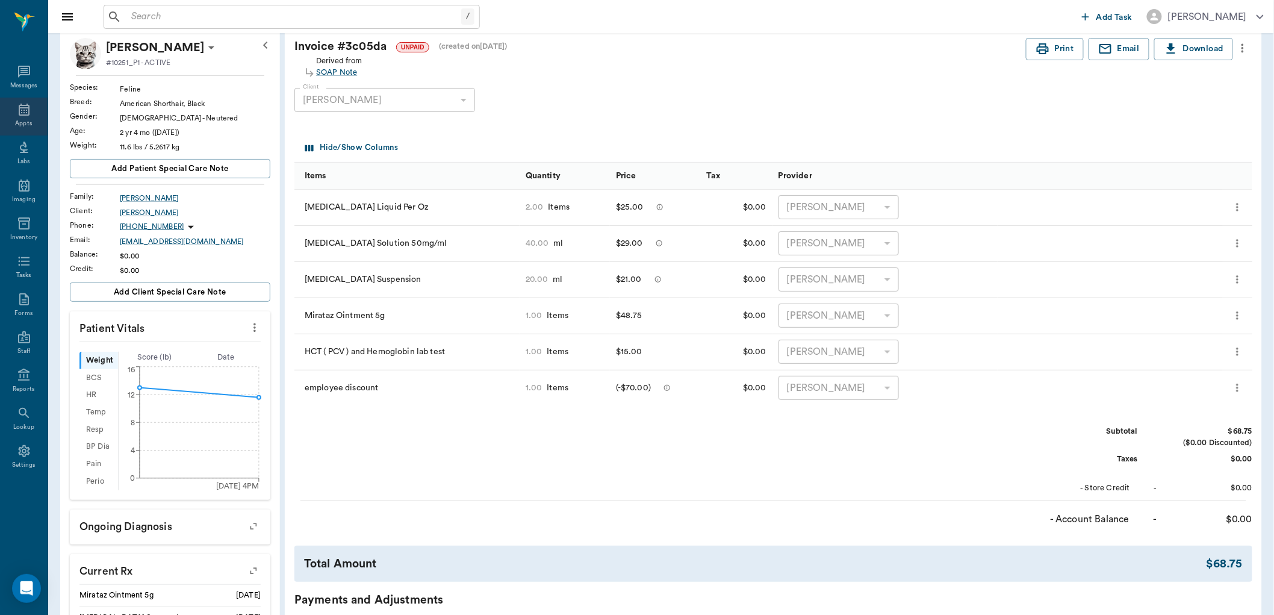
click at [23, 112] on icon at bounding box center [24, 110] width 11 height 12
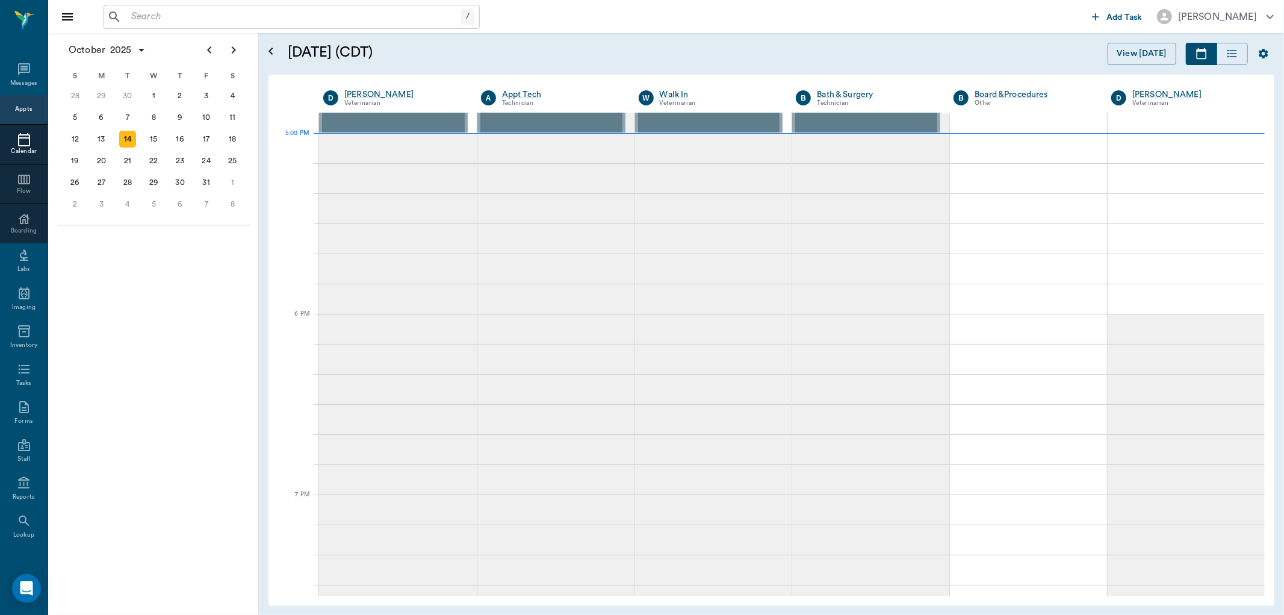
scroll to position [1627, 0]
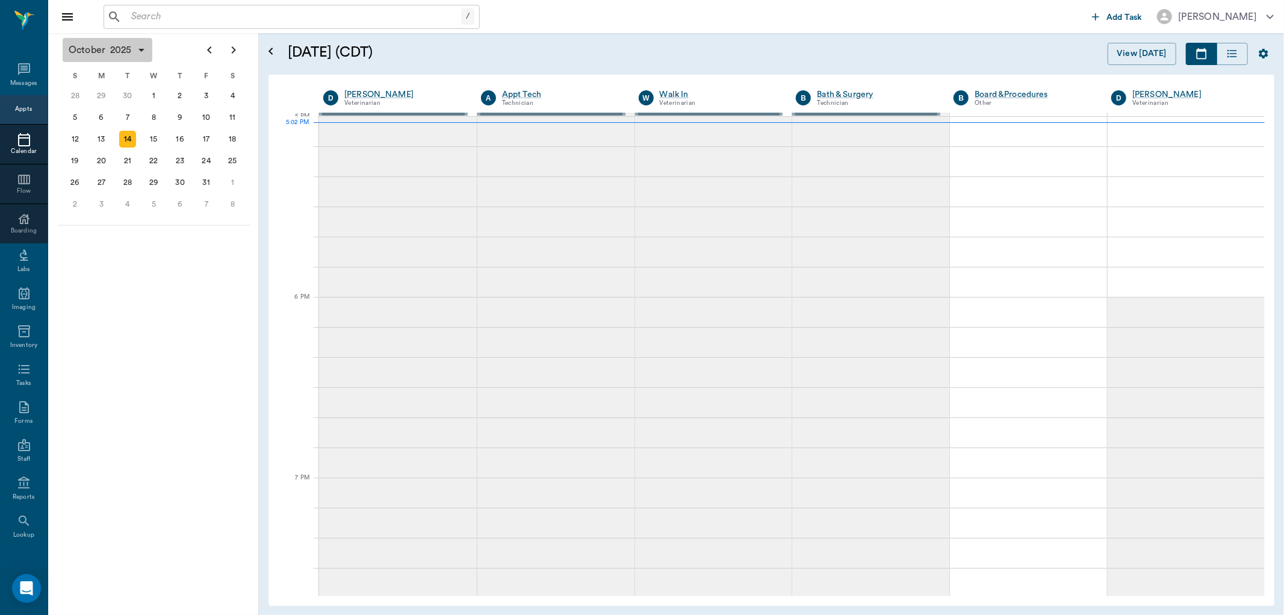
click at [154, 20] on input "text" at bounding box center [293, 16] width 335 height 17
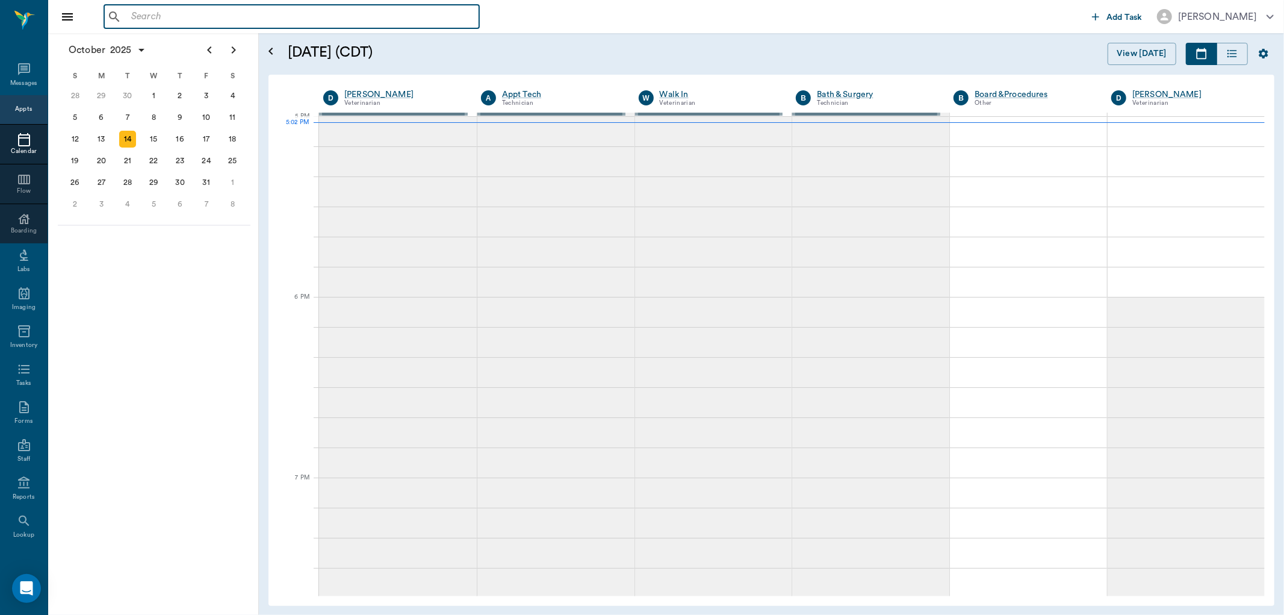
paste input "Houston Gaatz"
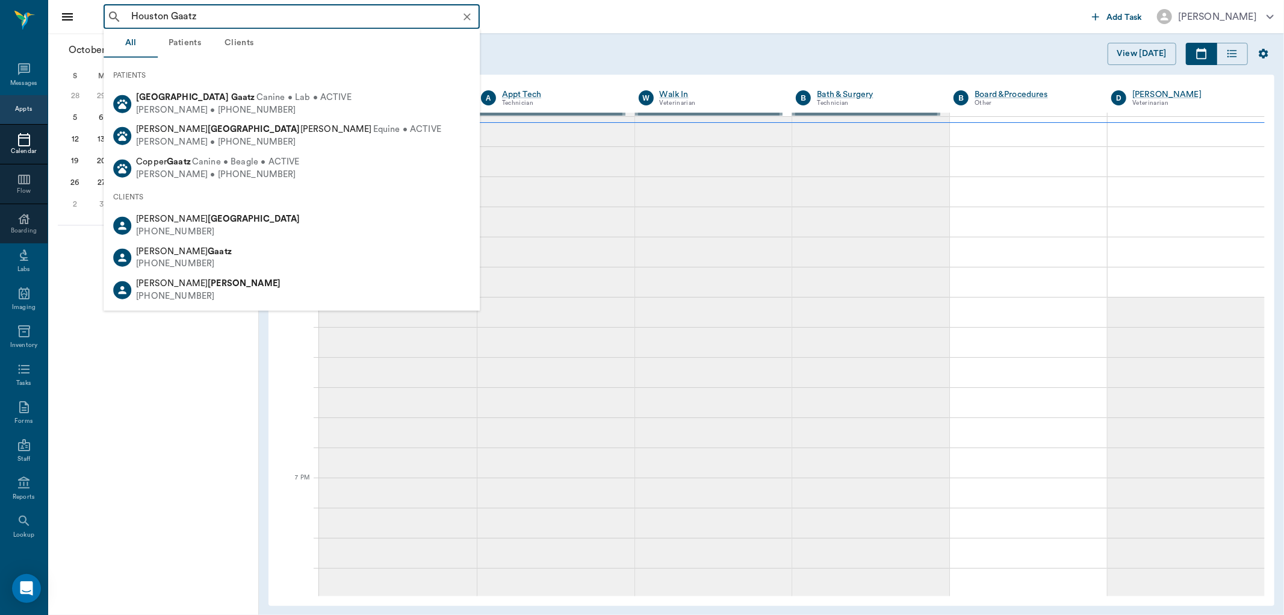
drag, startPoint x: 200, startPoint y: 175, endPoint x: 221, endPoint y: 100, distance: 77.4
click at [256, 100] on span "Canine • Lab • ACTIVE" at bounding box center [303, 98] width 95 height 13
type input "Houston Gaatz"
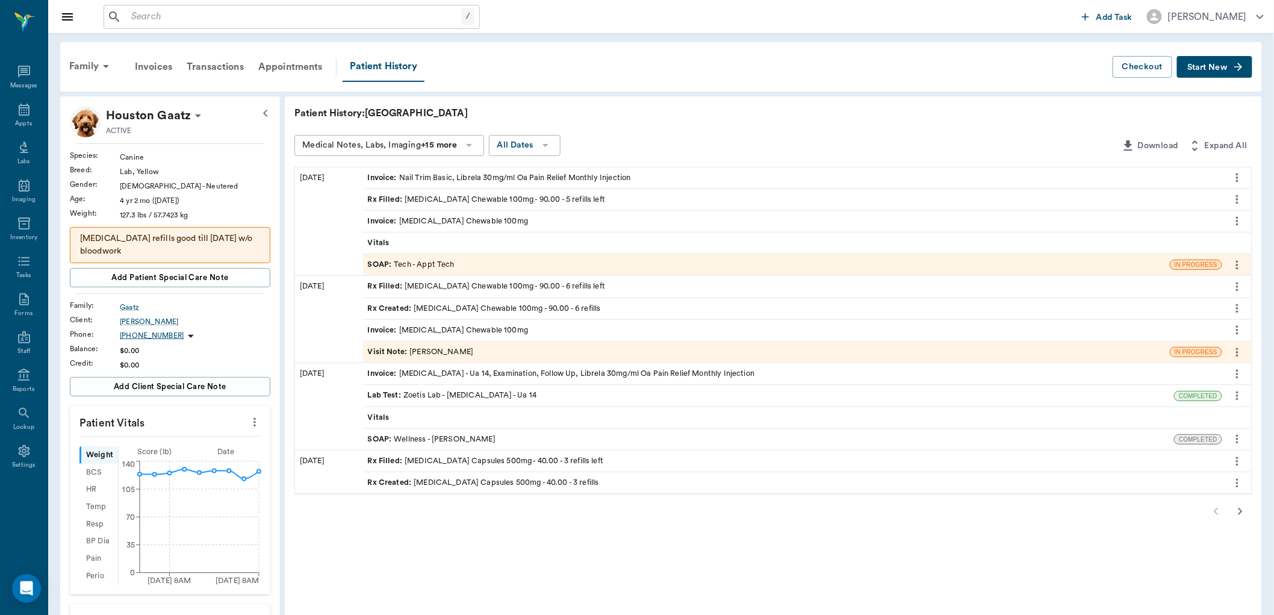
drag, startPoint x: 540, startPoint y: 247, endPoint x: 332, endPoint y: 243, distance: 207.8
click at [332, 243] on div "[DATE]" at bounding box center [329, 221] width 68 height 108
click at [454, 263] on div "SOAP : Tech - Appt Tech" at bounding box center [766, 264] width 807 height 21
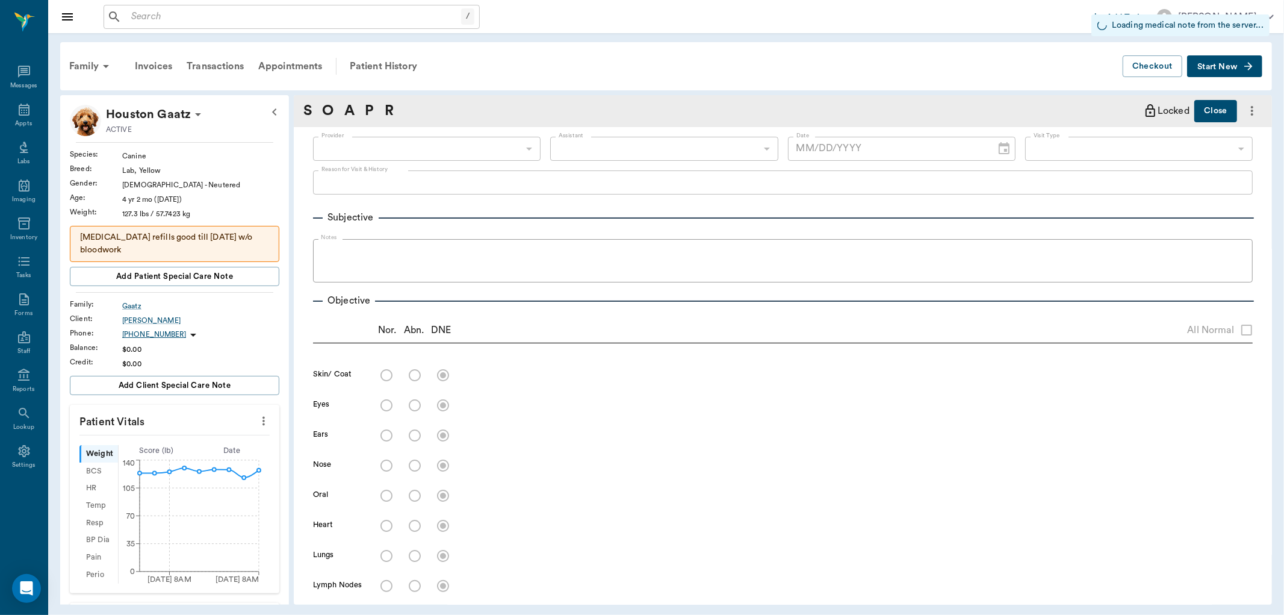
type input "63ec2f075fda476ae8351a4c"
type input "6740bf97de10e07744acf1eb"
type input "65d2be4f46e3a538d89b8c1a"
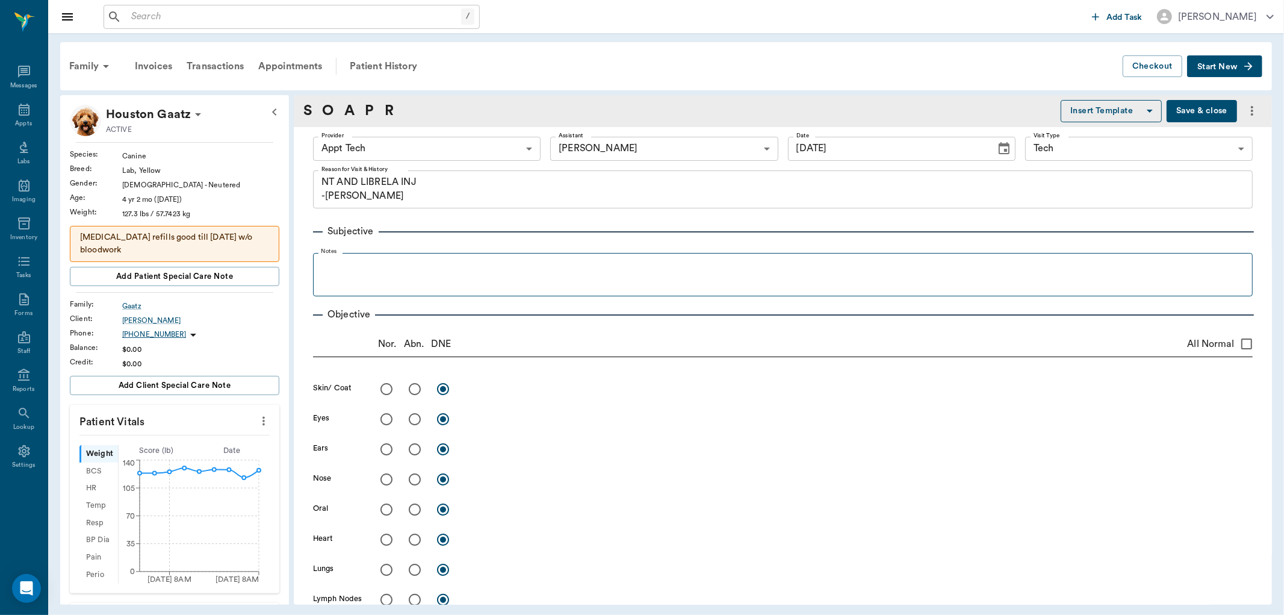
type input "[DATE]"
type textarea "NT AND LIBRELA INJ -[PERSON_NAME]"
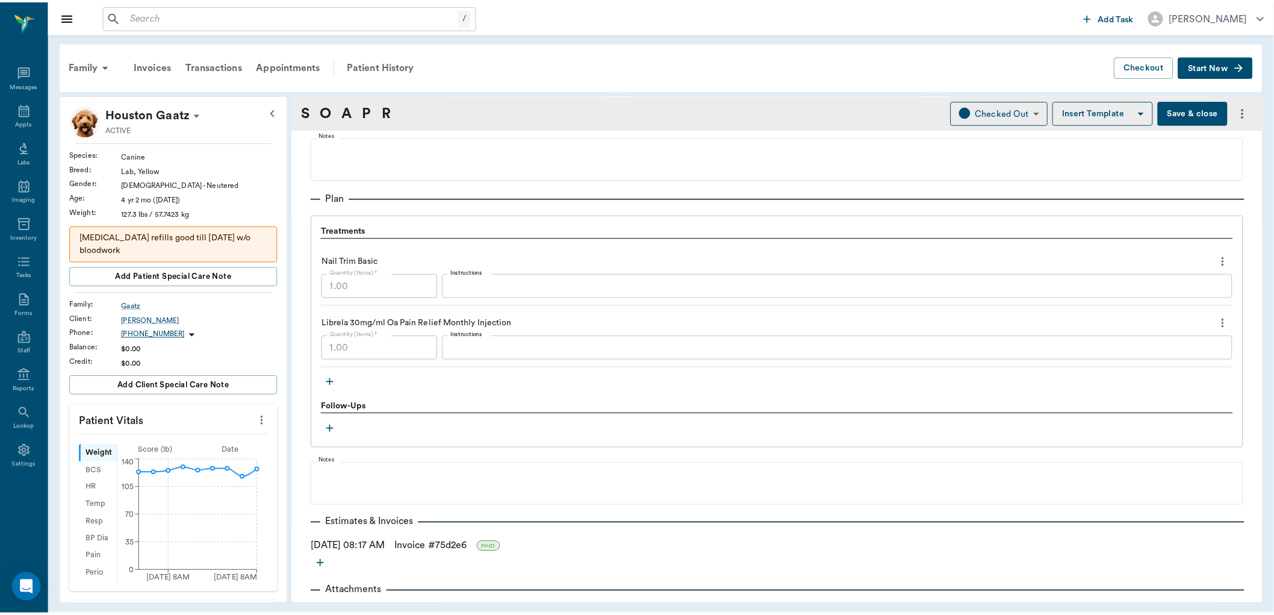
scroll to position [830, 0]
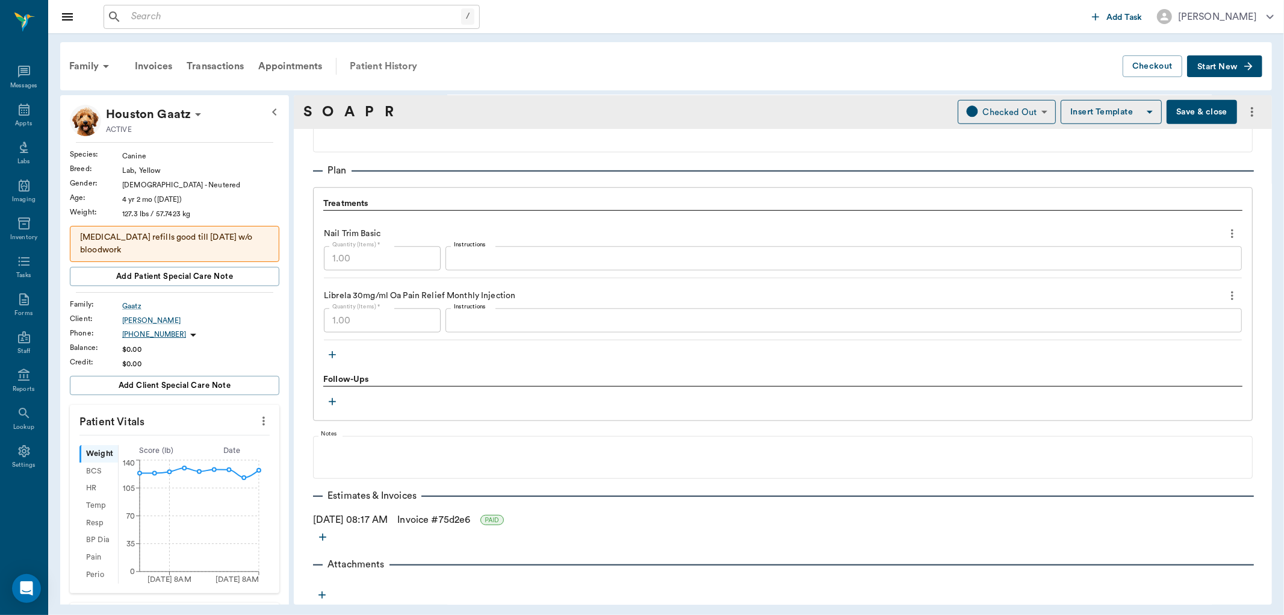
click at [377, 57] on div "Patient History" at bounding box center [384, 66] width 82 height 29
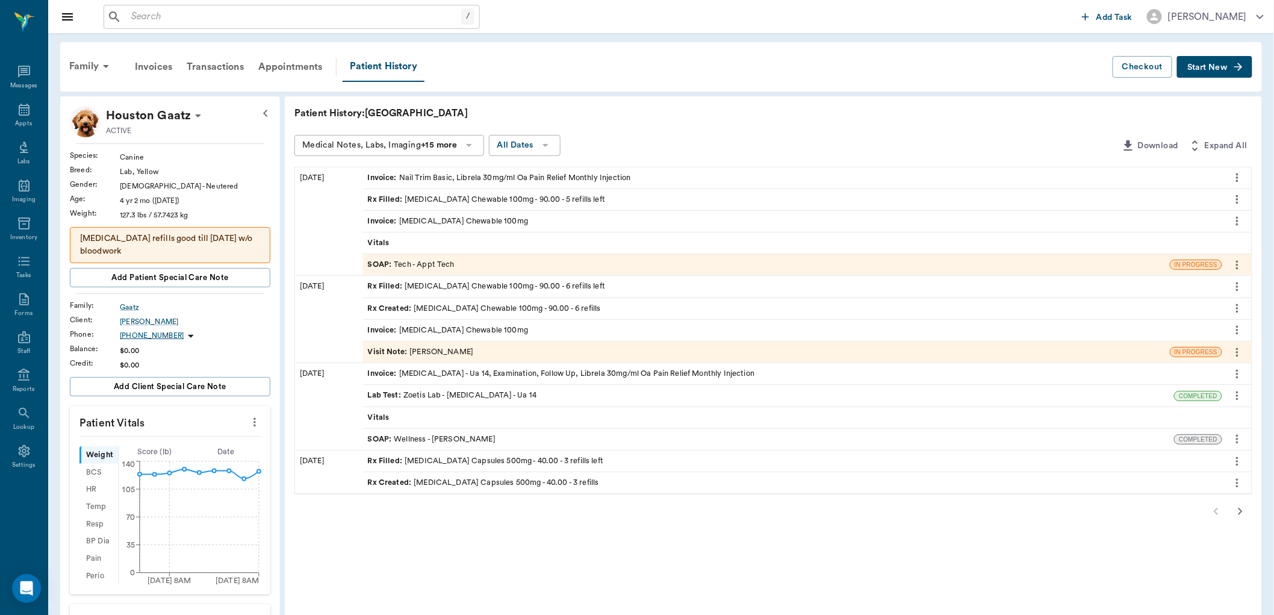
click at [421, 438] on div "SOAP : Wellness - [PERSON_NAME]" at bounding box center [432, 438] width 128 height 11
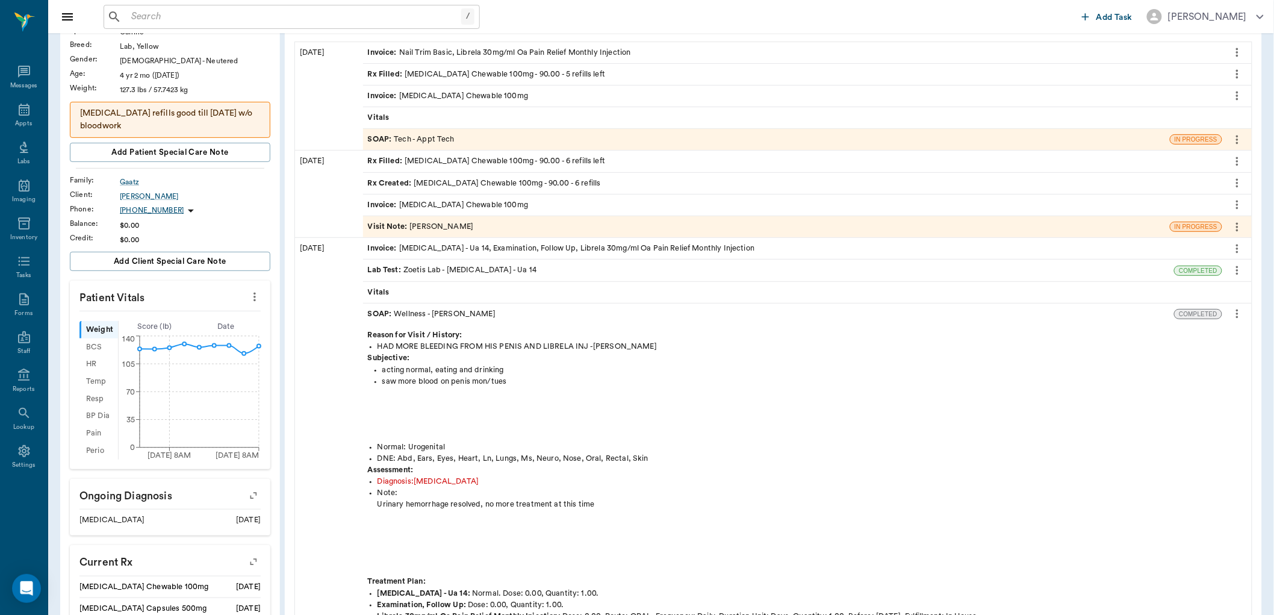
scroll to position [134, 0]
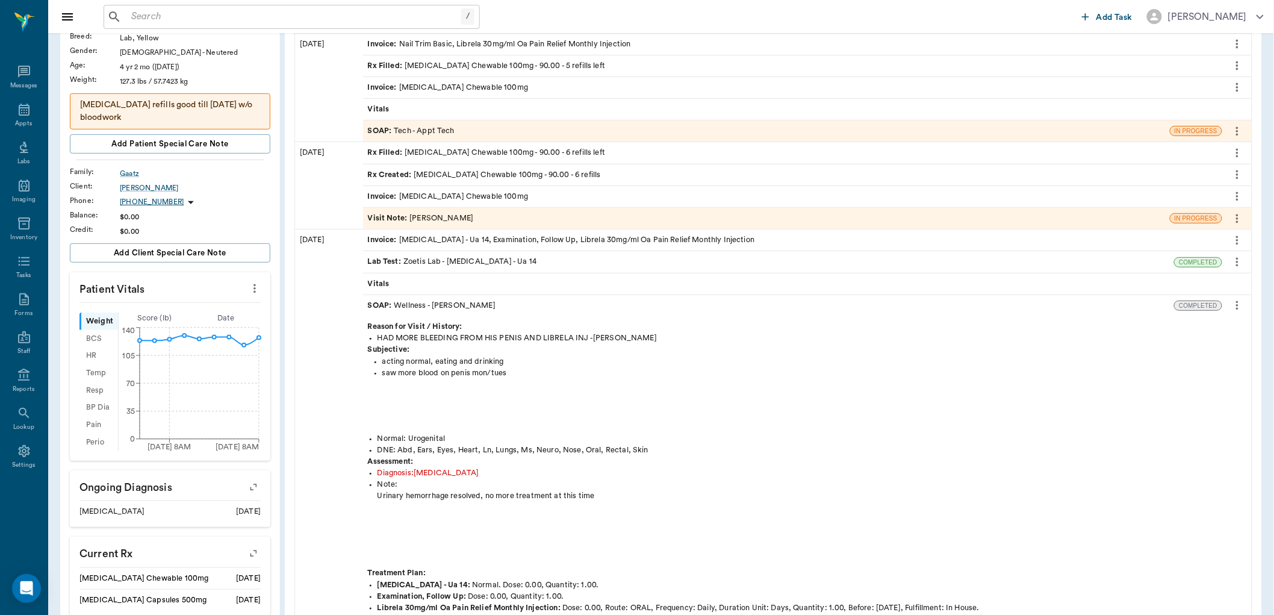
drag, startPoint x: 648, startPoint y: 444, endPoint x: 640, endPoint y: 498, distance: 54.8
click at [640, 498] on p "Urinary hemorrhage resolved, no more treatment at this time" at bounding box center [811, 495] width 869 height 11
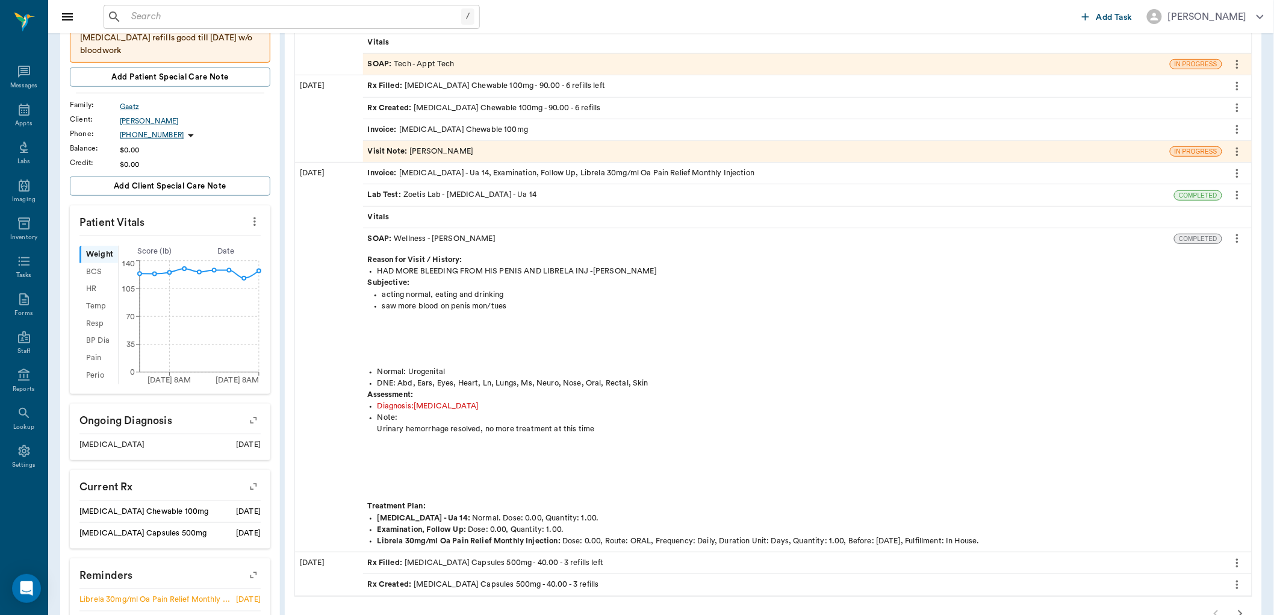
scroll to position [334, 0]
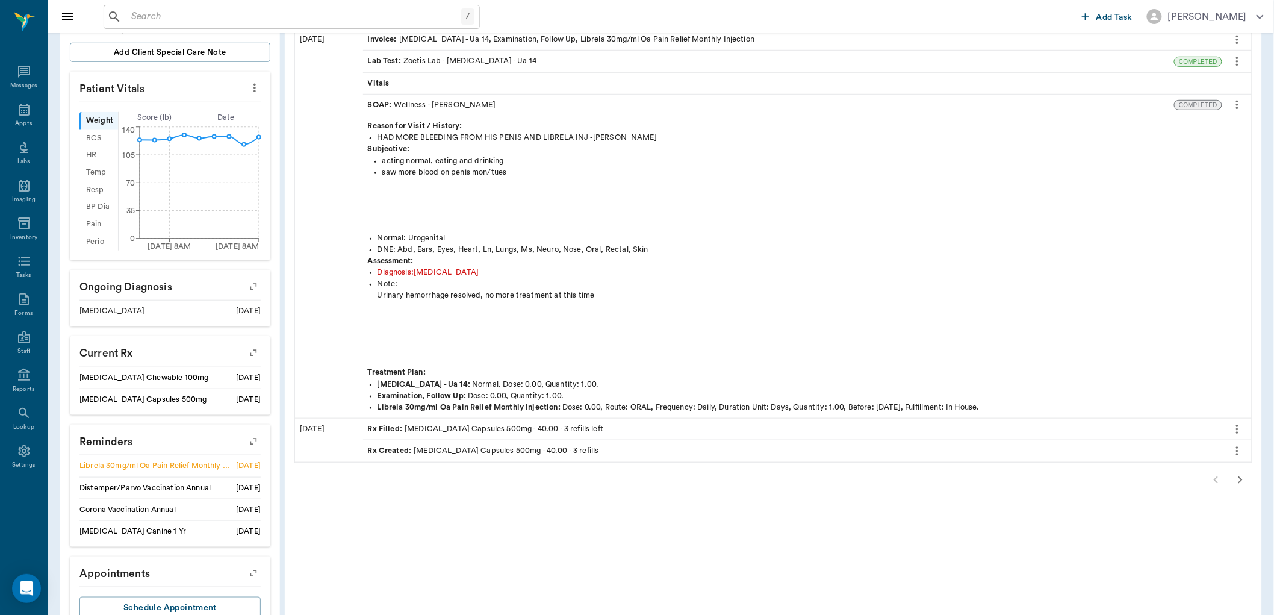
click at [1241, 476] on icon "button" at bounding box center [1240, 480] width 14 height 14
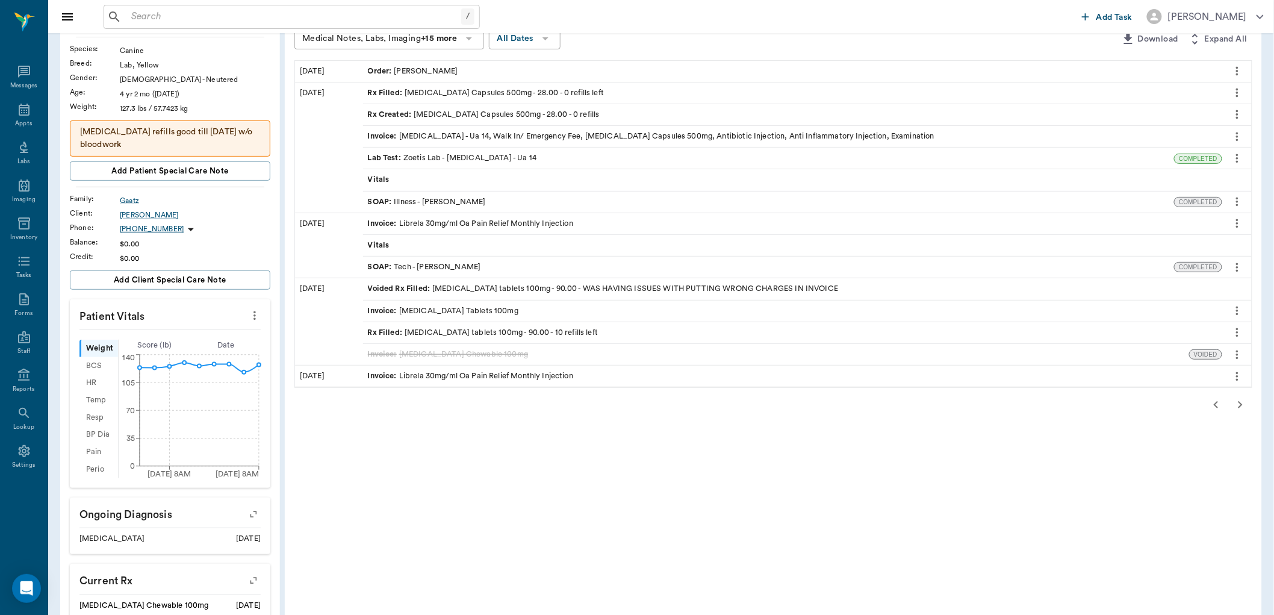
scroll to position [67, 0]
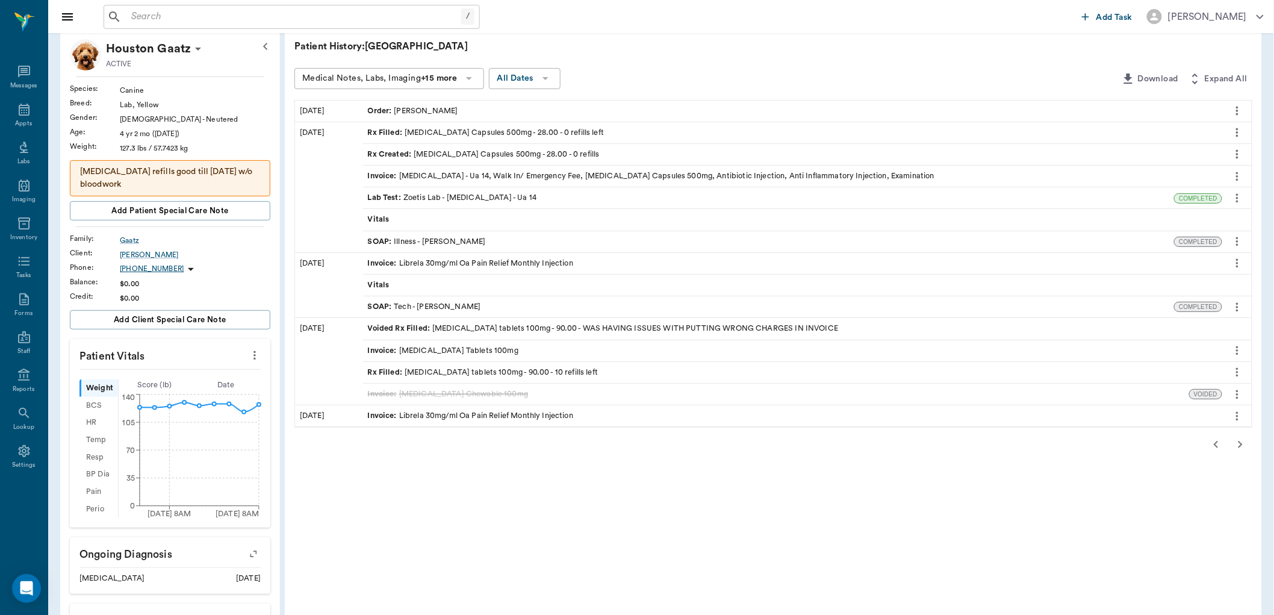
click at [448, 238] on div "SOAP : Illness - [PERSON_NAME]" at bounding box center [427, 241] width 118 height 11
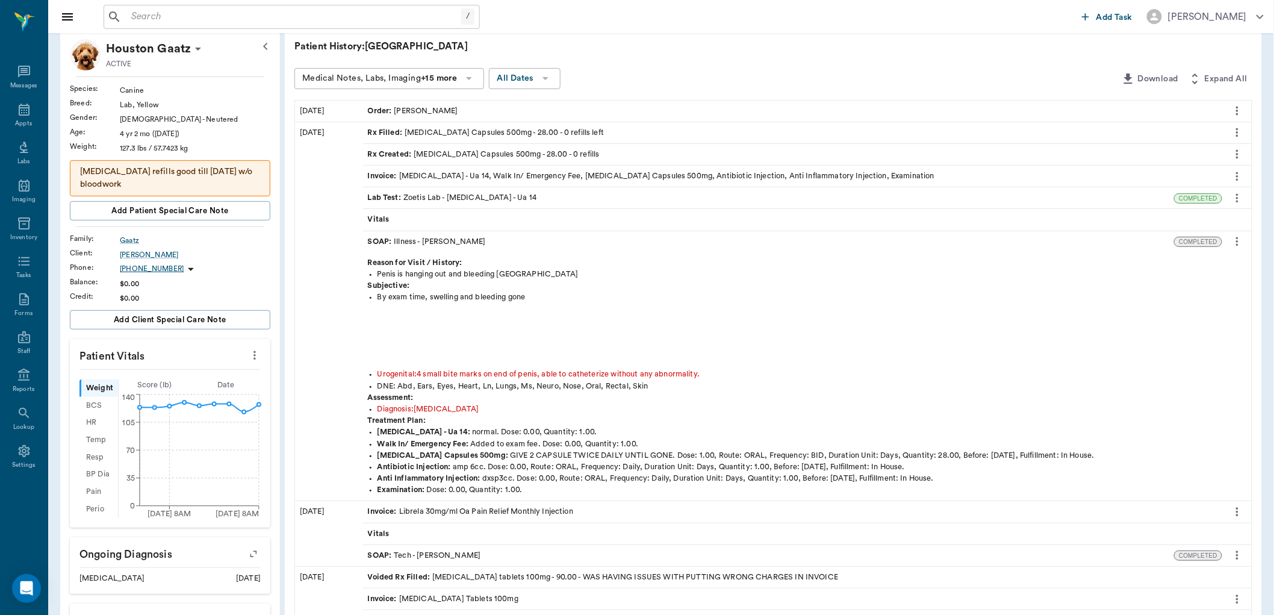
drag, startPoint x: 527, startPoint y: 332, endPoint x: 563, endPoint y: 293, distance: 53.3
drag, startPoint x: 563, startPoint y: 293, endPoint x: 588, endPoint y: 278, distance: 28.6
drag, startPoint x: 588, startPoint y: 278, endPoint x: 606, endPoint y: 269, distance: 21.0
drag, startPoint x: 606, startPoint y: 267, endPoint x: 631, endPoint y: 255, distance: 27.7
drag, startPoint x: 631, startPoint y: 255, endPoint x: 775, endPoint y: 222, distance: 148.2
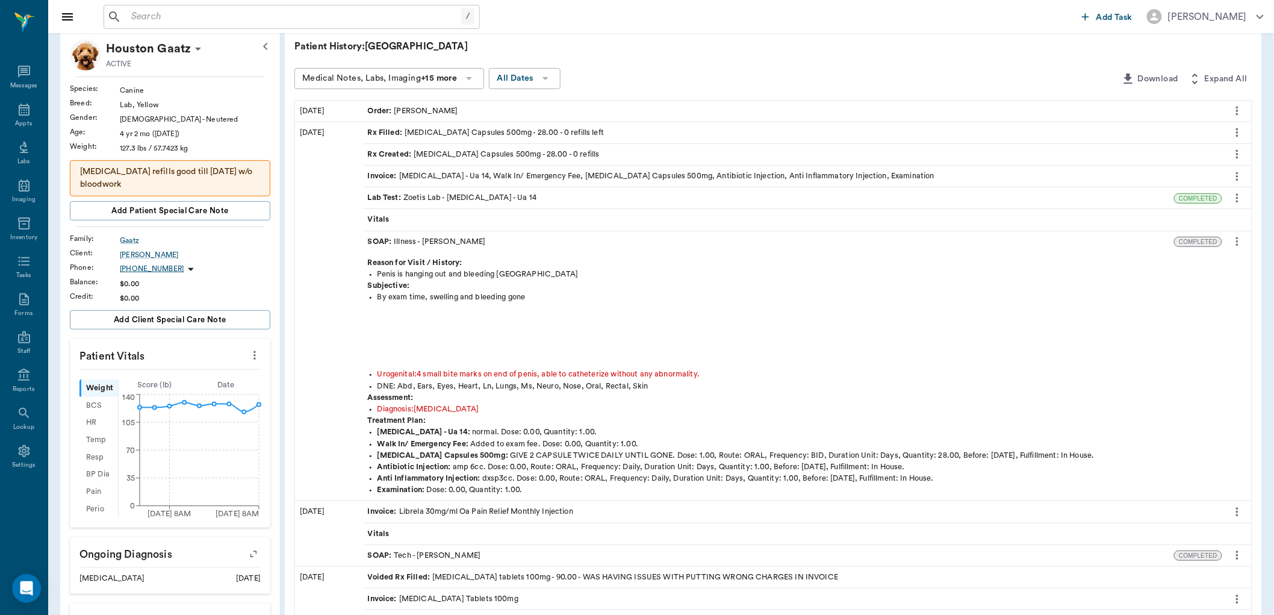
click at [775, 222] on div "Vitals" at bounding box center [792, 219] width 859 height 21
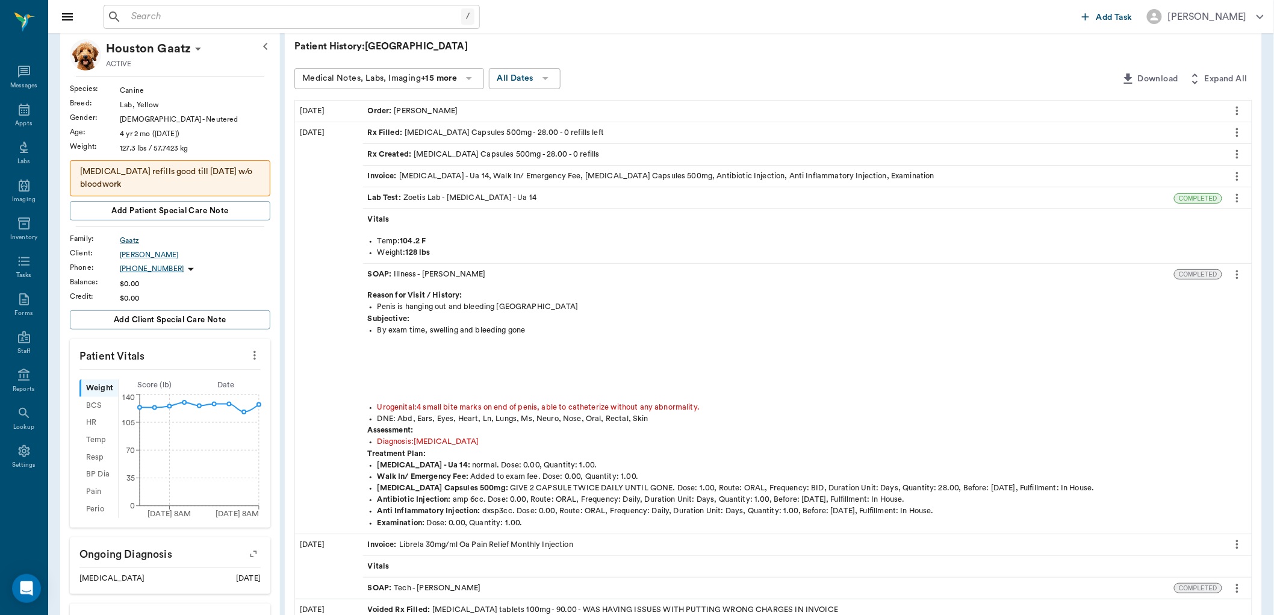
click at [767, 285] on div "Reason for Visit / History: Penis is hanging out and bleeding [PERSON_NAME] Sub…" at bounding box center [807, 409] width 889 height 249
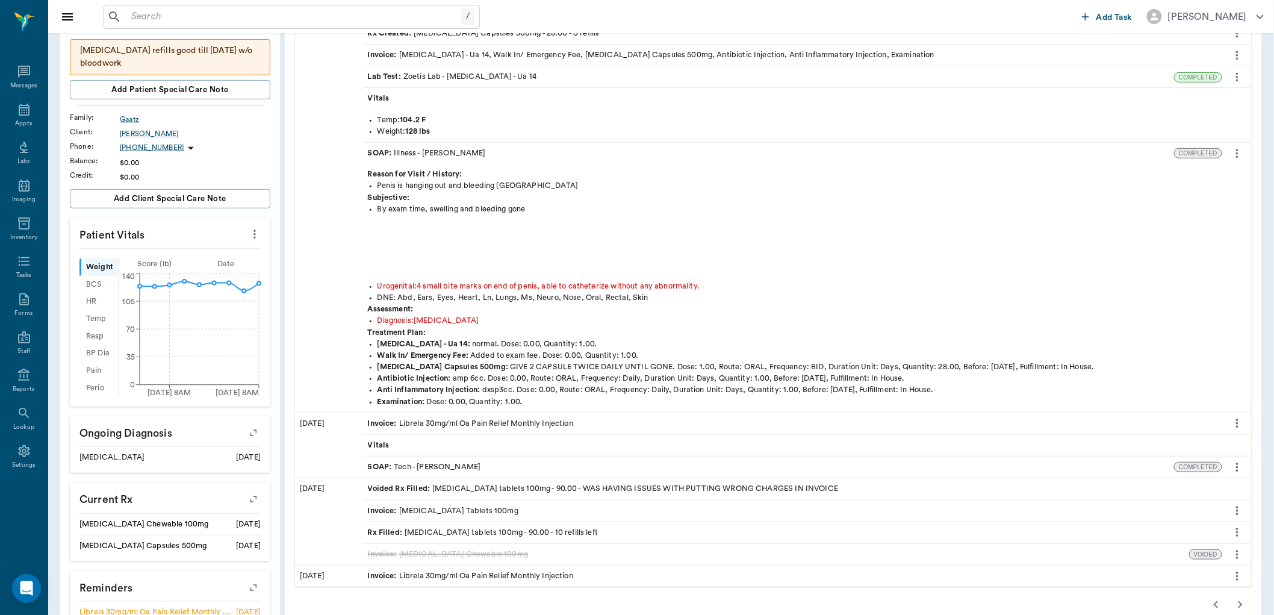
scroll to position [267, 0]
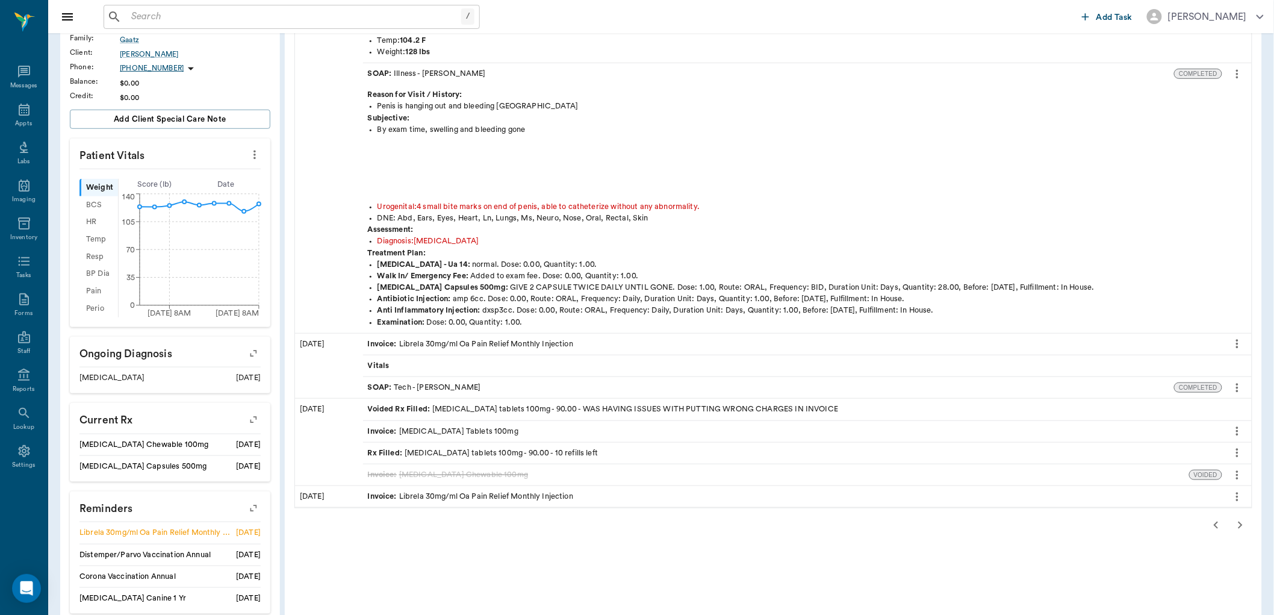
drag, startPoint x: 759, startPoint y: 304, endPoint x: 589, endPoint y: 340, distance: 174.0
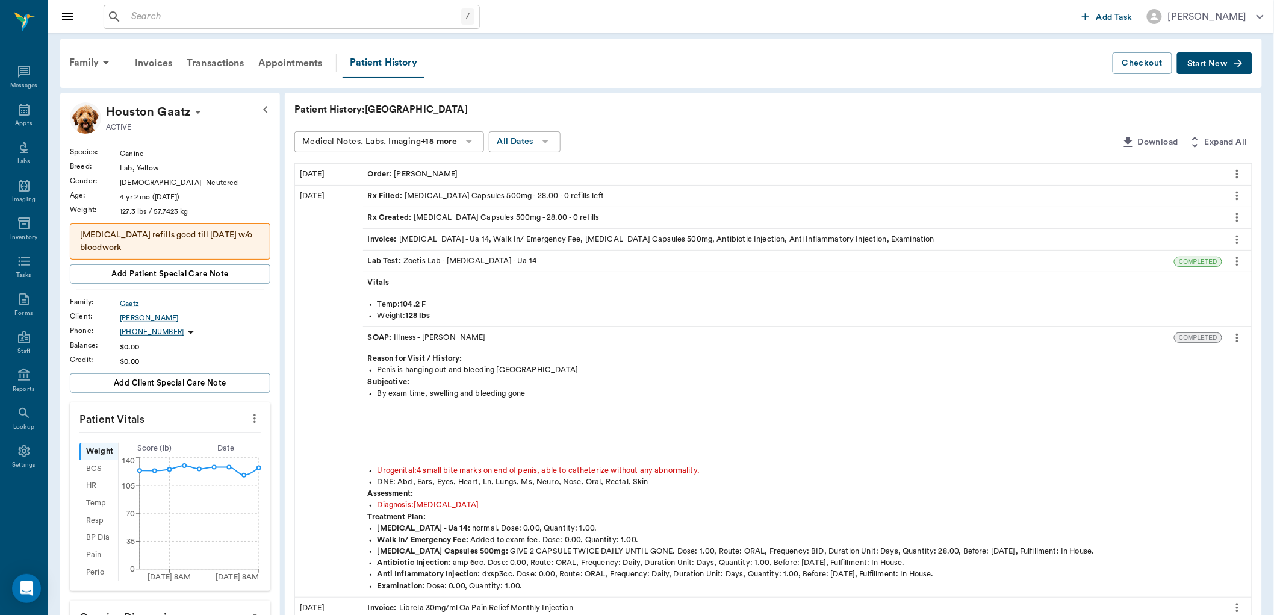
scroll to position [0, 0]
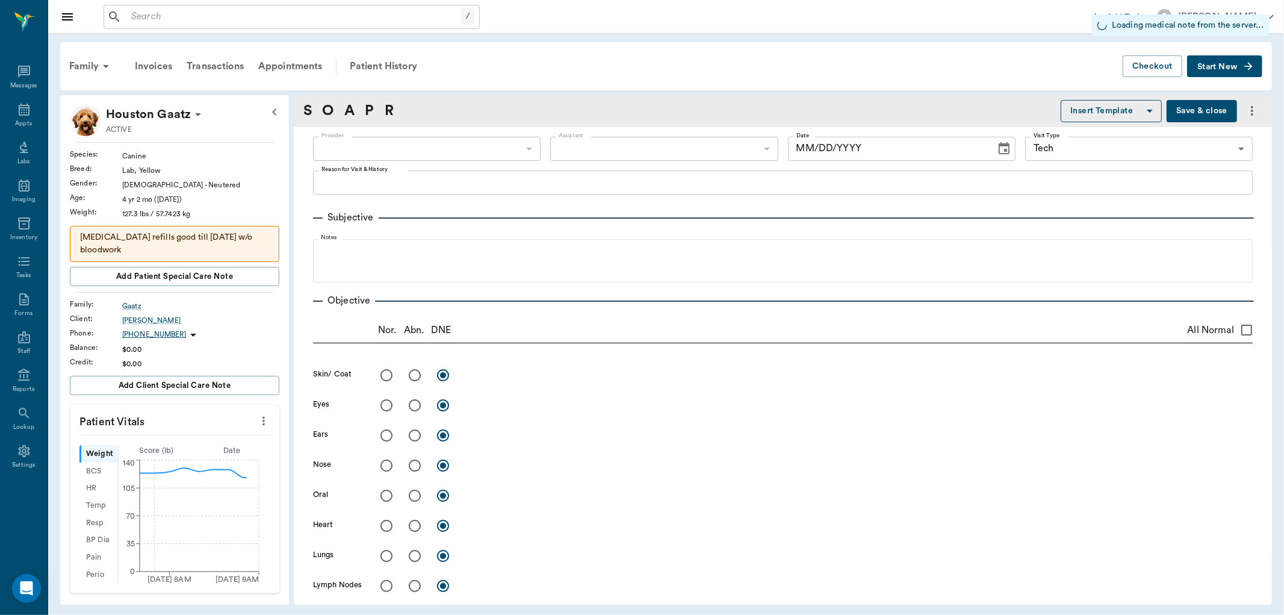
type input "63ec2f075fda476ae8351a4c"
type input "6740bf97de10e07744acf1eb"
type input "65d2be4f46e3a538d89b8c1a"
type input "[DATE]"
type textarea "NT AND LIBRELA INJ -[PERSON_NAME]"
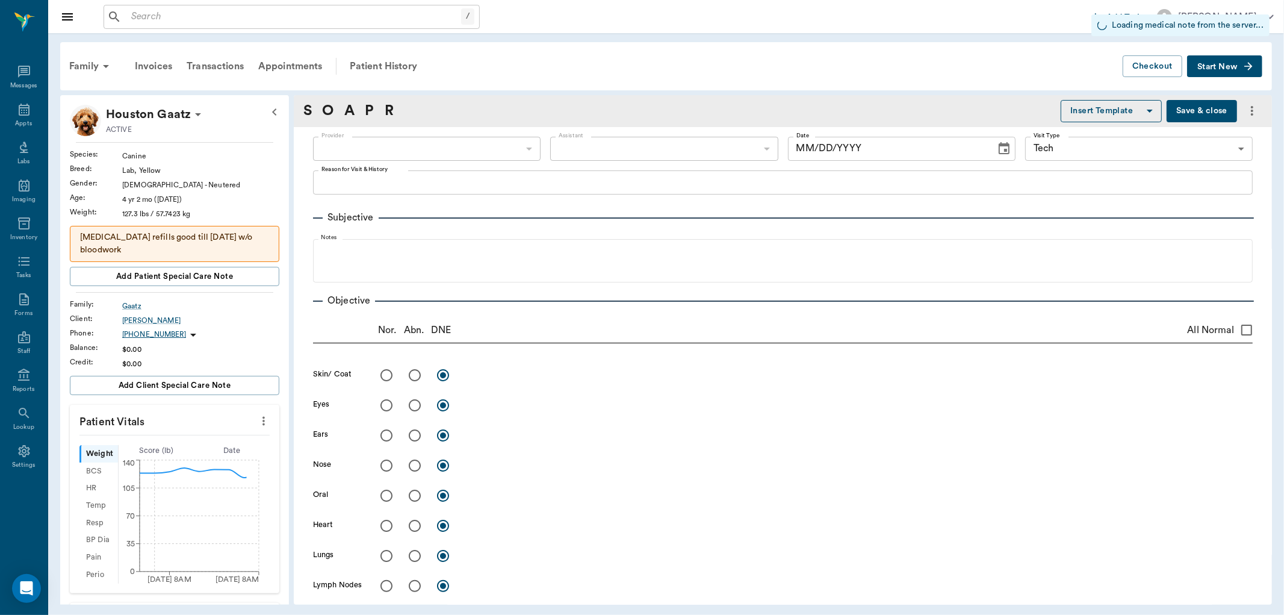
type input "1.00"
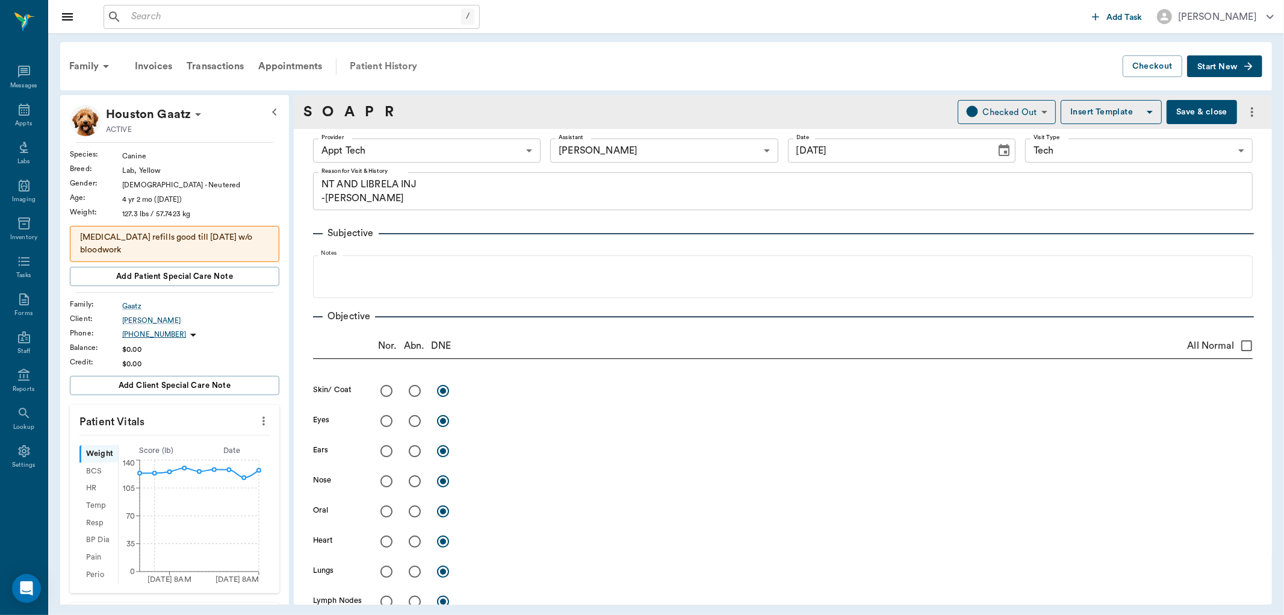
click at [371, 63] on div "Patient History" at bounding box center [384, 66] width 82 height 29
